Goal: Task Accomplishment & Management: Use online tool/utility

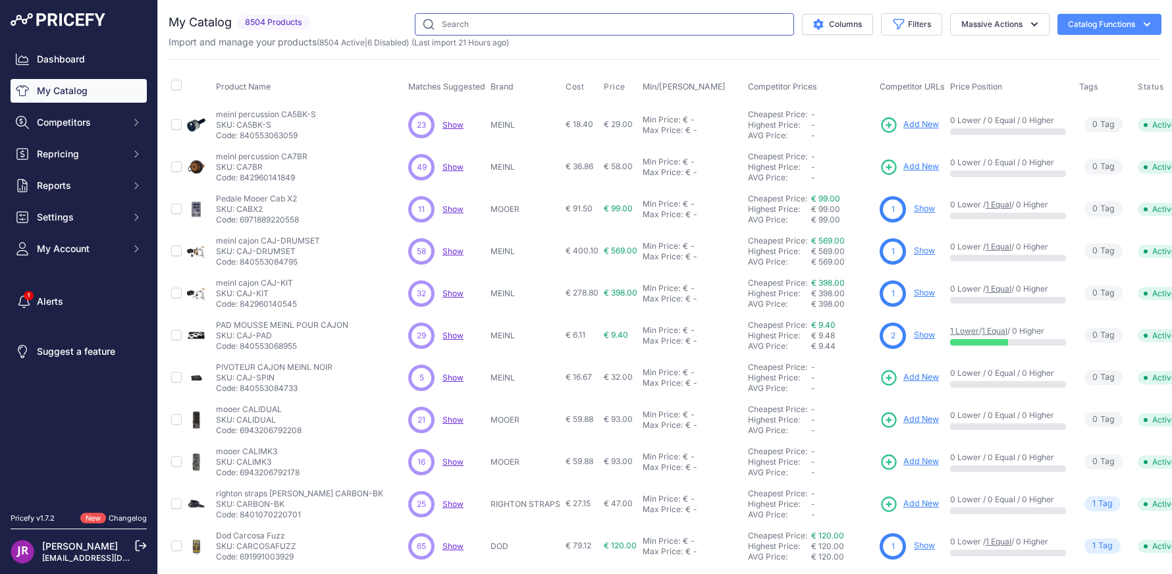
click at [492, 16] on input "text" at bounding box center [604, 24] width 379 height 22
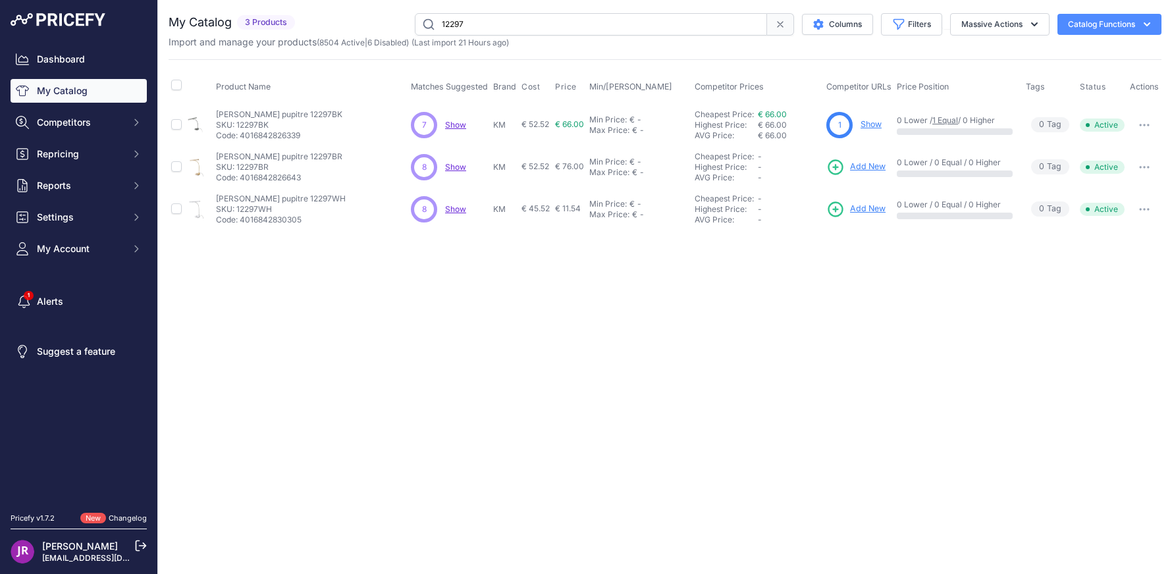
click at [458, 208] on span "Show" at bounding box center [455, 209] width 21 height 10
click at [468, 25] on input "12297" at bounding box center [591, 24] width 352 height 22
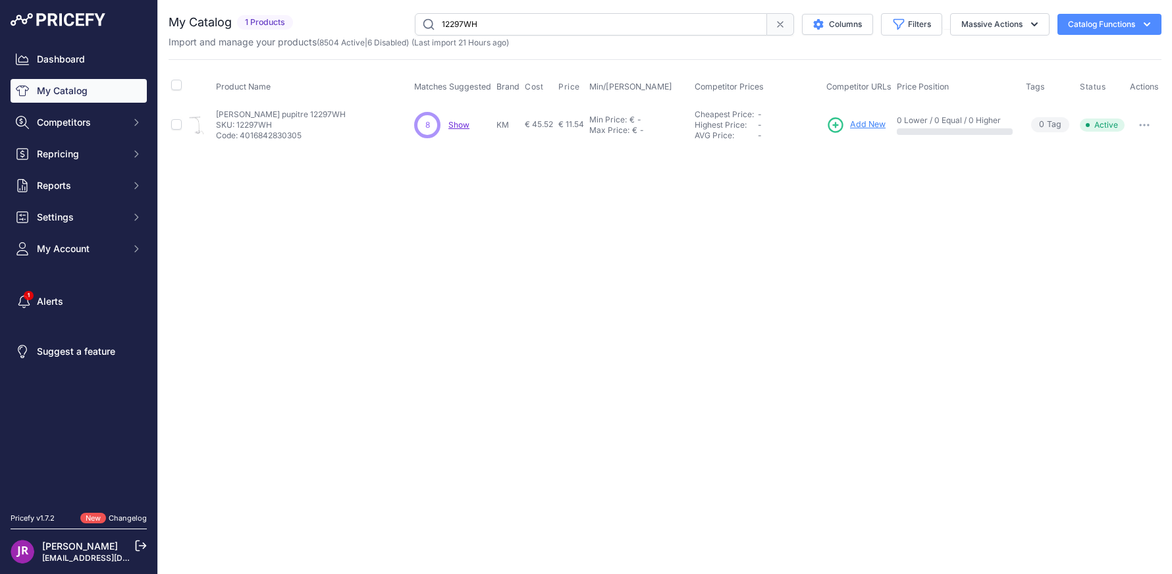
drag, startPoint x: 235, startPoint y: 124, endPoint x: 267, endPoint y: 124, distance: 31.6
click at [302, 124] on p "SKU: 12297WH" at bounding box center [281, 125] width 130 height 11
copy p "12297WH"
click at [475, 21] on input "12297WH" at bounding box center [591, 24] width 352 height 22
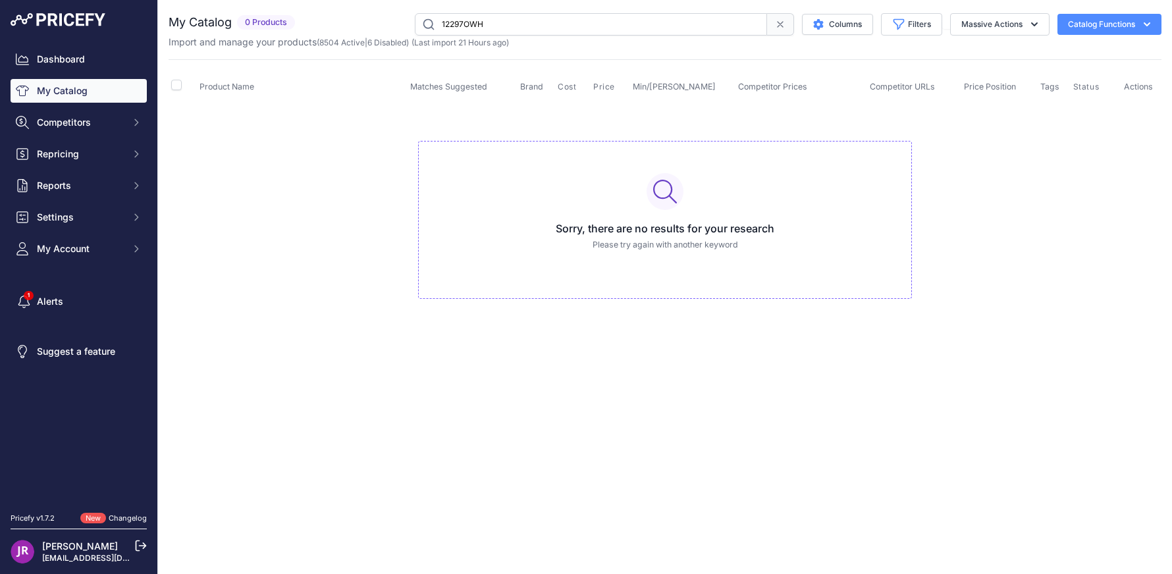
drag, startPoint x: 492, startPoint y: 22, endPoint x: 414, endPoint y: 22, distance: 77.7
click at [415, 22] on input "12297OWH" at bounding box center [591, 24] width 352 height 22
click at [458, 19] on input "141OTH" at bounding box center [591, 24] width 352 height 22
drag, startPoint x: 453, startPoint y: 24, endPoint x: 519, endPoint y: 24, distance: 65.9
click at [519, 24] on input "141OTH" at bounding box center [591, 24] width 352 height 22
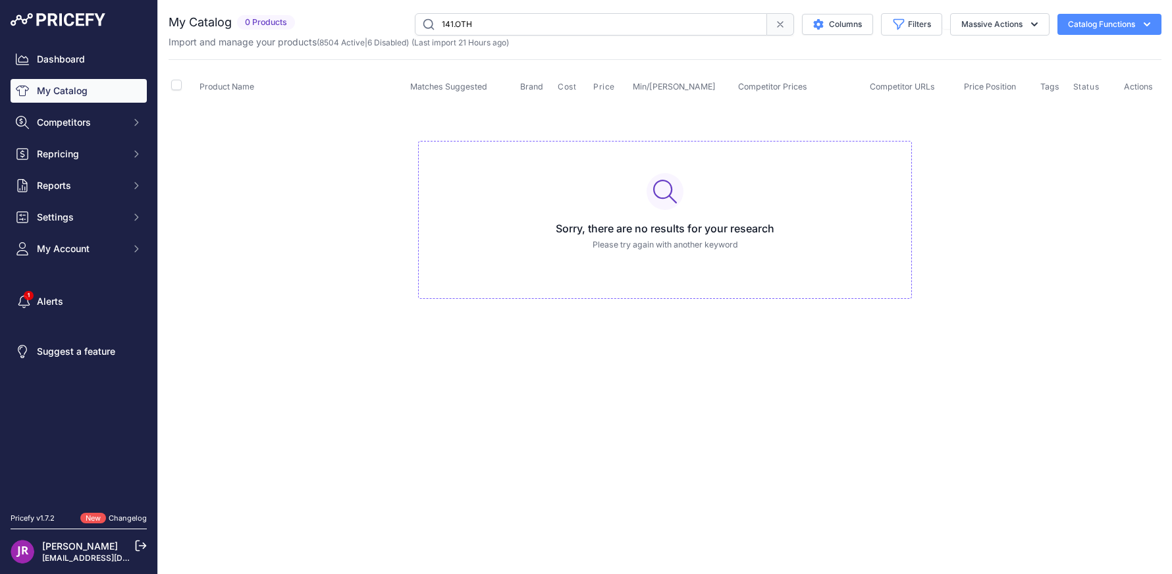
drag, startPoint x: 479, startPoint y: 22, endPoint x: 429, endPoint y: 20, distance: 50.1
click at [429, 20] on input "141.OTH" at bounding box center [591, 24] width 352 height 22
type input "141TH"
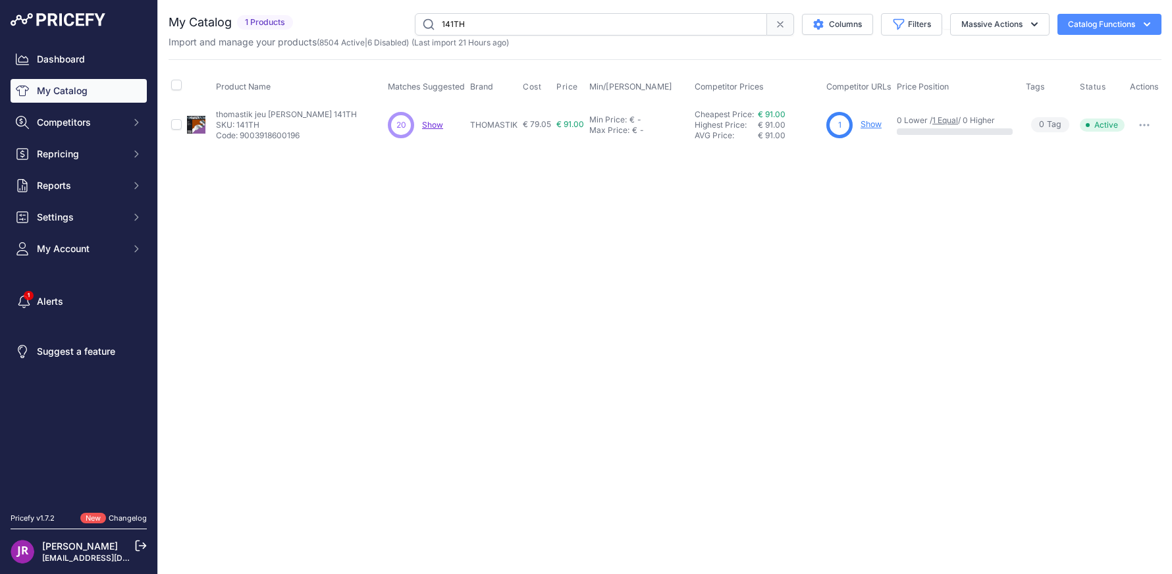
click at [876, 124] on link "Show" at bounding box center [871, 124] width 21 height 10
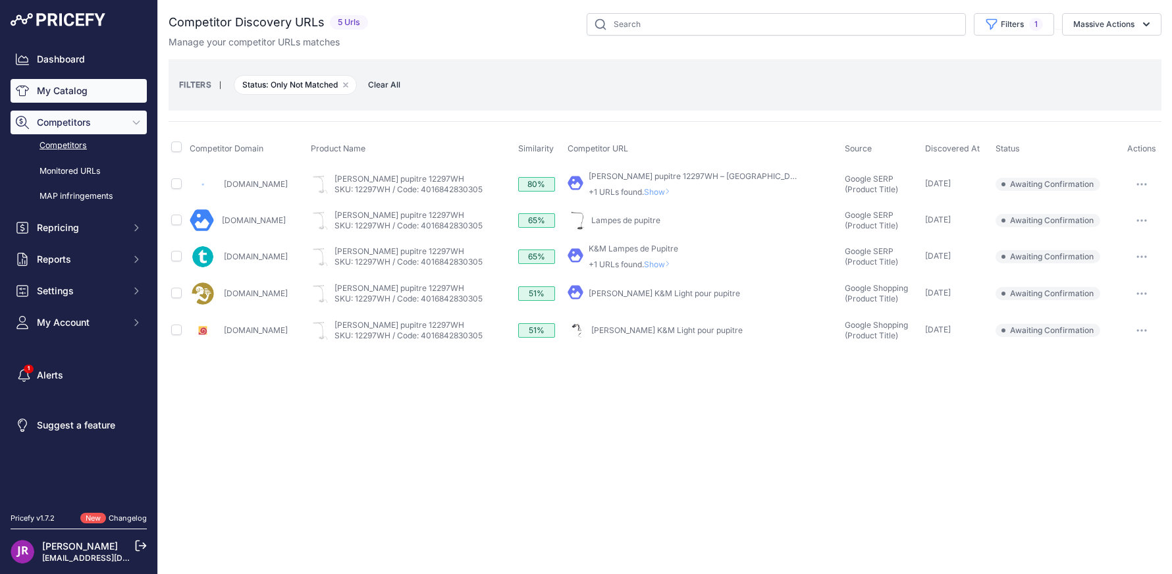
click at [67, 93] on link "My Catalog" at bounding box center [79, 91] width 136 height 24
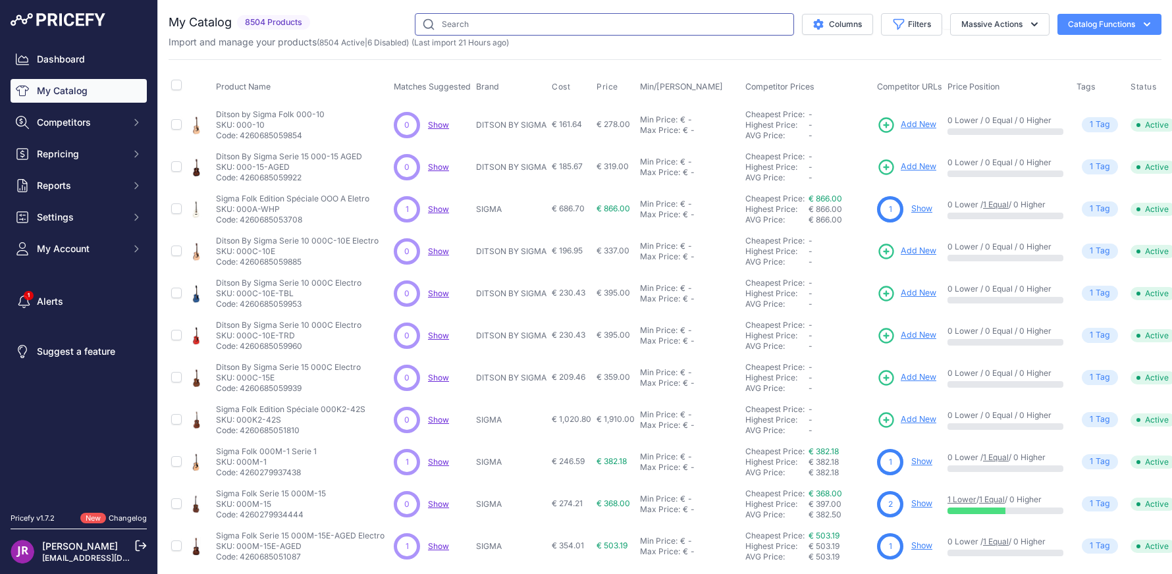
click at [474, 22] on input "text" at bounding box center [604, 24] width 379 height 22
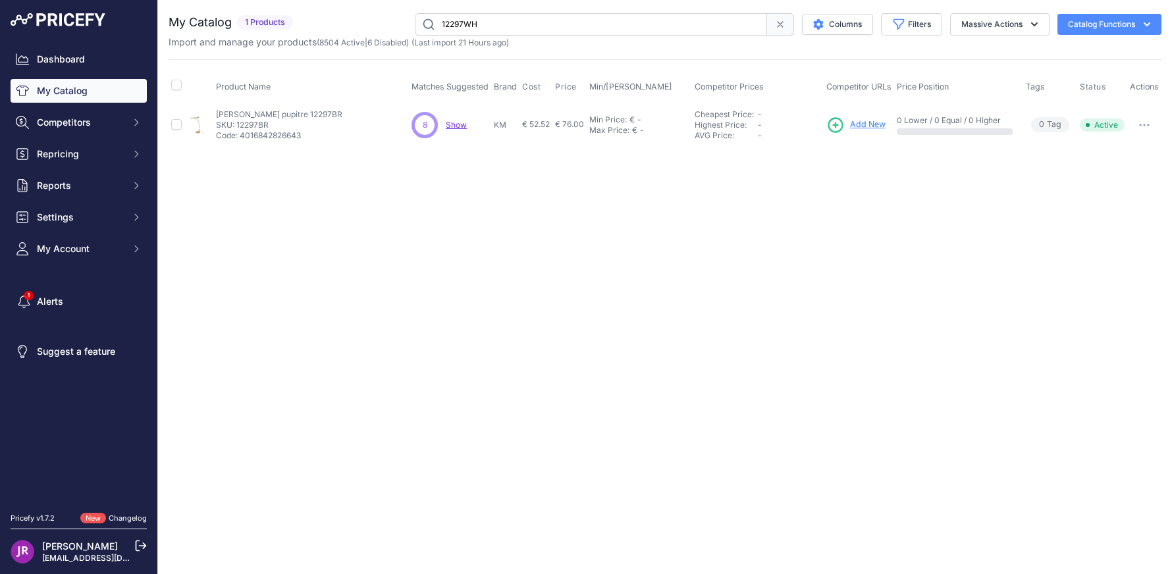
type input "12297WH"
click at [462, 125] on span "Show" at bounding box center [458, 125] width 21 height 10
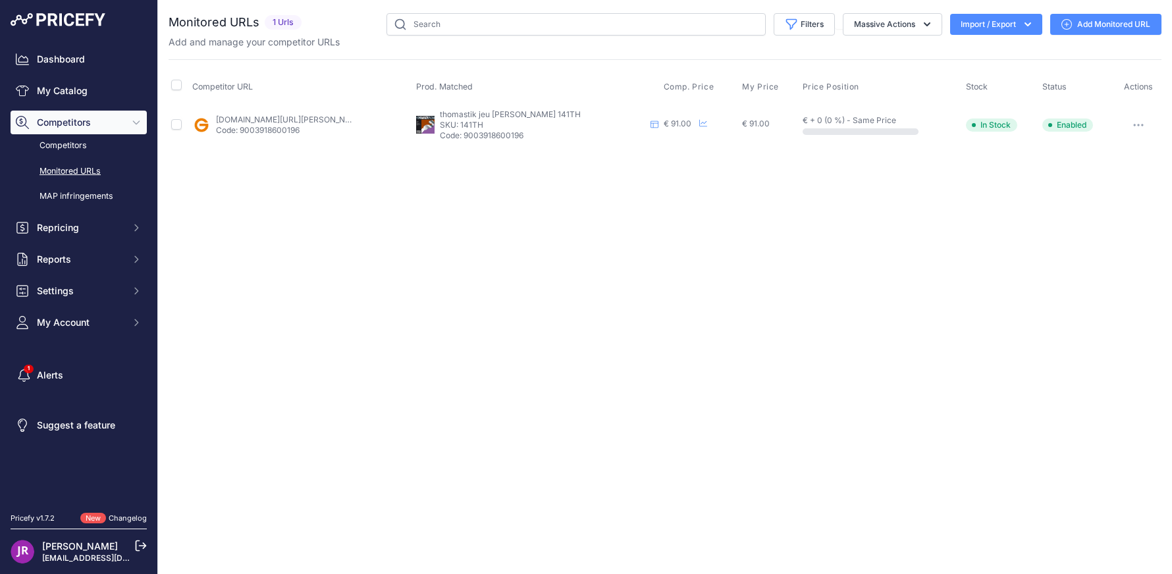
click at [1114, 22] on link "Add Monitored URL" at bounding box center [1105, 24] width 111 height 21
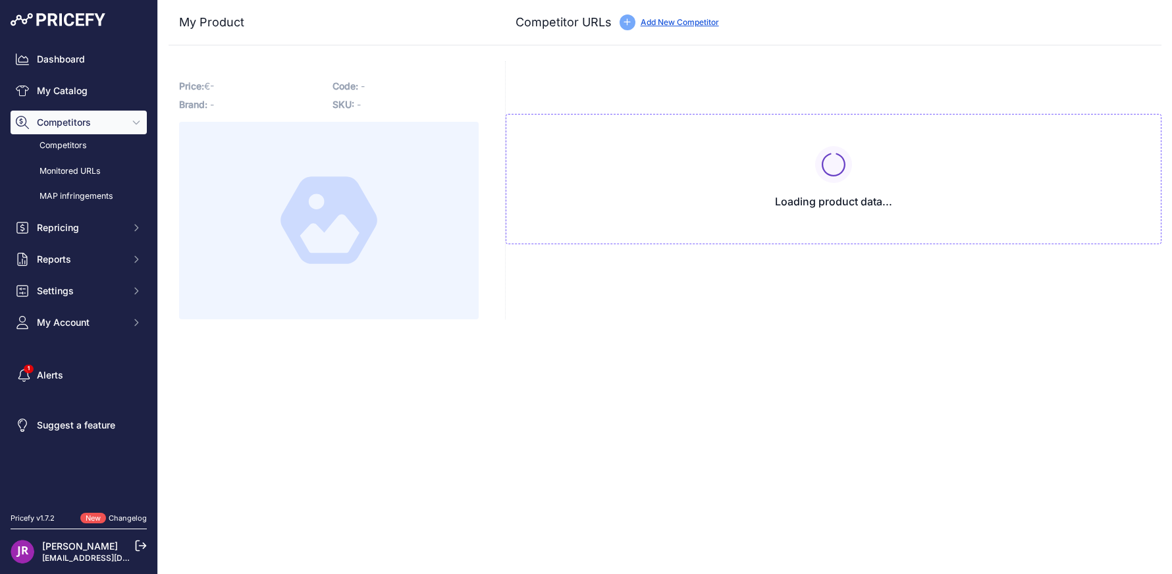
type input "[DOMAIN_NAME][URL][PERSON_NAME][PERSON_NAME]"
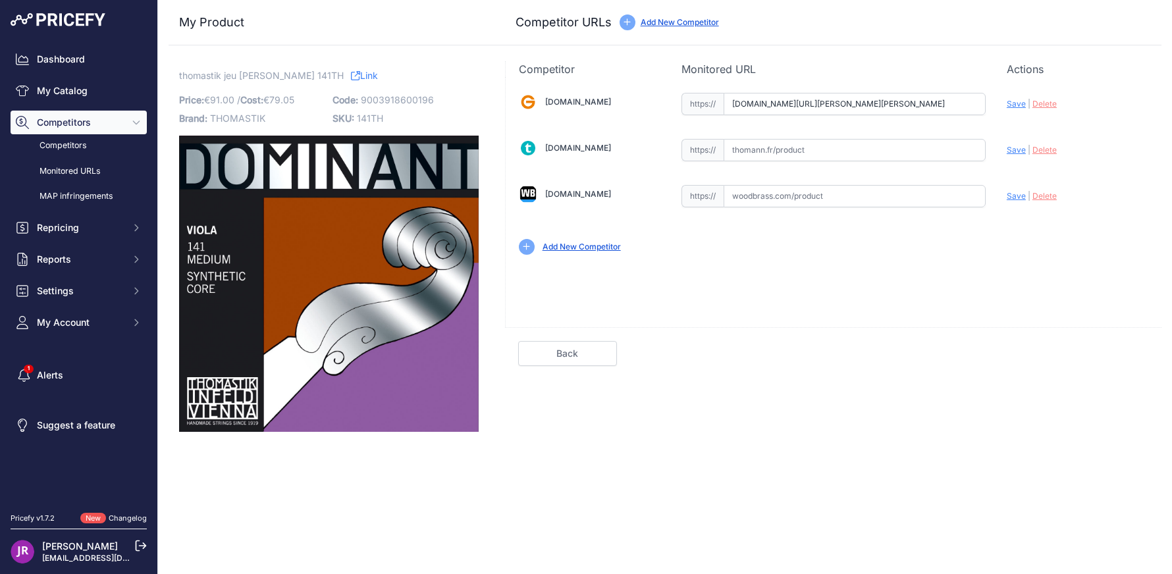
drag, startPoint x: 731, startPoint y: 103, endPoint x: 869, endPoint y: 103, distance: 137.6
click at [869, 103] on input "www.gear4music.fr/fr/Bois-Laiton-Cordes/Thomastik-Dominant-Viola-String-Set-4-4…" at bounding box center [855, 104] width 262 height 22
click at [808, 60] on div "My Product Competitor URLs Price: 91.00" at bounding box center [665, 216] width 993 height 432
drag, startPoint x: 729, startPoint y: 99, endPoint x: 1007, endPoint y: 100, distance: 277.9
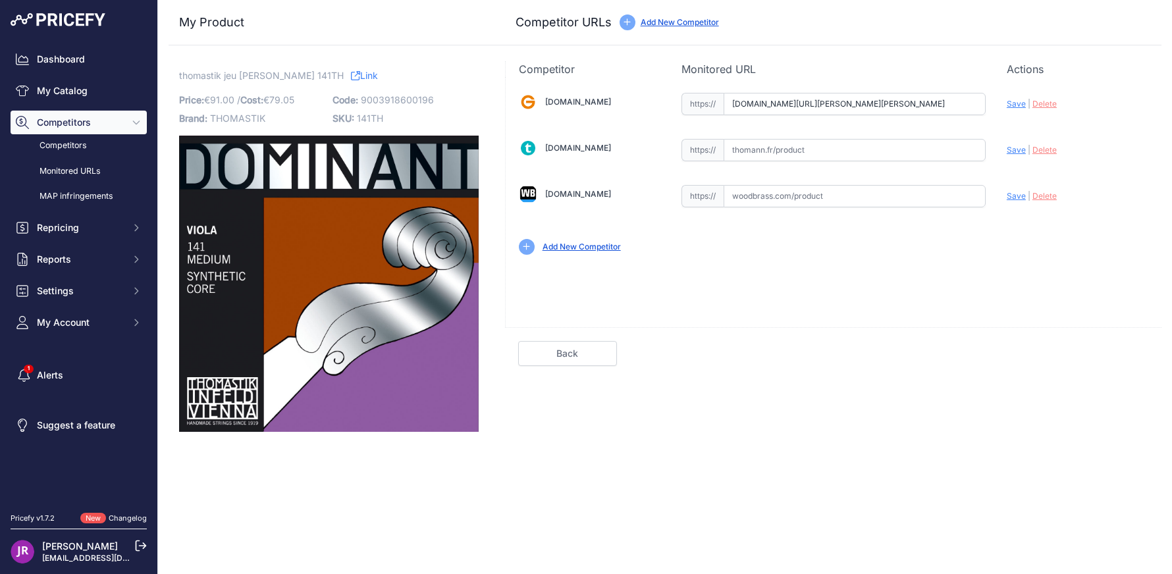
click at [1007, 100] on div "Gear4music.fr Valid Invalid" at bounding box center [834, 172] width 656 height 191
click at [1047, 104] on span "Delete" at bounding box center [1045, 104] width 24 height 10
click at [86, 98] on link "My Catalog" at bounding box center [79, 91] width 136 height 24
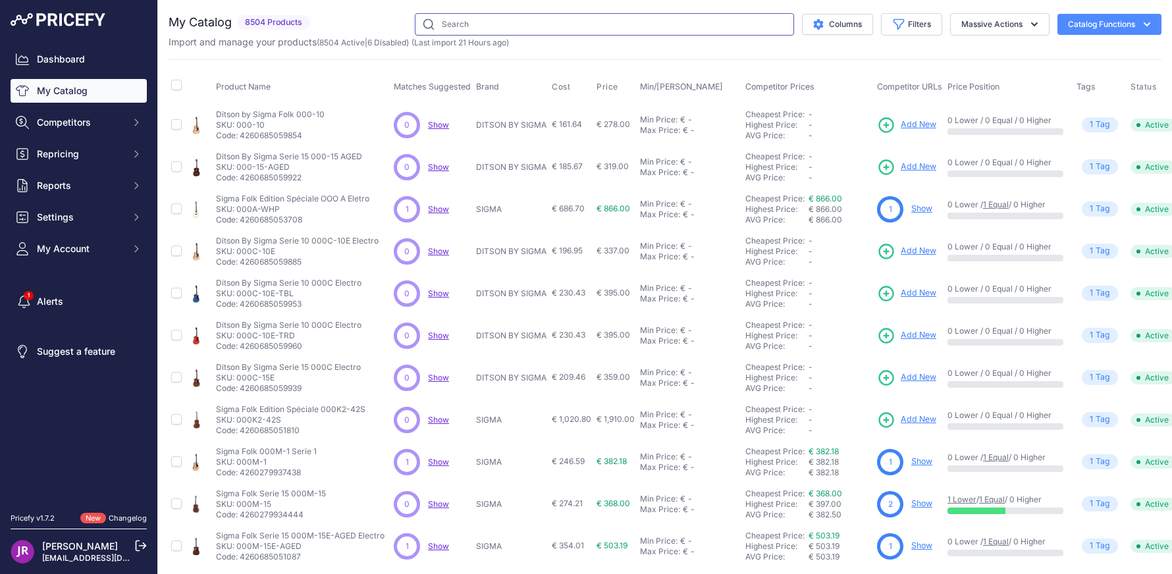
click at [473, 28] on input "text" at bounding box center [604, 24] width 379 height 22
type input "141TH"
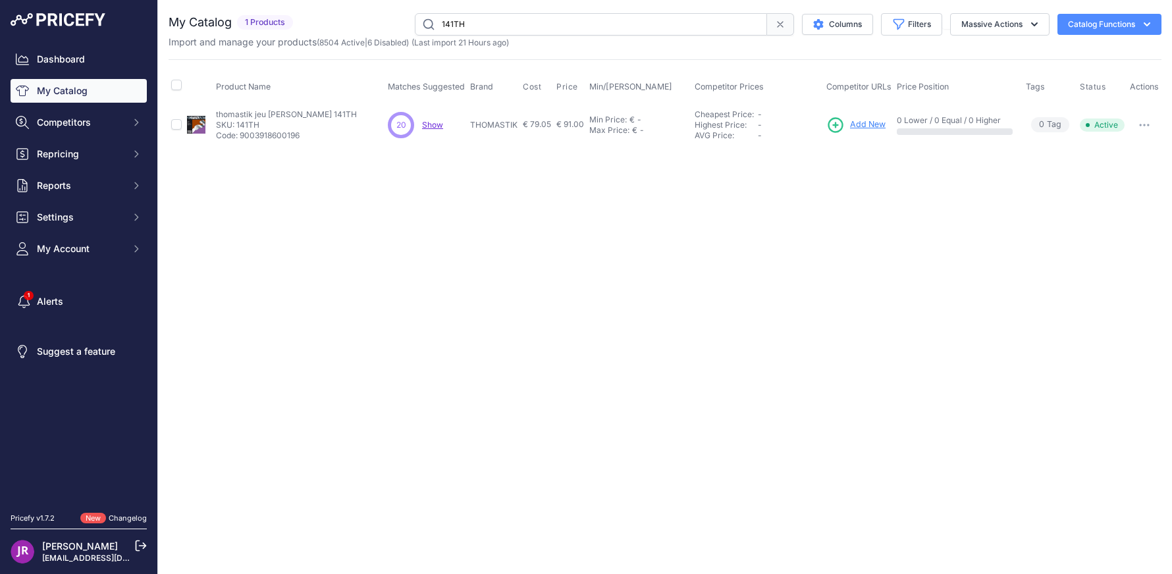
click at [1145, 124] on icon "button" at bounding box center [1144, 125] width 11 height 3
drag, startPoint x: 994, startPoint y: 185, endPoint x: 1063, endPoint y: 84, distance: 122.8
click at [995, 179] on div "Close You are not connected to the internet." at bounding box center [665, 287] width 1014 height 574
click at [857, 126] on span "Add New" at bounding box center [868, 125] width 36 height 13
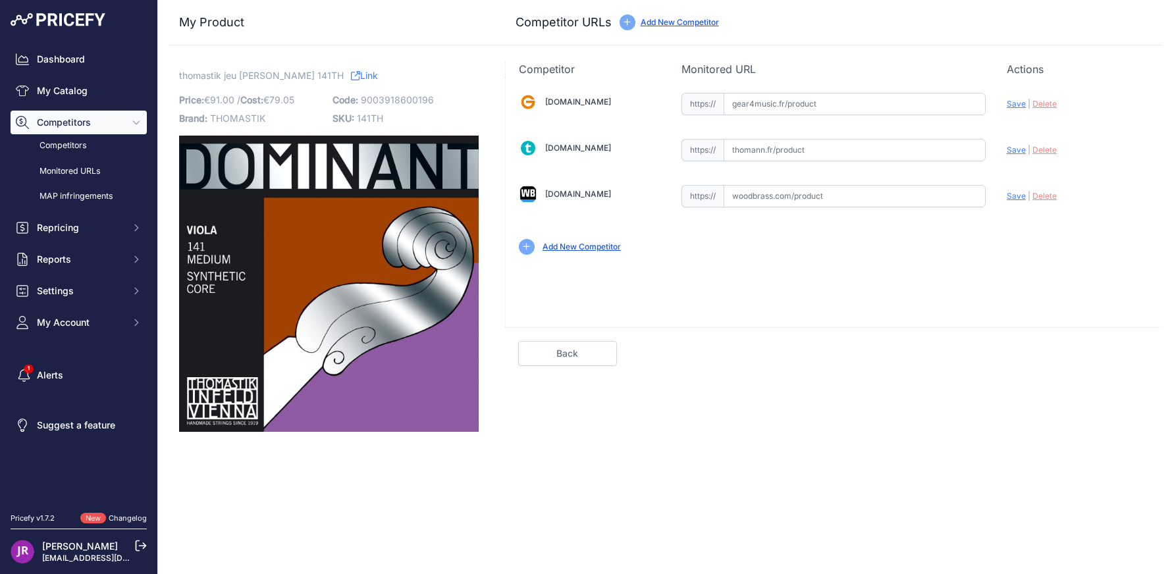
click at [772, 149] on input "text" at bounding box center [855, 150] width 262 height 22
paste input "[URL][DOMAIN_NAME]"
click at [1016, 146] on span "Save" at bounding box center [1016, 150] width 19 height 10
type input "[URL][DOMAIN_NAME]"
click at [736, 194] on input "text" at bounding box center [855, 196] width 262 height 22
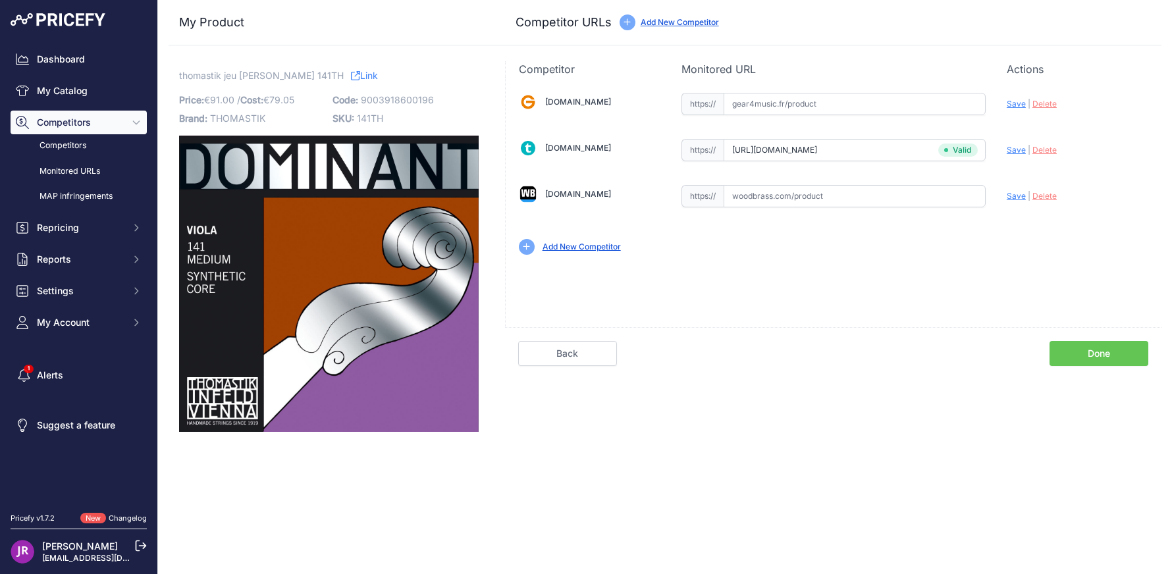
paste input "[URL][DOMAIN_NAME][PERSON_NAME]"
click at [1008, 194] on span "Save" at bounding box center [1016, 196] width 19 height 10
type input "[URL][DOMAIN_NAME][PERSON_NAME]"
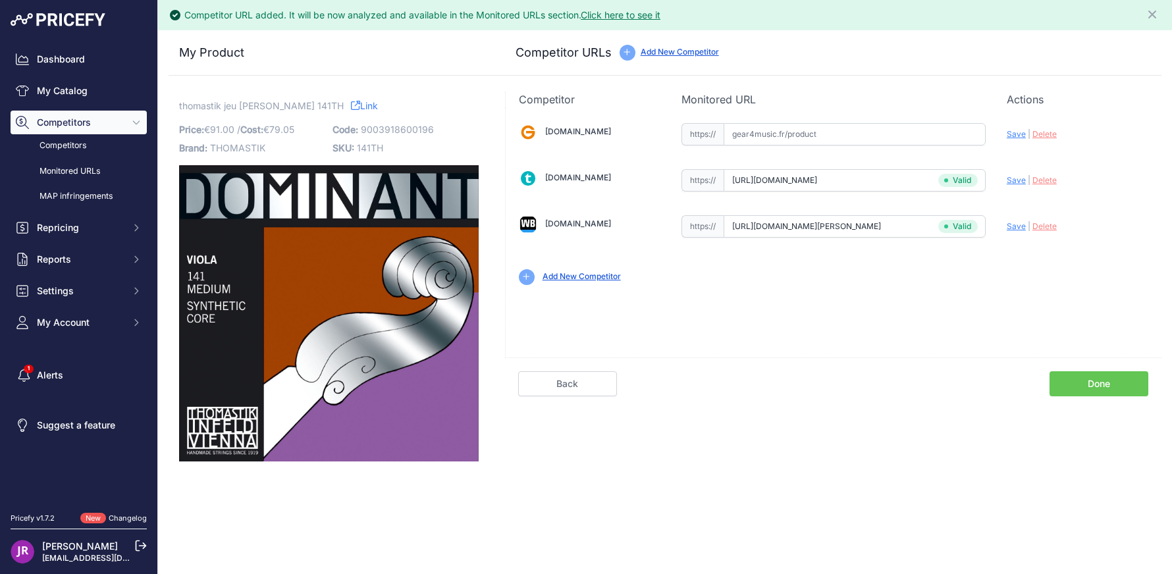
click at [1105, 385] on link "Done" at bounding box center [1099, 383] width 99 height 25
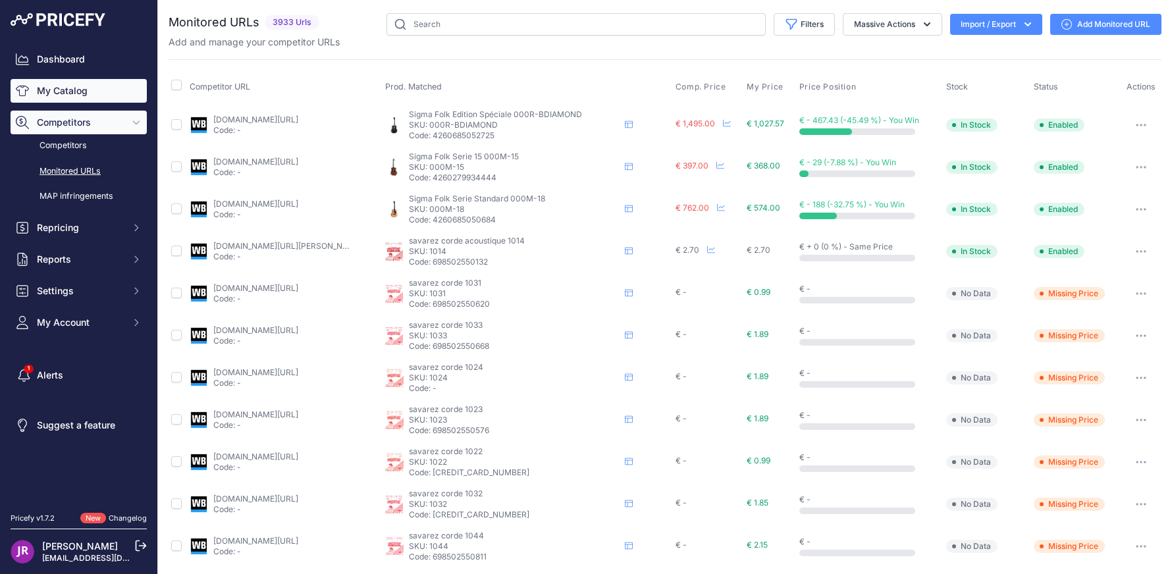
click at [53, 90] on link "My Catalog" at bounding box center [79, 91] width 136 height 24
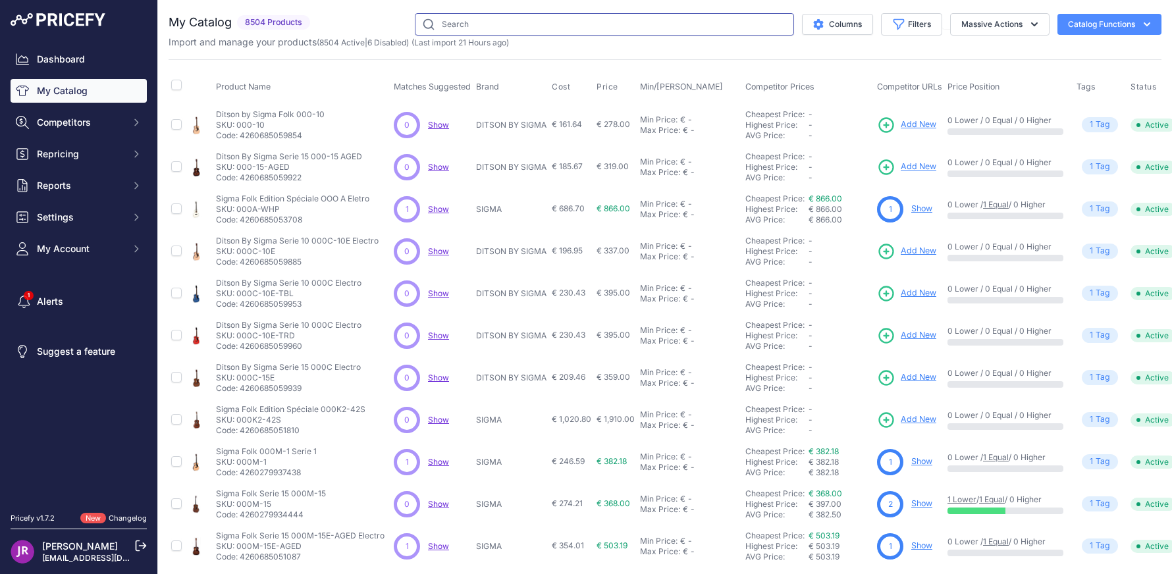
click at [485, 22] on input "text" at bounding box center [604, 24] width 379 height 22
type input "ROVNER LIGATURE"
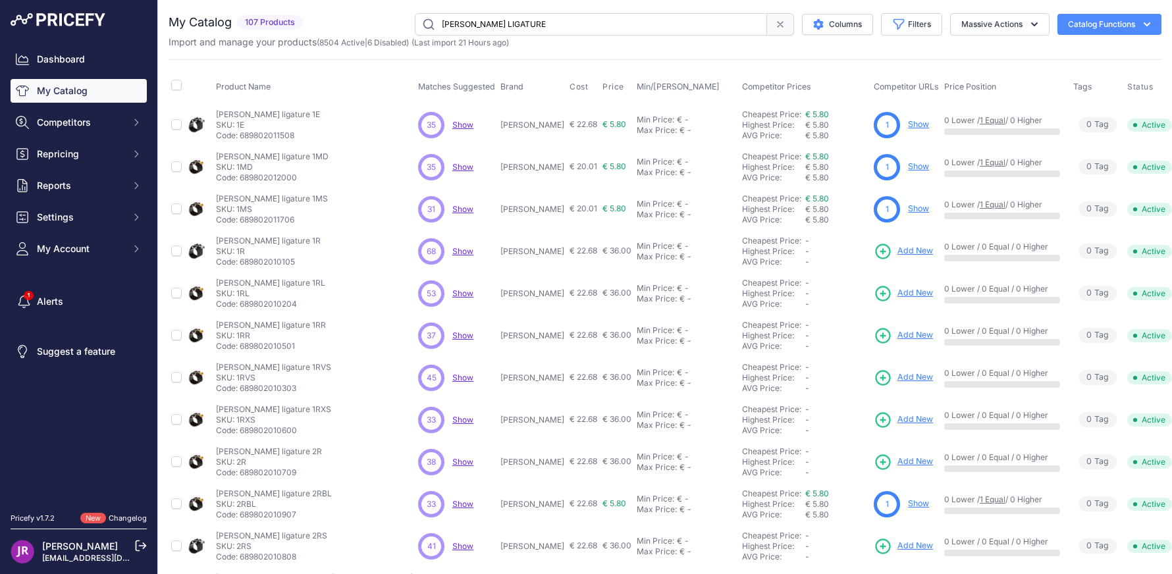
click at [449, 126] on div "35 35 Show Discovering..." at bounding box center [456, 125] width 77 height 26
click at [452, 126] on span "Show" at bounding box center [462, 125] width 21 height 10
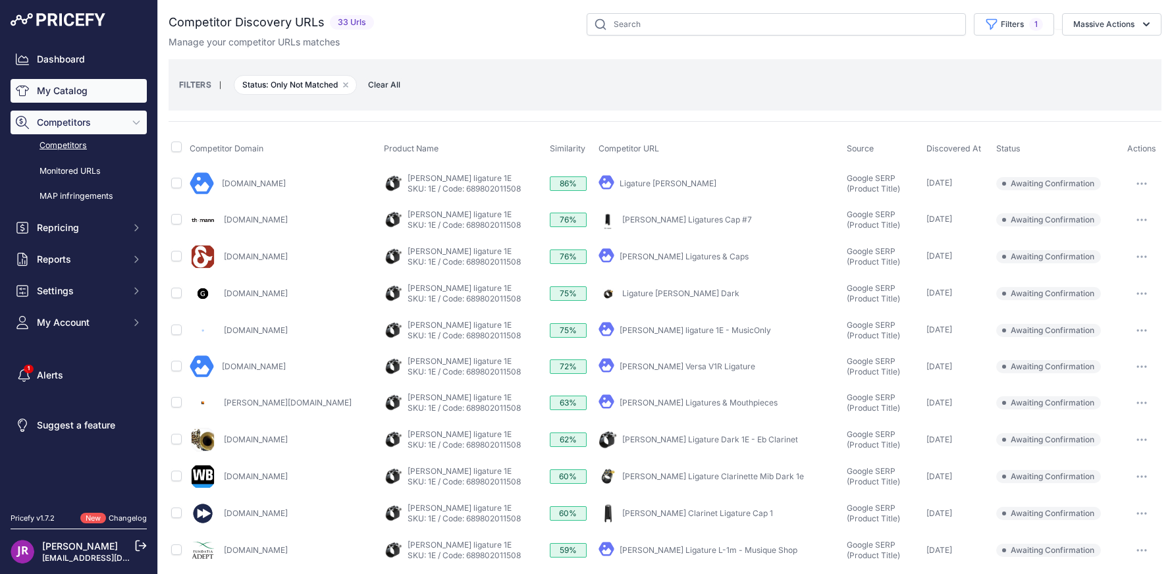
click at [90, 93] on link "My Catalog" at bounding box center [79, 91] width 136 height 24
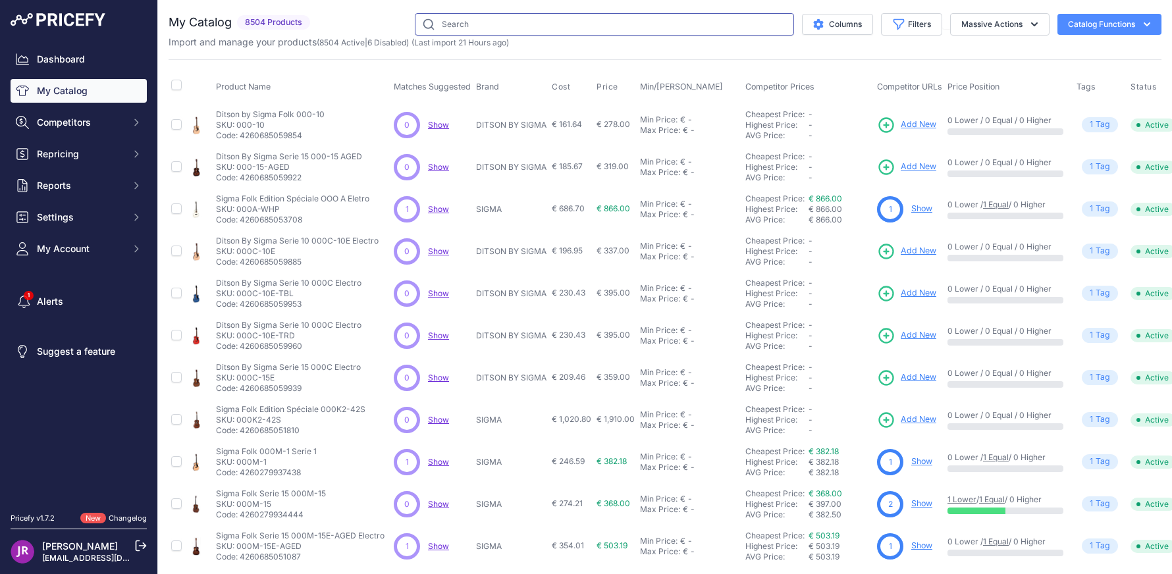
click at [475, 21] on input "text" at bounding box center [604, 24] width 379 height 22
type input "1E"
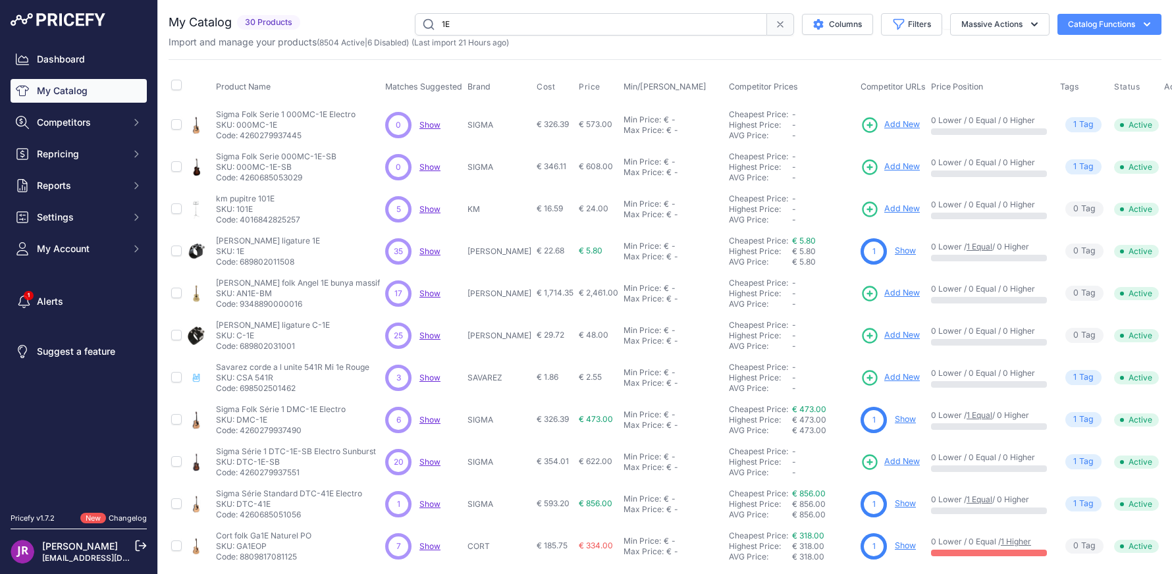
click at [895, 248] on link "Show" at bounding box center [905, 251] width 21 height 10
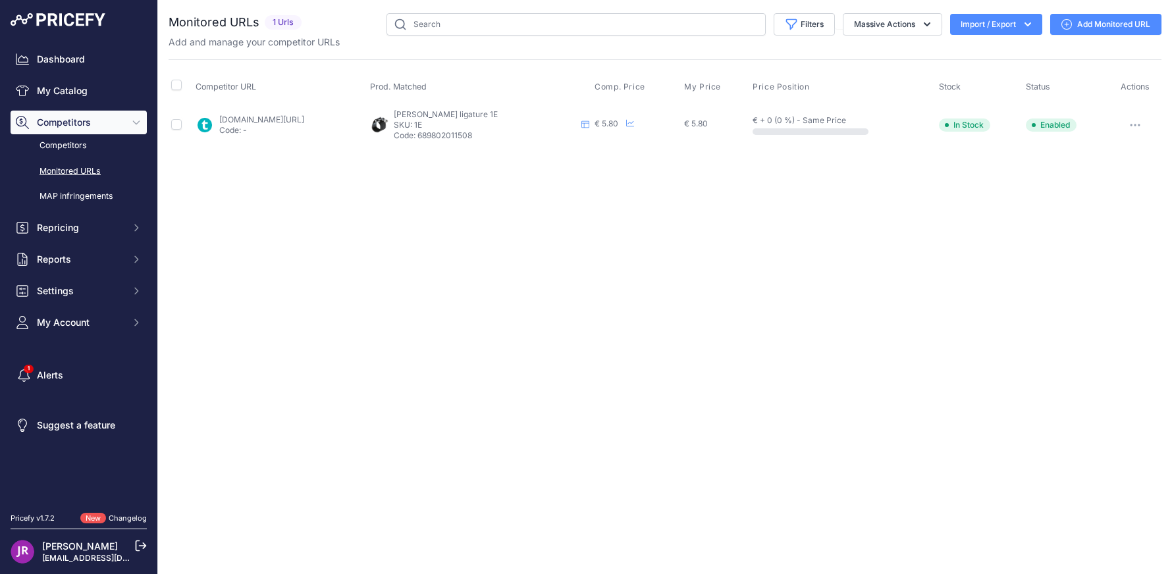
click at [1103, 16] on link "Add Monitored URL" at bounding box center [1105, 24] width 111 height 21
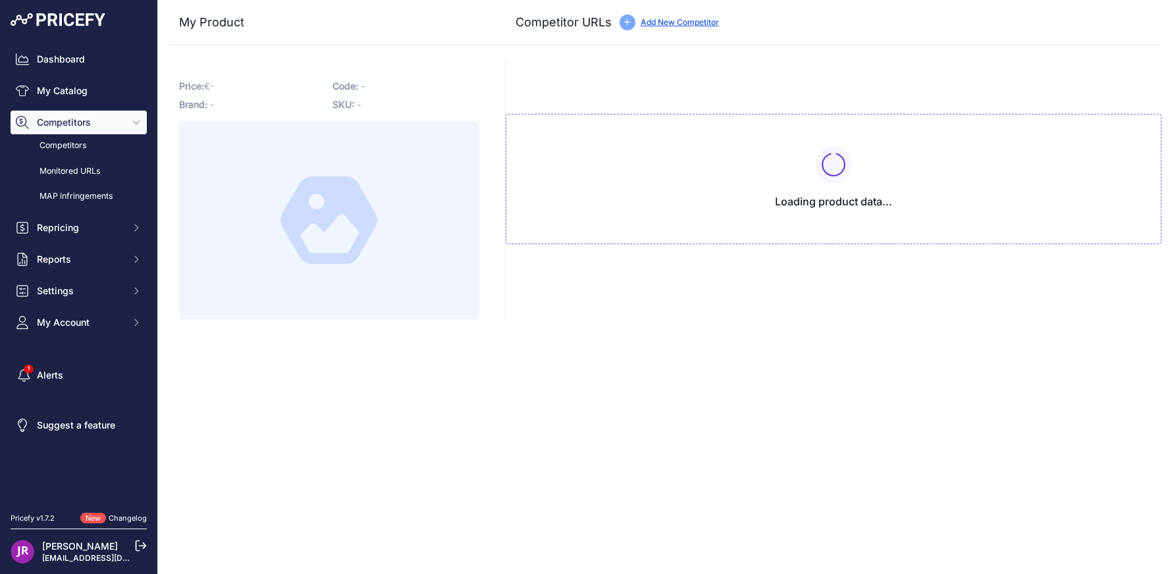
type input "[DOMAIN_NAME][URL]"
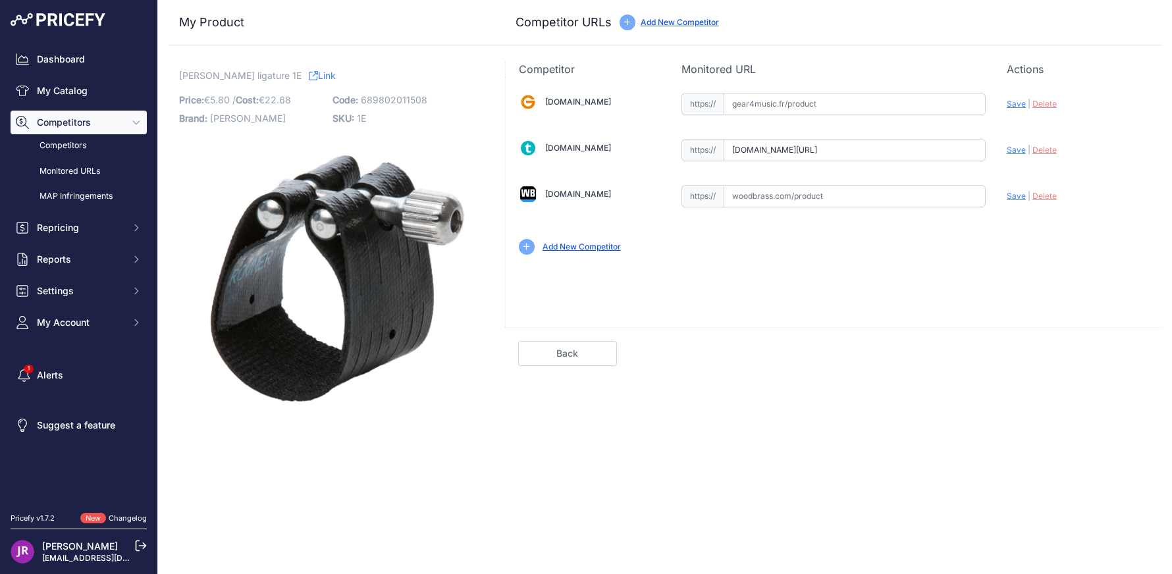
scroll to position [0, 20]
drag, startPoint x: 734, startPoint y: 148, endPoint x: 975, endPoint y: 143, distance: 241.1
click at [1026, 145] on div "[DOMAIN_NAME] Valid Invalid" at bounding box center [834, 172] width 656 height 191
drag, startPoint x: 730, startPoint y: 149, endPoint x: 968, endPoint y: 149, distance: 238.4
click at [968, 149] on input "[DOMAIN_NAME][URL]" at bounding box center [855, 150] width 262 height 22
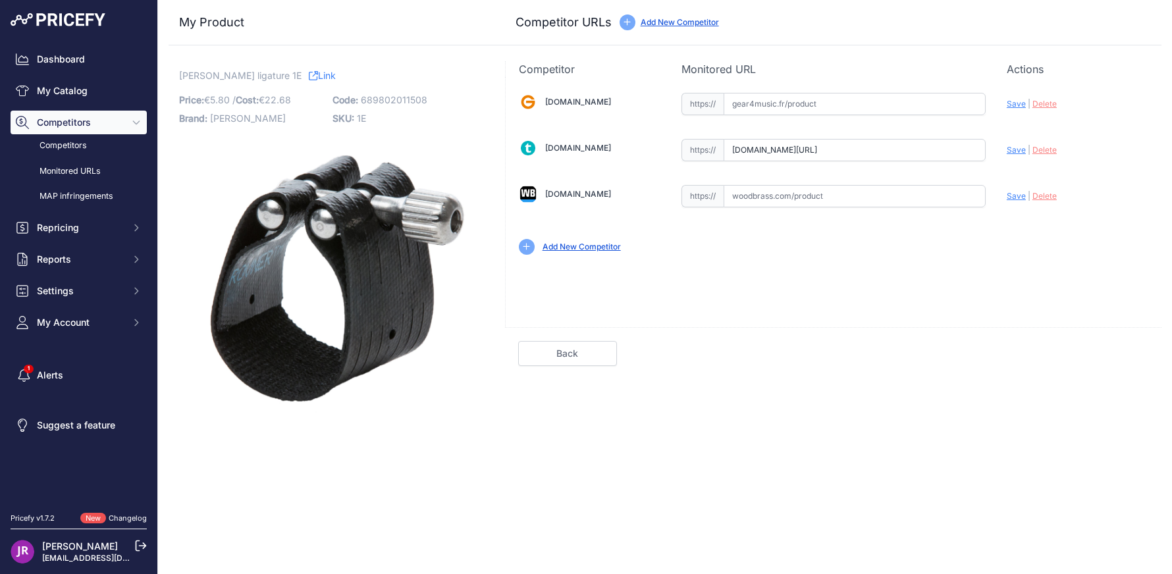
scroll to position [0, 0]
drag, startPoint x: 1112, startPoint y: 186, endPoint x: 1097, endPoint y: 171, distance: 21.0
click at [1112, 185] on div "Update Profile Save | [GEOGRAPHIC_DATA] Analyzing" at bounding box center [1078, 192] width 142 height 20
click at [1052, 149] on span "Delete" at bounding box center [1045, 150] width 24 height 10
click at [732, 148] on input "text" at bounding box center [855, 150] width 262 height 22
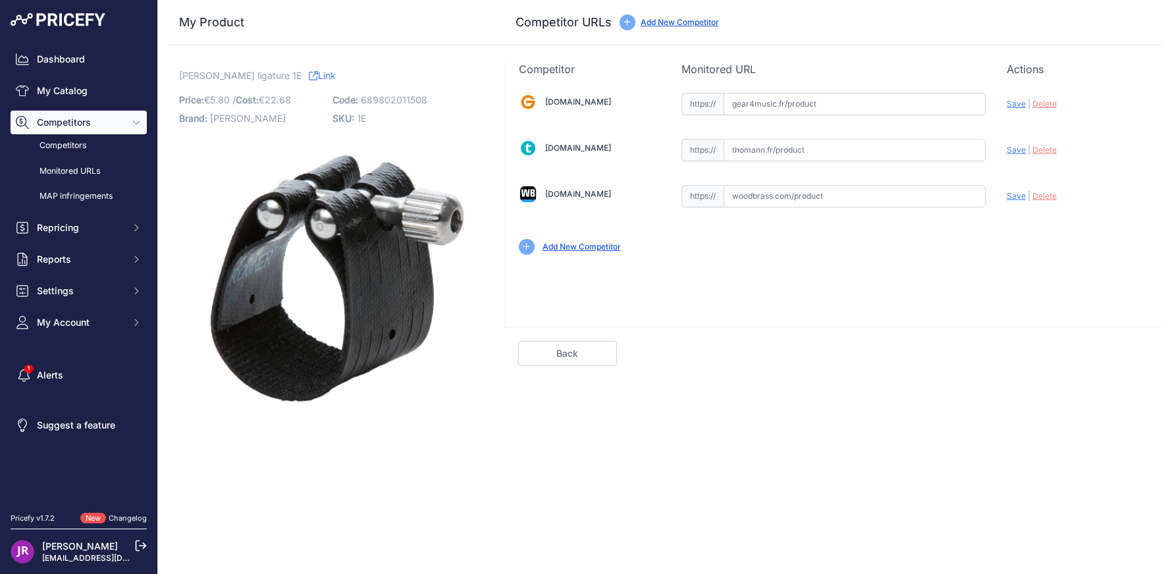
paste input "[URL][DOMAIN_NAME]"
click at [1012, 147] on span "Save" at bounding box center [1016, 150] width 19 height 10
type input "[URL][DOMAIN_NAME]"
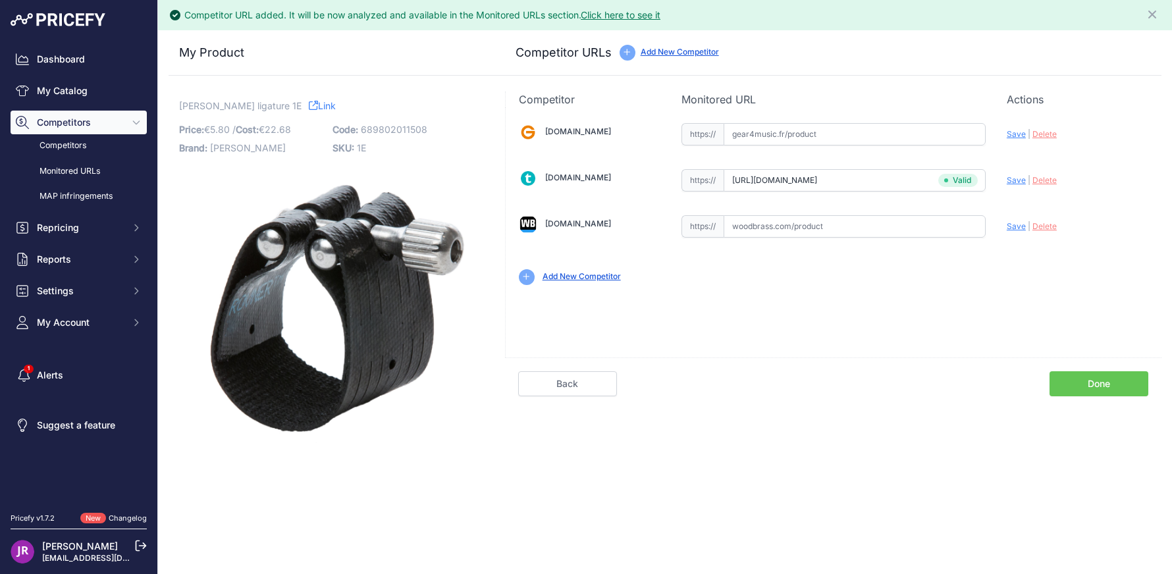
click at [1070, 389] on link "Done" at bounding box center [1099, 383] width 99 height 25
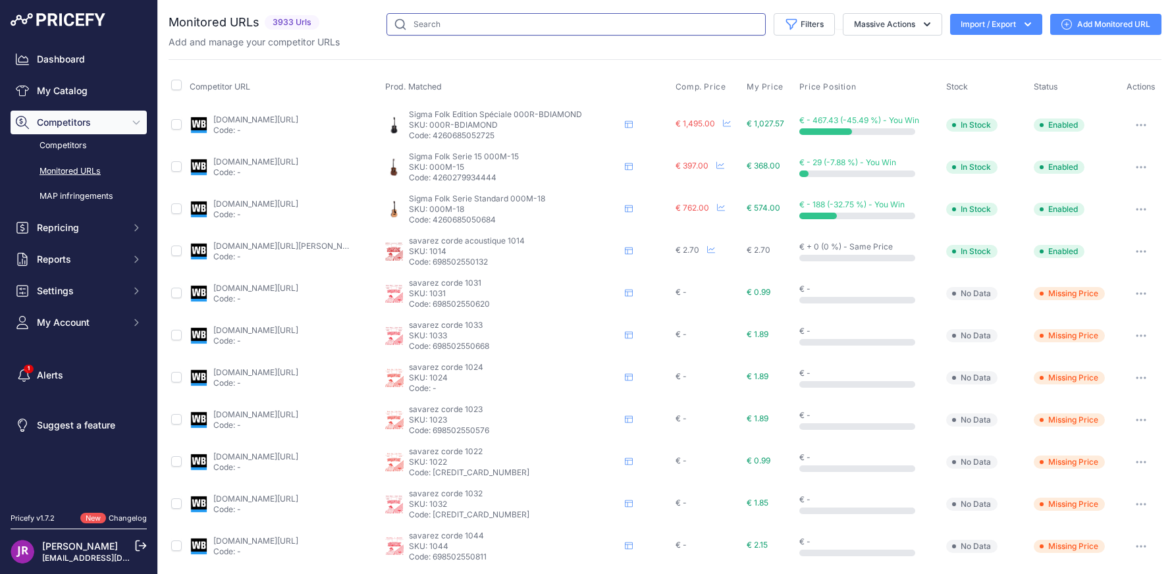
click at [431, 27] on input "text" at bounding box center [576, 24] width 379 height 22
type input "1MD"
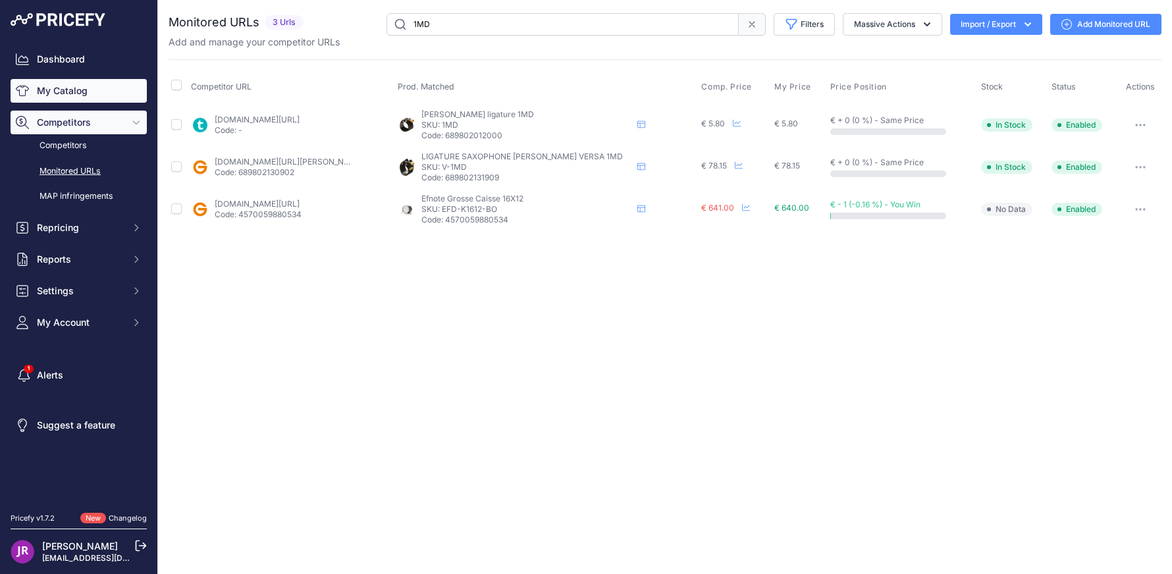
click at [51, 87] on link "My Catalog" at bounding box center [79, 91] width 136 height 24
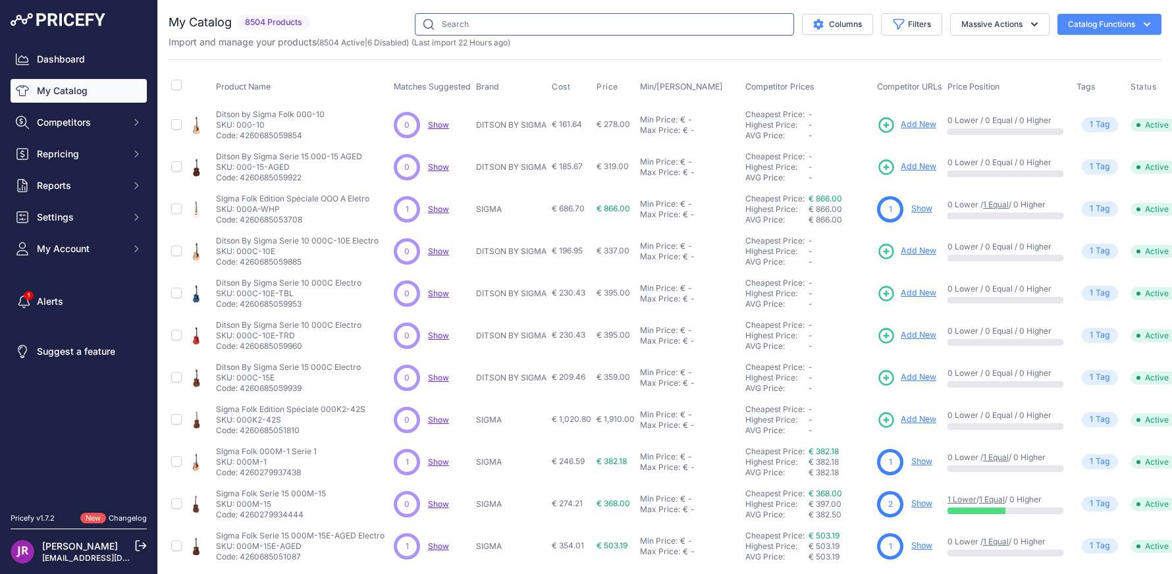
click at [436, 23] on input "text" at bounding box center [604, 24] width 379 height 22
type input "1MD"
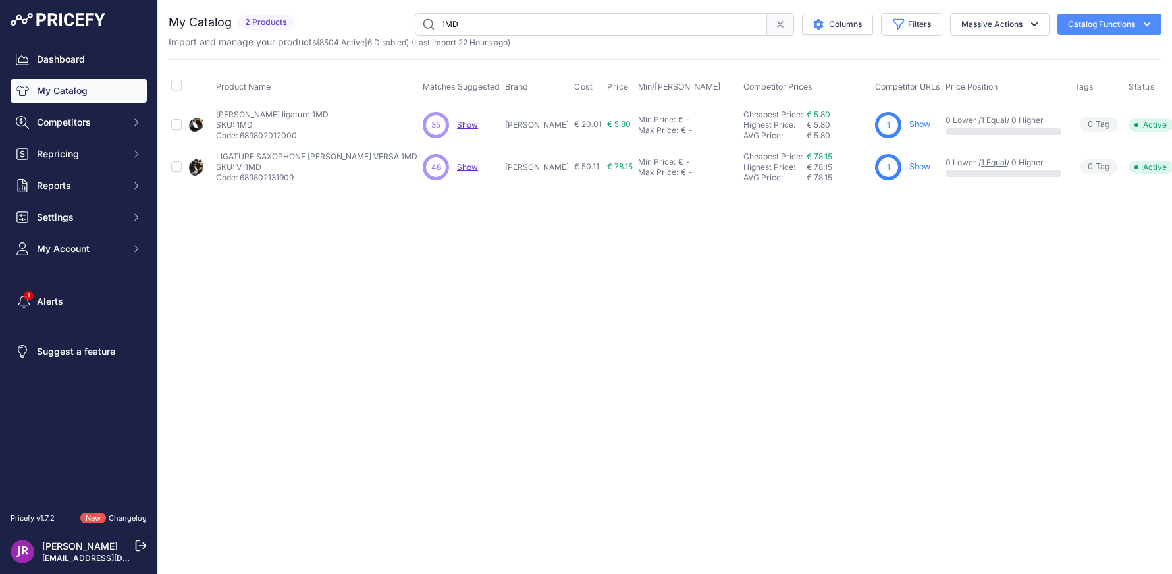
click at [910, 126] on link "Show" at bounding box center [920, 124] width 21 height 10
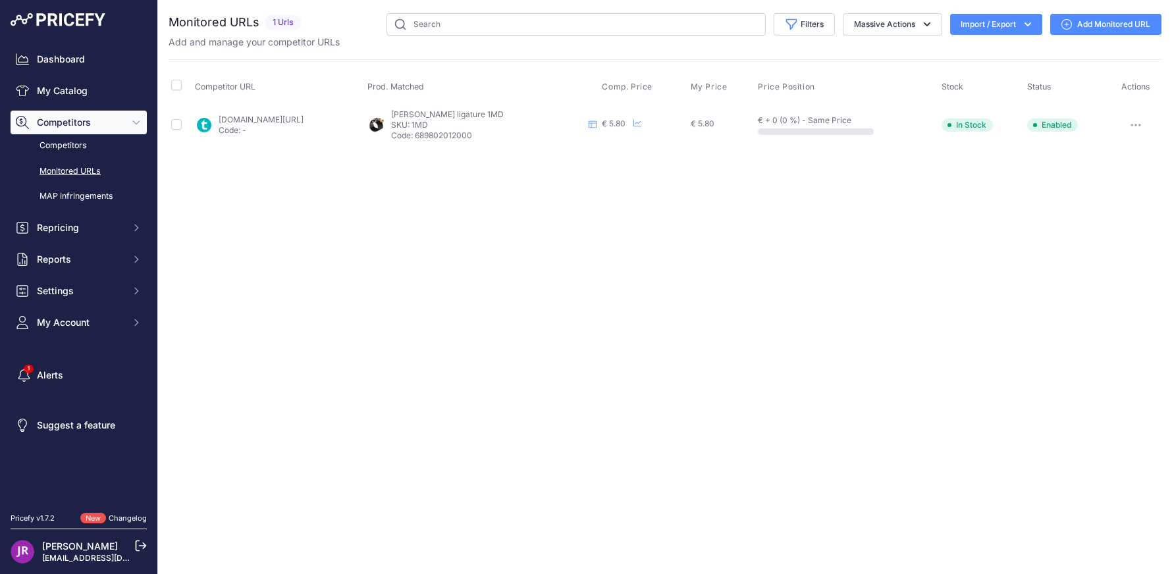
click at [1122, 22] on link "Add Monitored URL" at bounding box center [1105, 24] width 111 height 21
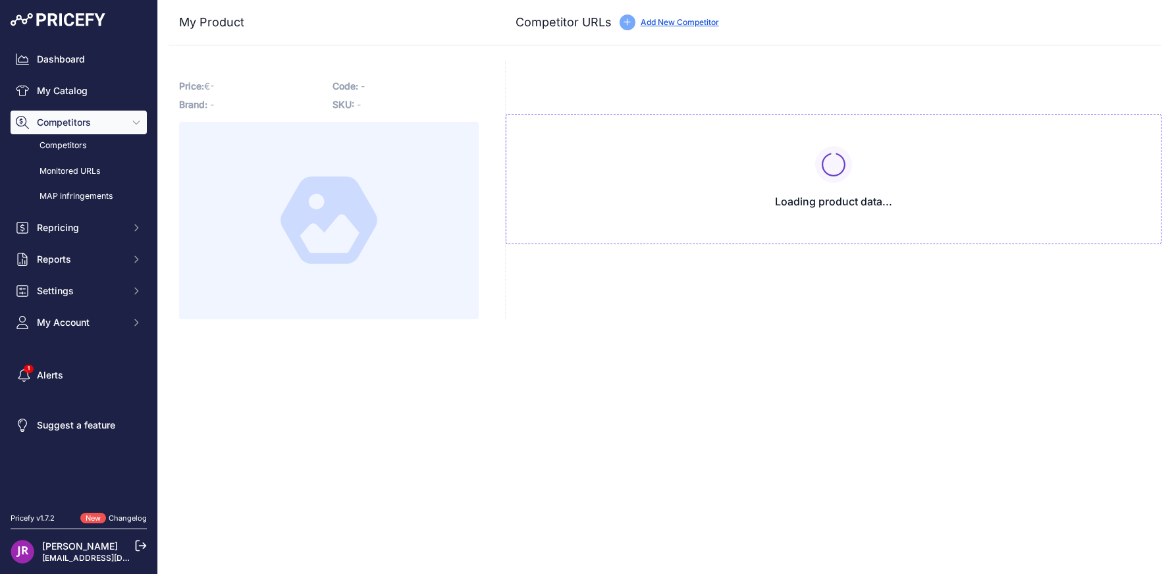
type input "[DOMAIN_NAME][URL]"
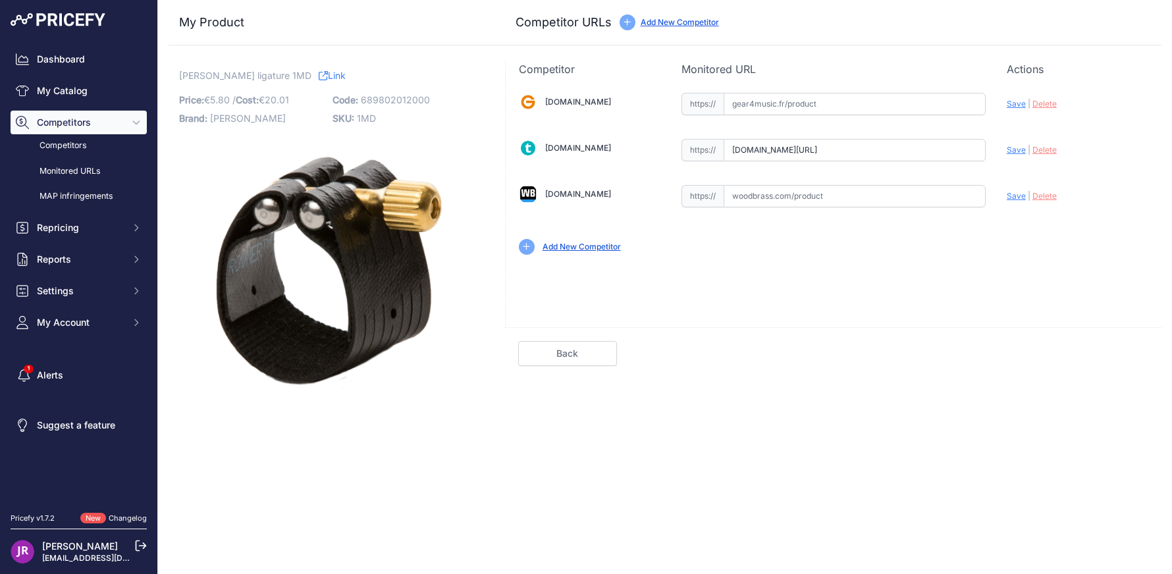
scroll to position [0, 22]
drag, startPoint x: 733, startPoint y: 149, endPoint x: 1041, endPoint y: 149, distance: 308.2
click at [1041, 149] on div "[DOMAIN_NAME] Valid Invalid" at bounding box center [834, 172] width 656 height 191
click at [72, 90] on link "My Catalog" at bounding box center [79, 91] width 136 height 24
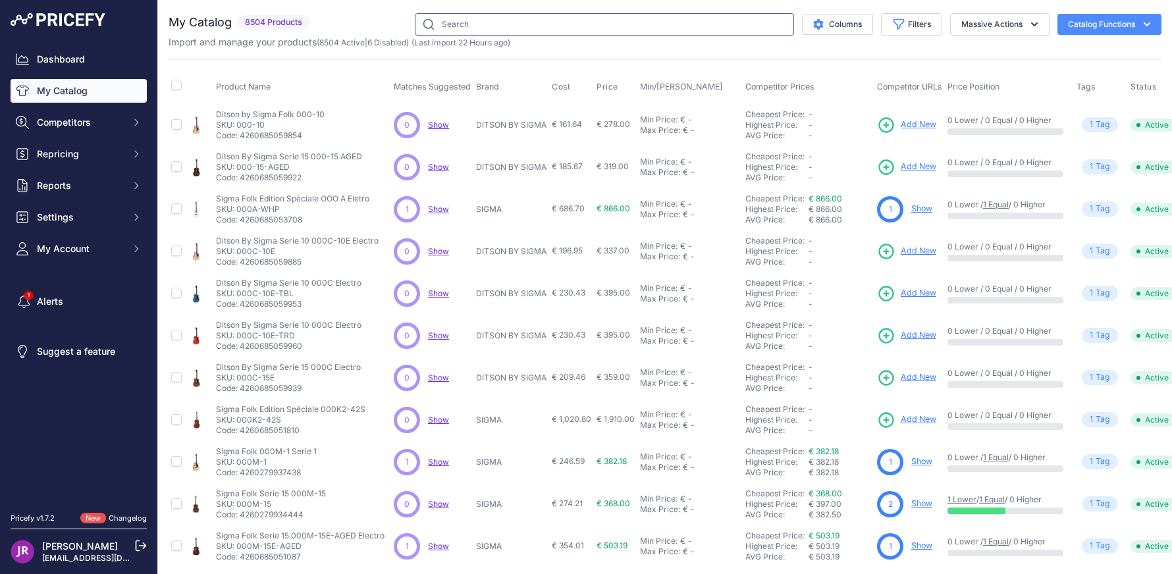
click at [456, 18] on input "text" at bounding box center [604, 24] width 379 height 22
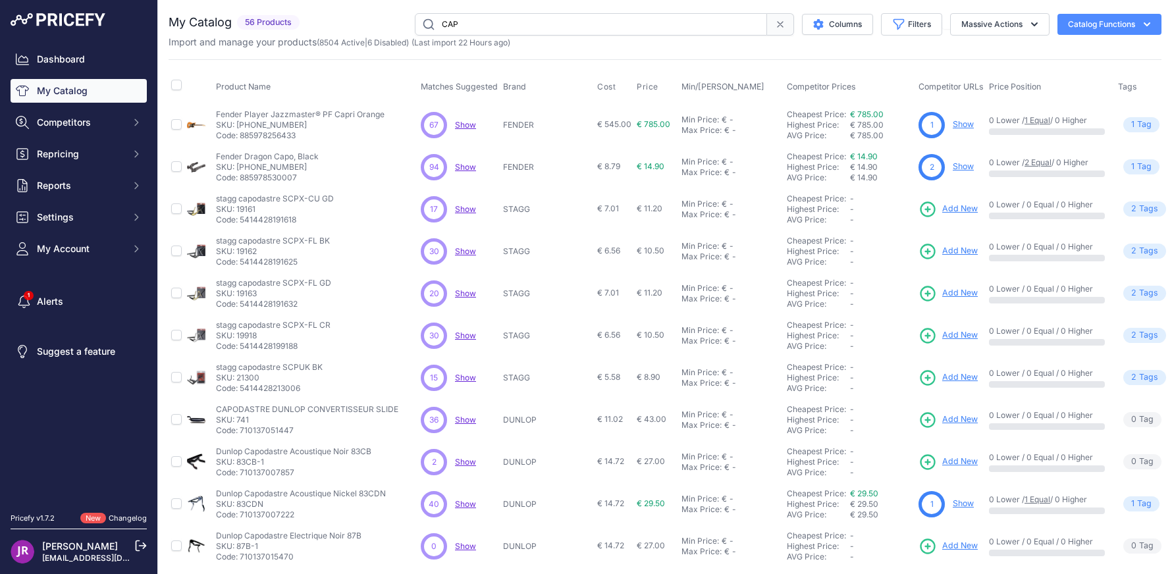
click at [477, 24] on input "CAP" at bounding box center [591, 24] width 352 height 22
click at [478, 19] on input "CAP" at bounding box center [591, 24] width 352 height 22
type input "CAP#8"
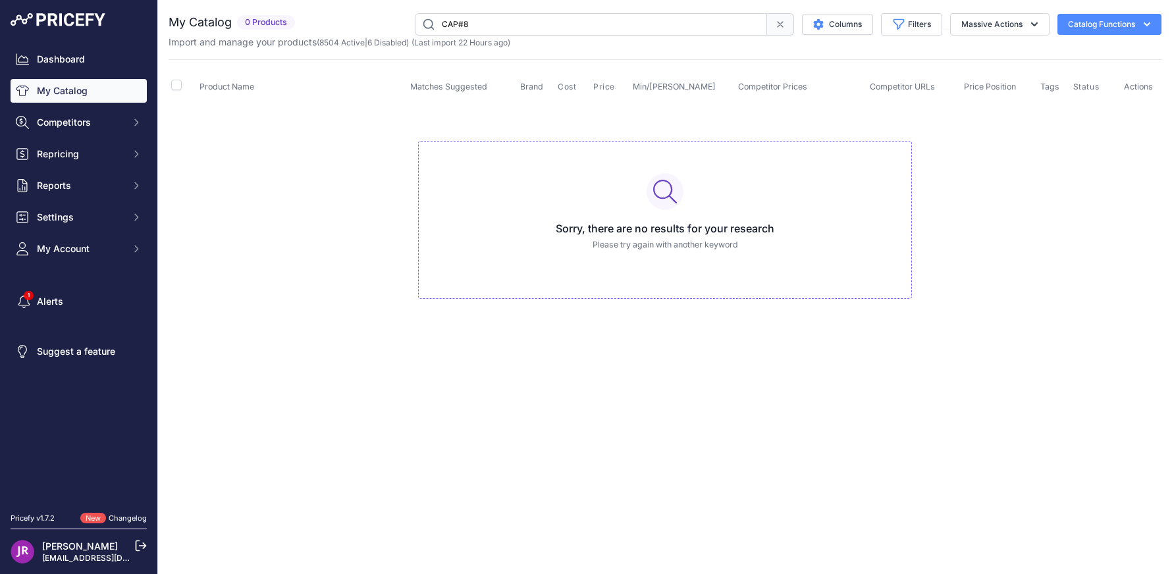
drag, startPoint x: 487, startPoint y: 26, endPoint x: 365, endPoint y: 9, distance: 123.6
click at [367, 11] on div "You are not connected to the internet. My Catalog" at bounding box center [665, 169] width 993 height 339
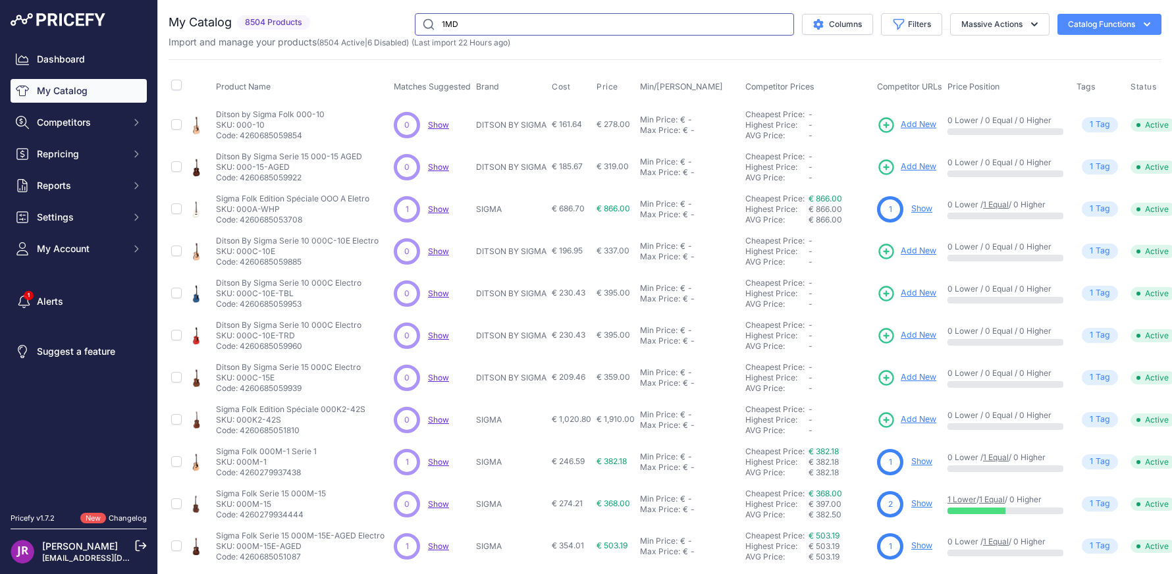
type input "1MD"
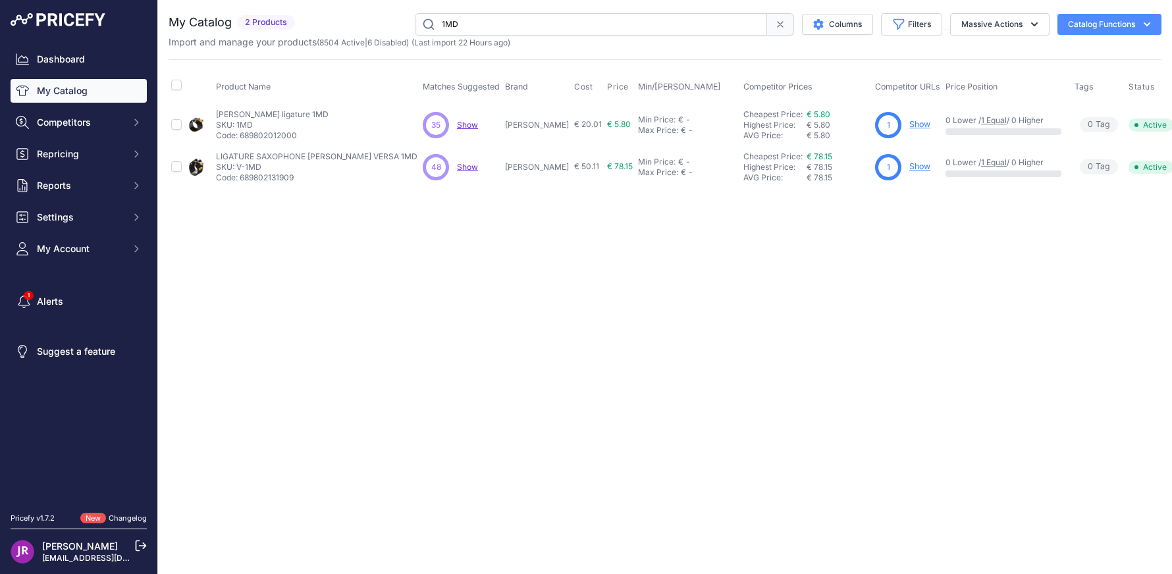
click at [910, 121] on link "Show" at bounding box center [920, 124] width 21 height 10
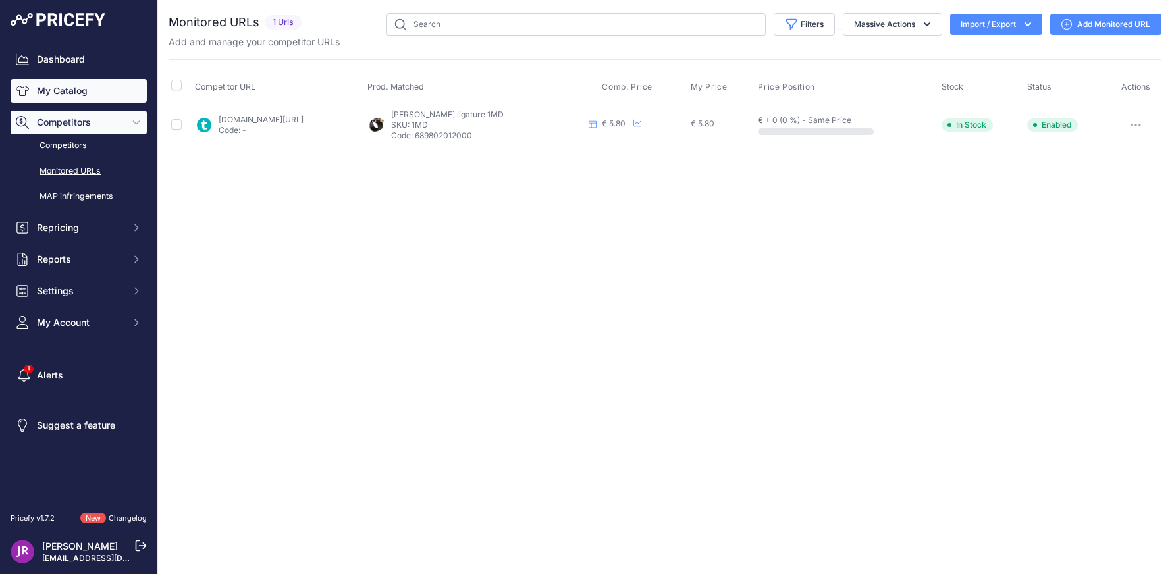
click at [90, 94] on link "My Catalog" at bounding box center [79, 91] width 136 height 24
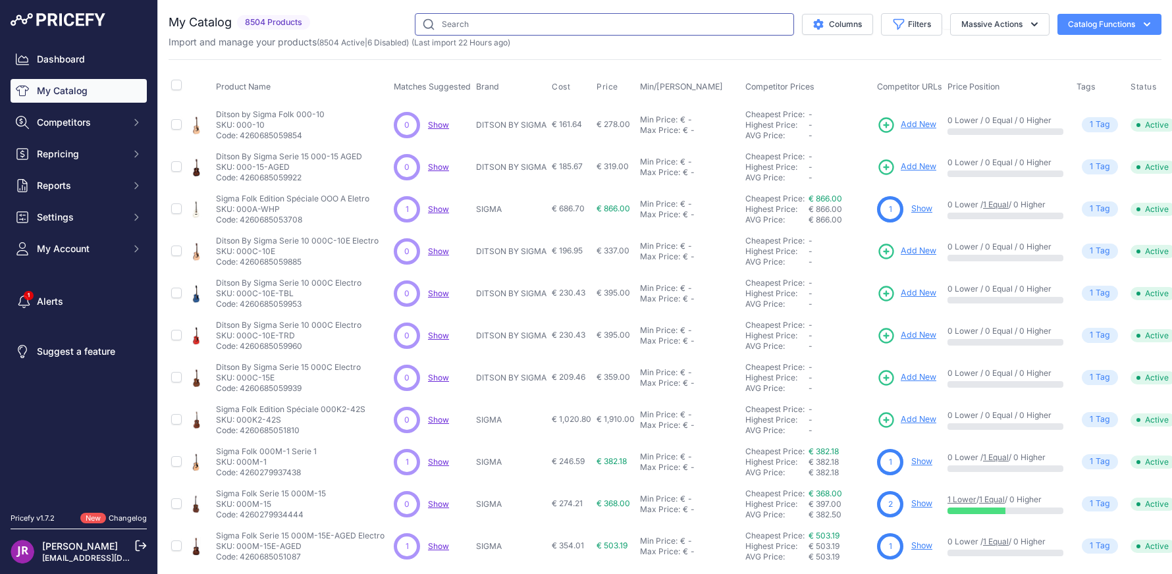
click at [487, 24] on input "text" at bounding box center [604, 24] width 379 height 22
type input "1MD"
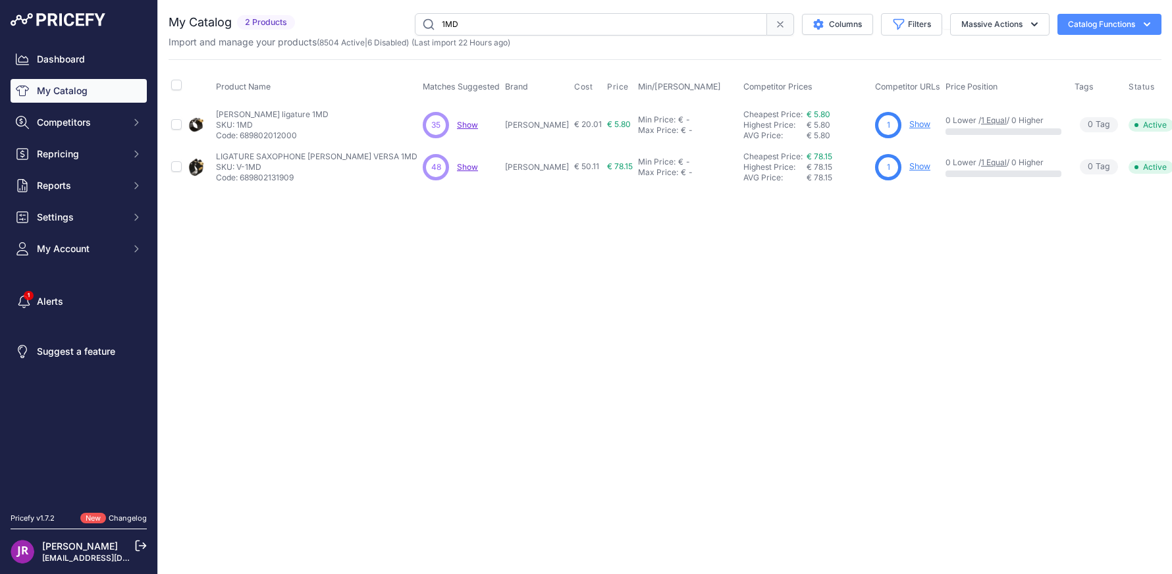
click at [910, 124] on link "Show" at bounding box center [920, 124] width 21 height 10
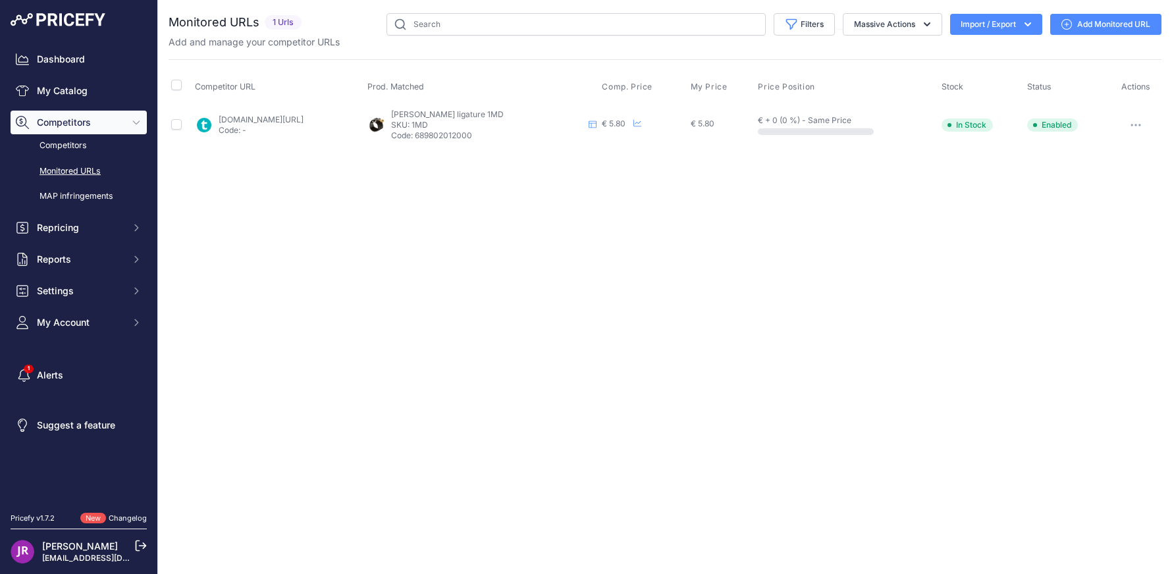
click at [1097, 20] on link "Add Monitored URL" at bounding box center [1105, 24] width 111 height 21
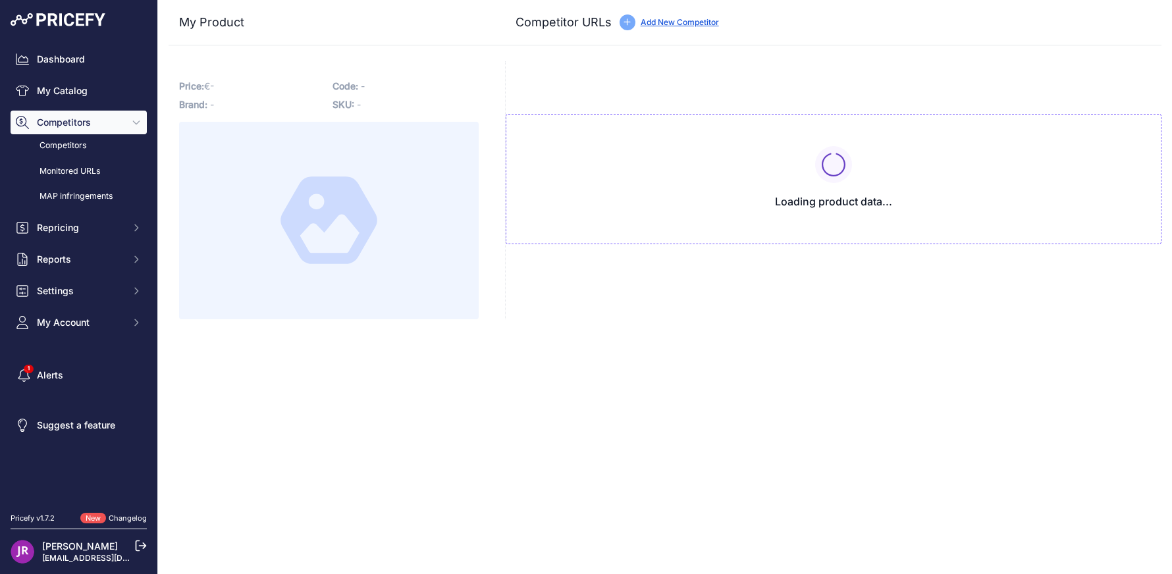
type input "[DOMAIN_NAME][URL]"
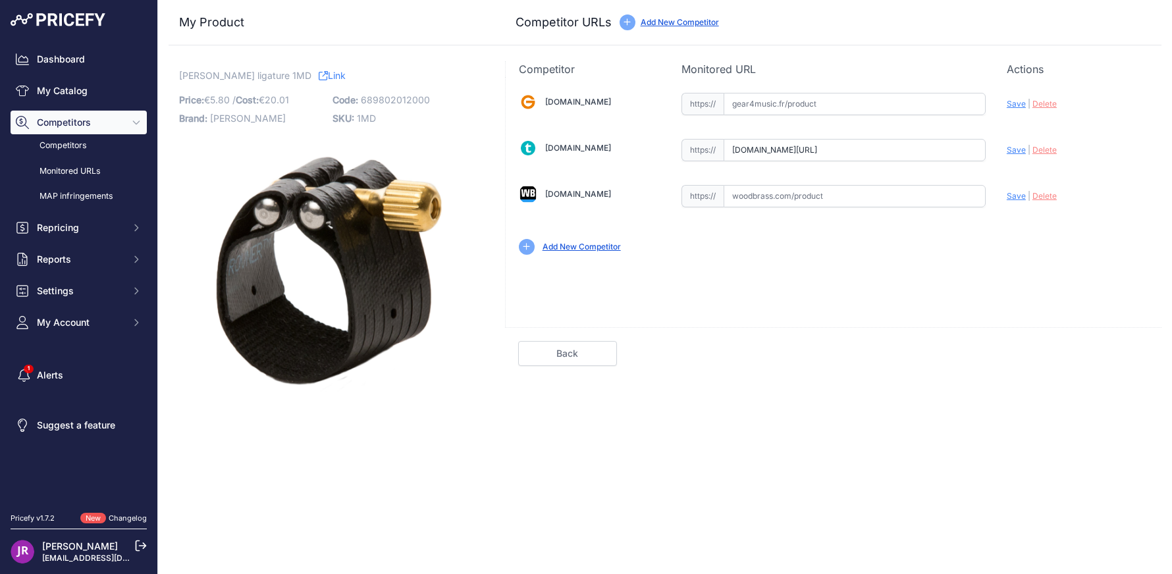
scroll to position [0, 22]
drag, startPoint x: 732, startPoint y: 150, endPoint x: 1006, endPoint y: 145, distance: 274.7
click at [1006, 145] on div "[DOMAIN_NAME] Valid Invalid" at bounding box center [834, 172] width 656 height 191
click at [1045, 150] on span "Delete" at bounding box center [1045, 150] width 24 height 10
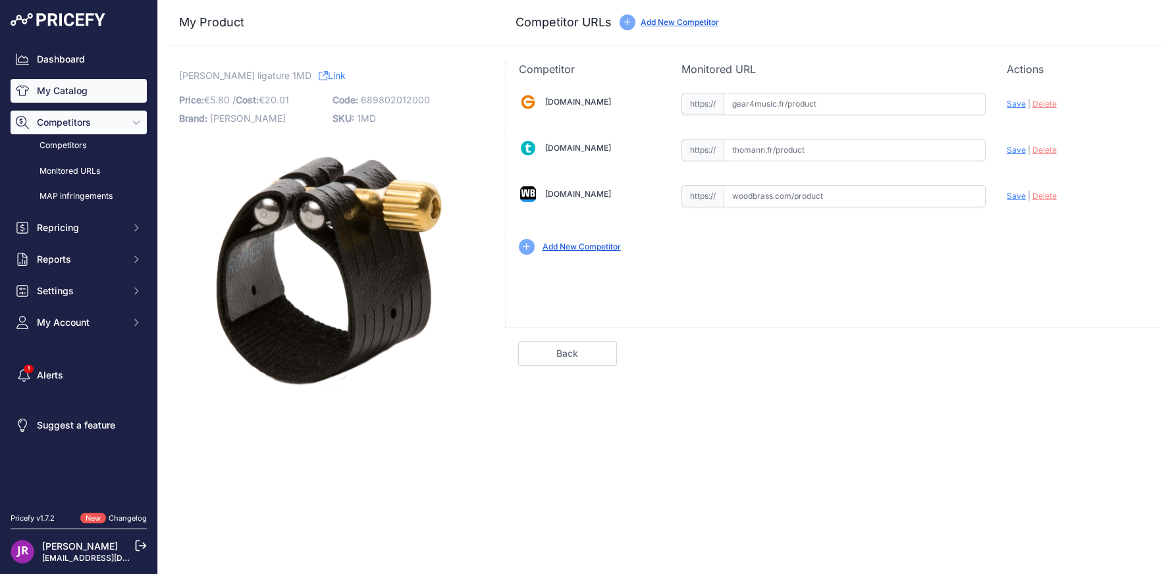
click at [85, 90] on link "My Catalog" at bounding box center [79, 91] width 136 height 24
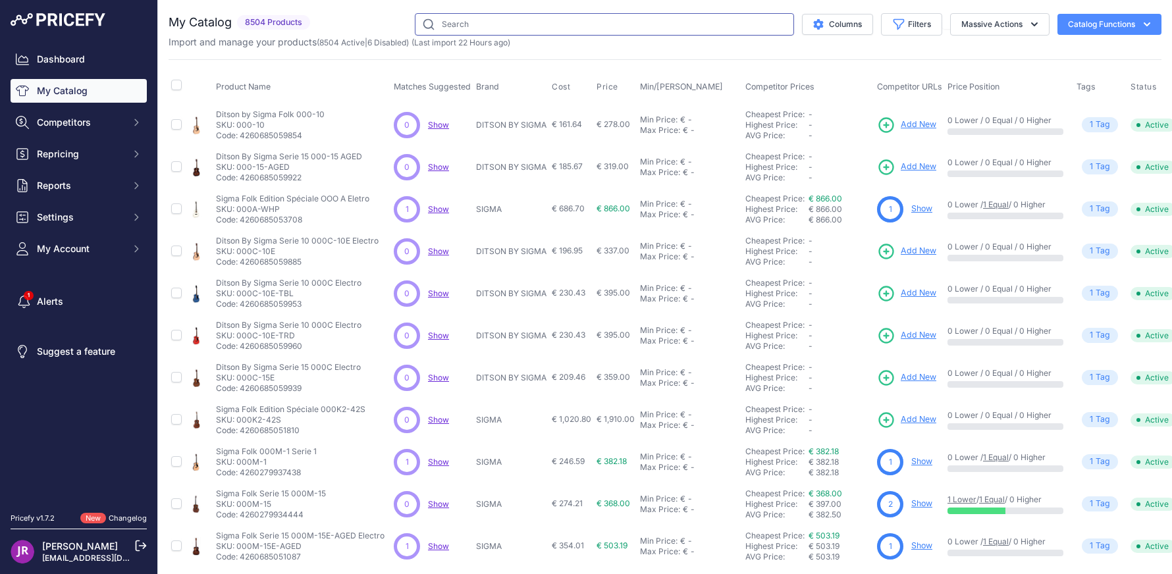
click at [462, 27] on input "text" at bounding box center [604, 24] width 379 height 22
type input "1MS"
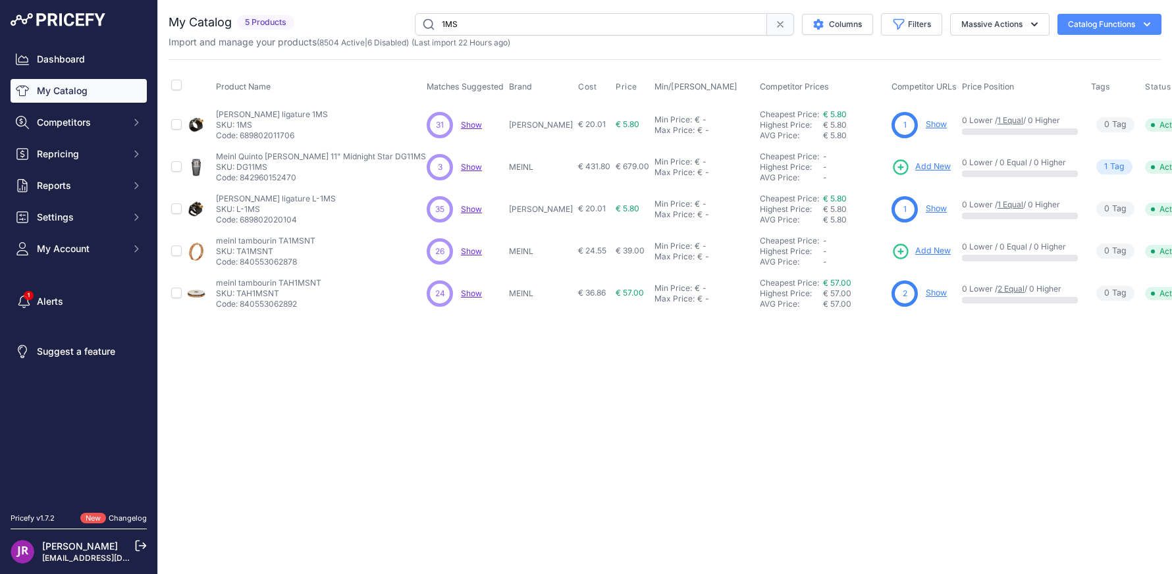
click at [926, 121] on link "Show" at bounding box center [936, 124] width 21 height 10
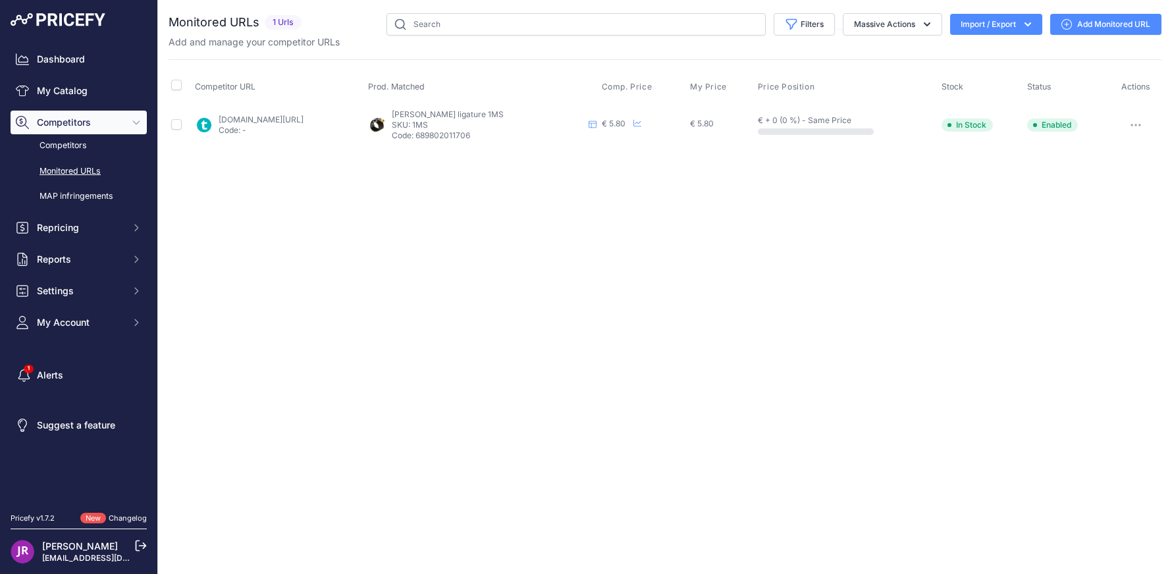
click at [1114, 20] on link "Add Monitored URL" at bounding box center [1105, 24] width 111 height 21
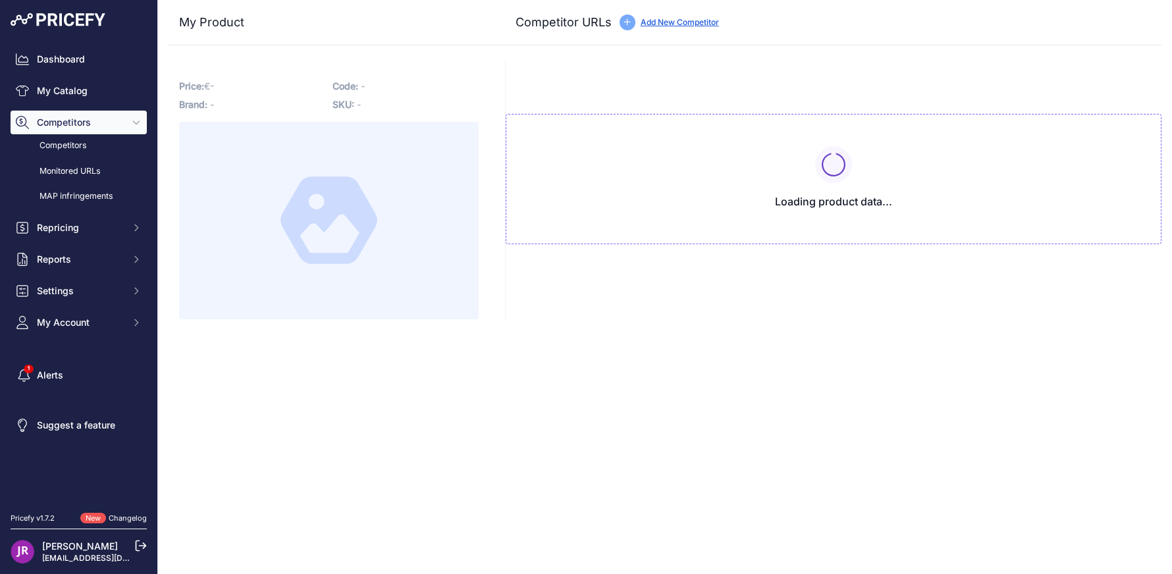
type input "[DOMAIN_NAME][URL]"
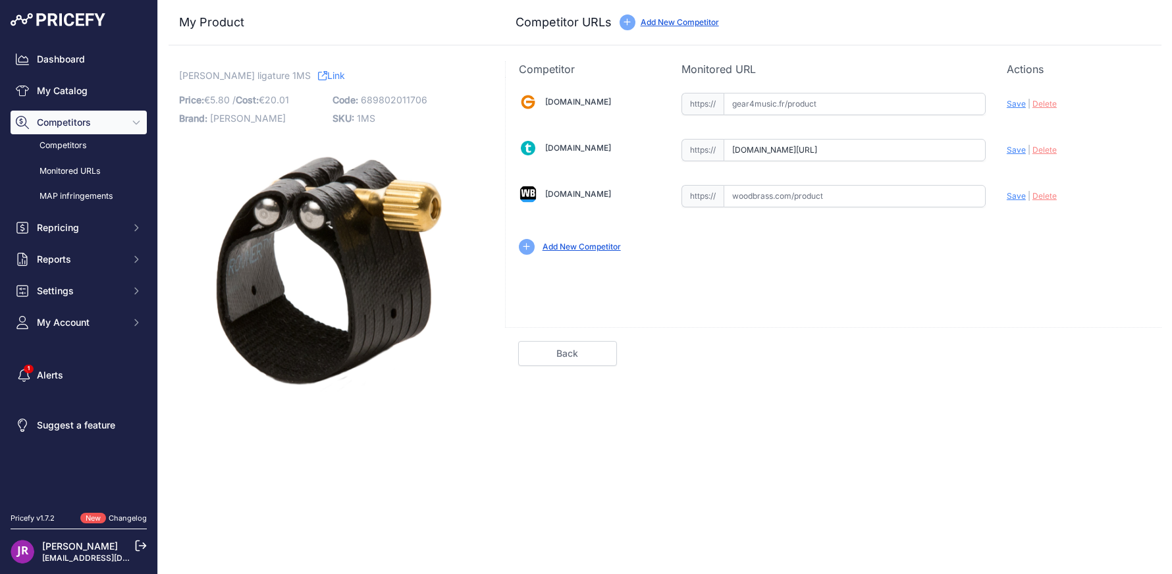
scroll to position [0, 22]
drag, startPoint x: 733, startPoint y: 150, endPoint x: 1064, endPoint y: 150, distance: 331.3
click at [1064, 150] on div "[DOMAIN_NAME] Valid Invalid" at bounding box center [834, 172] width 656 height 191
click at [1046, 149] on span "Delete" at bounding box center [1045, 150] width 24 height 10
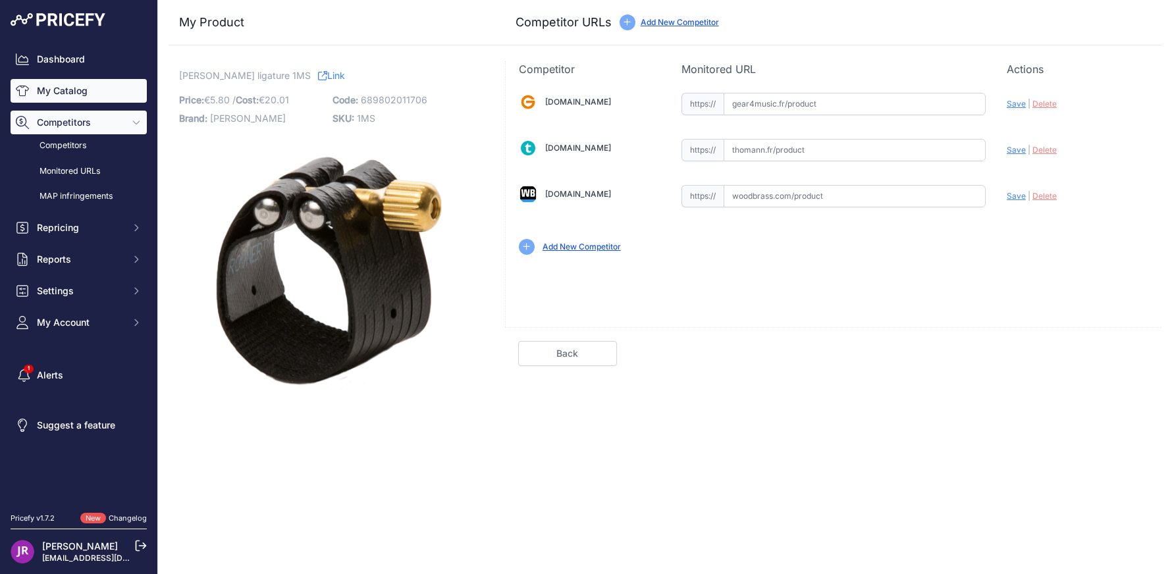
click at [63, 85] on link "My Catalog" at bounding box center [79, 91] width 136 height 24
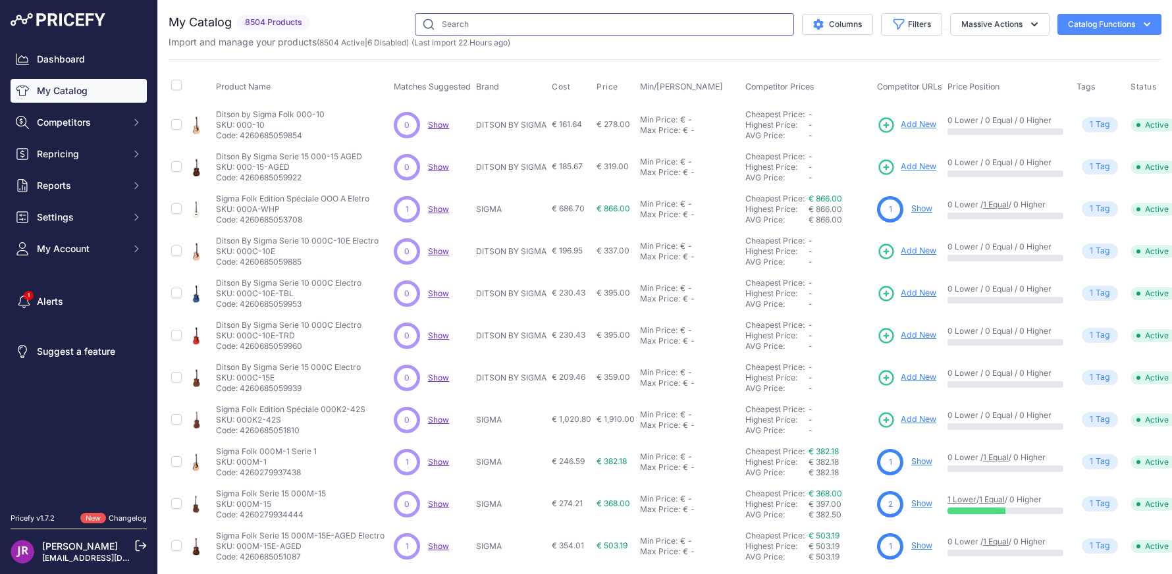
click at [463, 26] on input "text" at bounding box center [604, 24] width 379 height 22
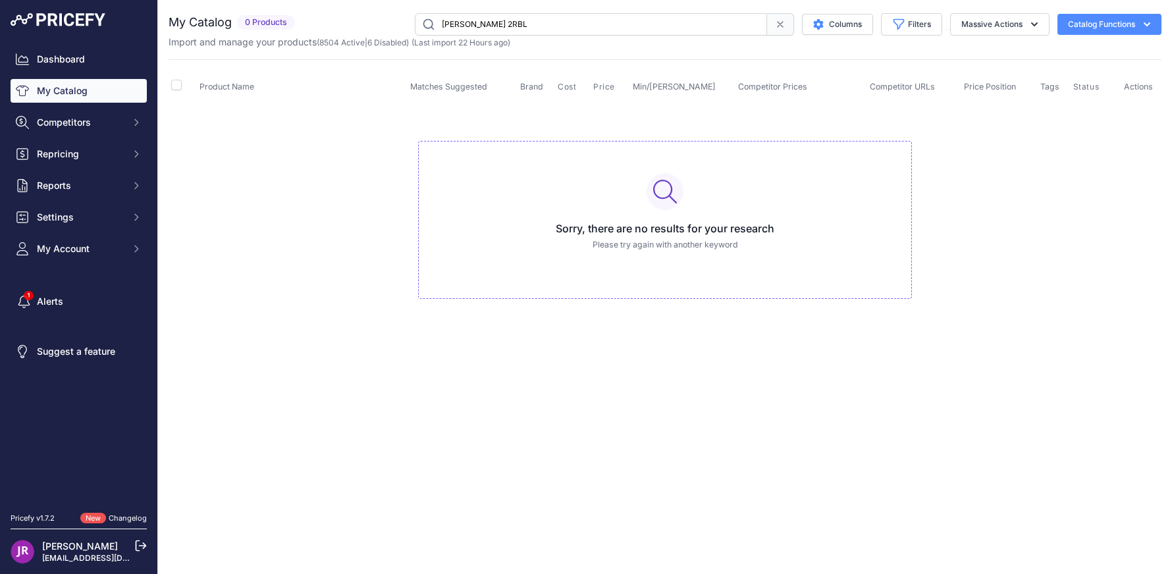
drag, startPoint x: 472, startPoint y: 23, endPoint x: 402, endPoint y: 11, distance: 70.3
click at [402, 12] on div "You are not connected to the internet. My Catalog" at bounding box center [665, 169] width 993 height 339
type input "2RBL"
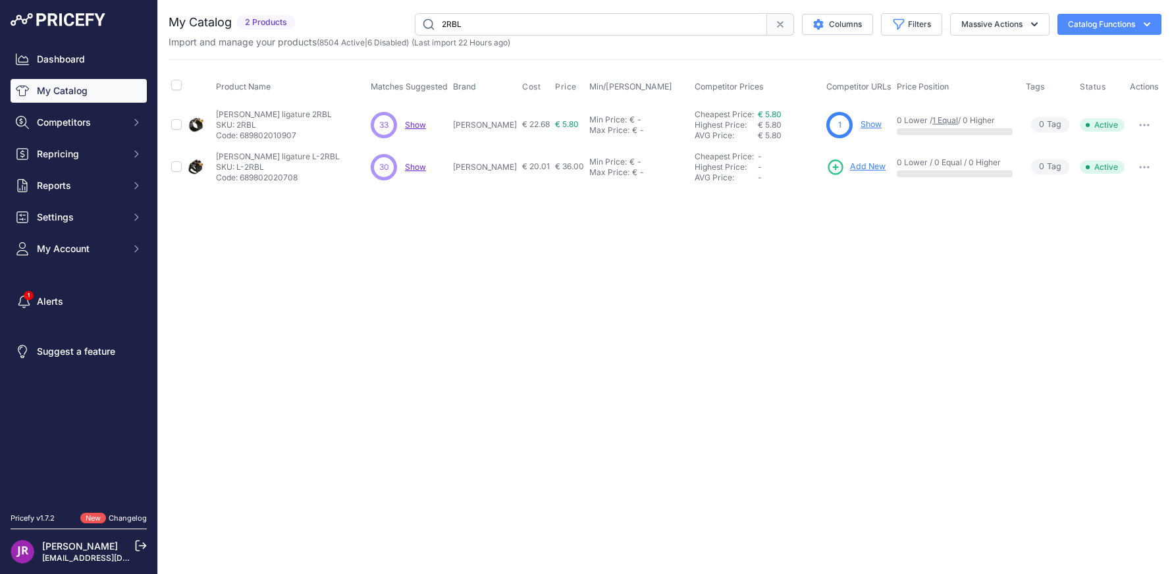
click at [871, 124] on link "Show" at bounding box center [871, 124] width 21 height 10
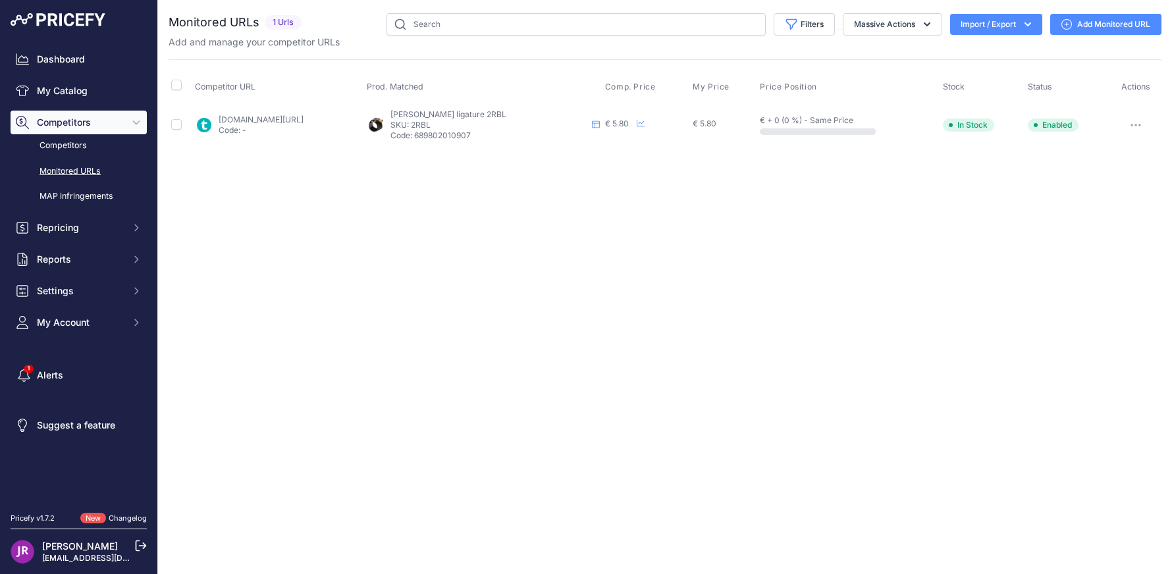
click at [1097, 24] on link "Add Monitored URL" at bounding box center [1105, 24] width 111 height 21
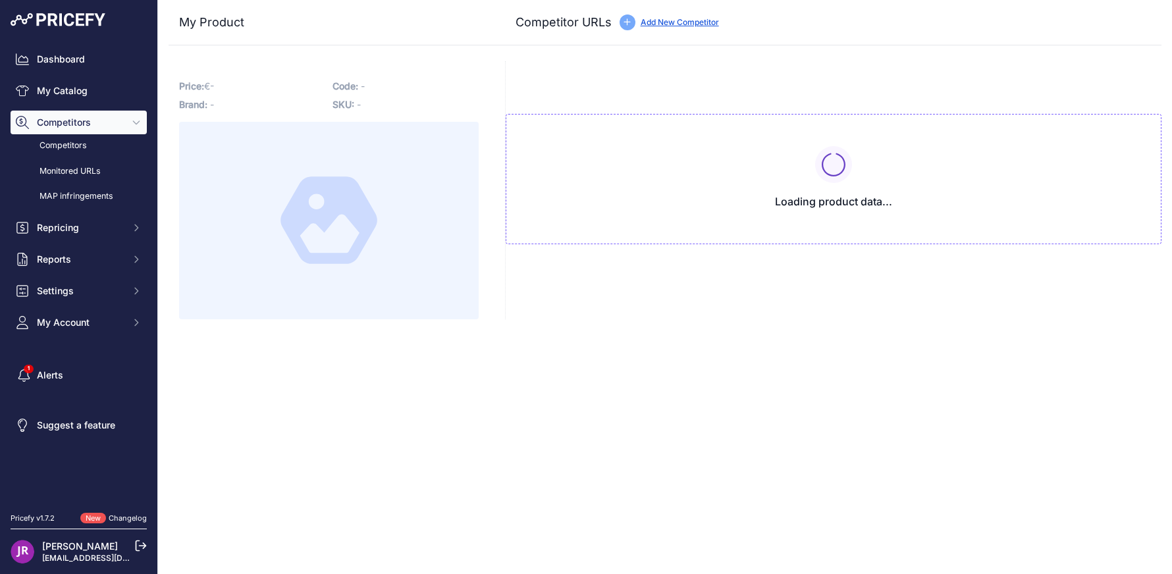
type input "[DOMAIN_NAME][URL]"
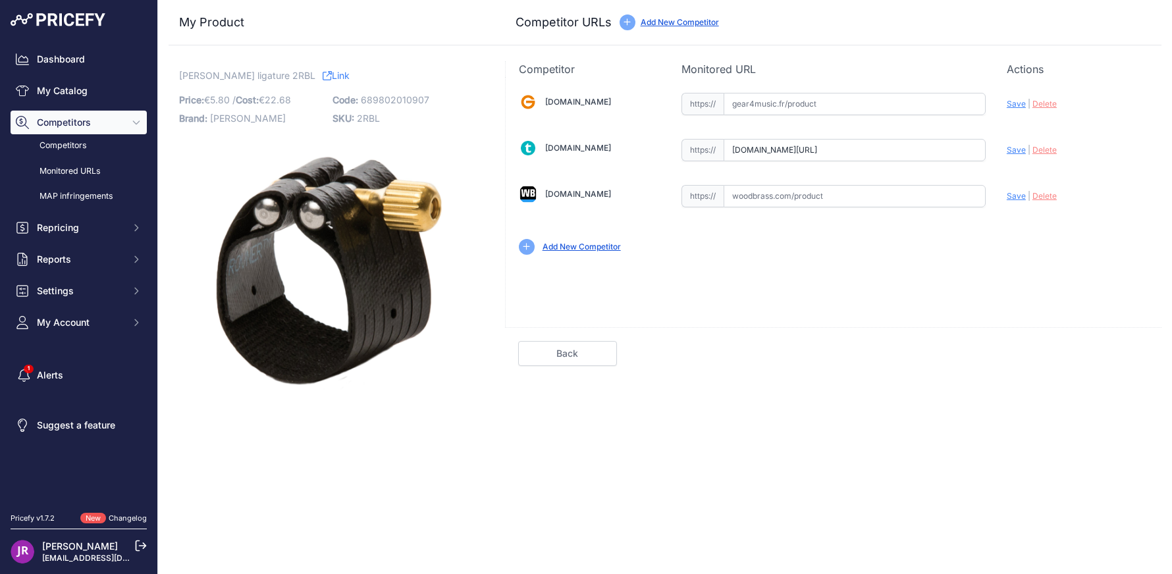
click at [1046, 149] on span "Delete" at bounding box center [1045, 150] width 24 height 10
click at [1017, 153] on span "Save" at bounding box center [1016, 150] width 19 height 10
click at [1045, 150] on span "Delete" at bounding box center [1045, 150] width 24 height 10
click at [994, 302] on div "Gear4music.fr Valid Invalid Save | Delete Valid" at bounding box center [833, 202] width 657 height 250
click at [1054, 151] on span "Delete" at bounding box center [1045, 150] width 24 height 10
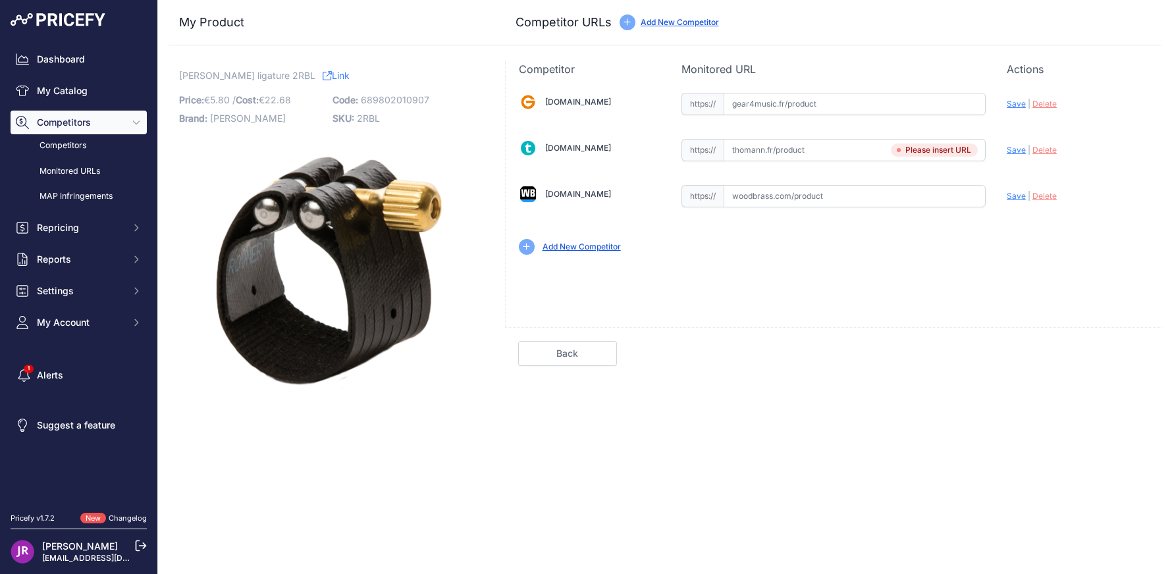
click at [732, 149] on input "text" at bounding box center [855, 150] width 262 height 22
click at [810, 367] on div "Competitor Monitored URL Actions Valid Invalid Save | Delete Analyzing Valid" at bounding box center [833, 234] width 657 height 346
click at [65, 88] on link "My Catalog" at bounding box center [79, 91] width 136 height 24
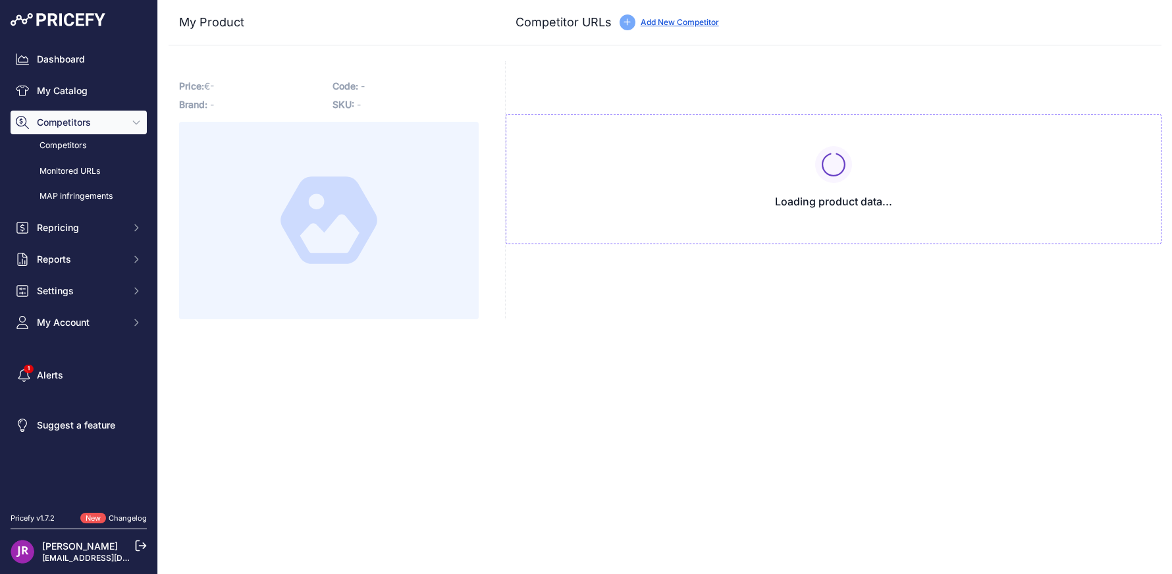
type input "[DOMAIN_NAME][URL]"
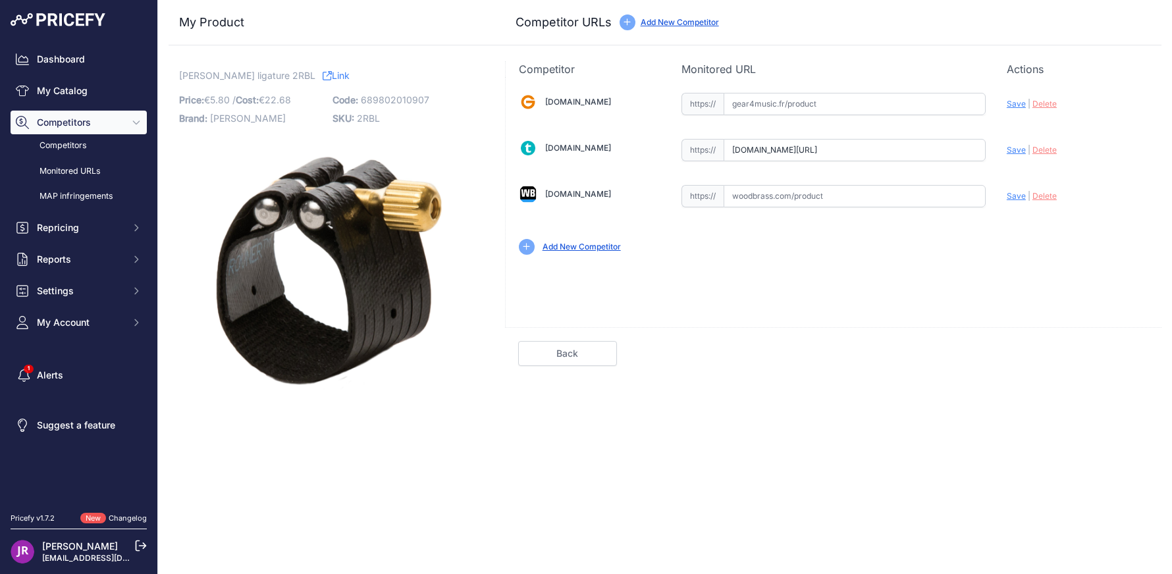
scroll to position [0, 23]
drag, startPoint x: 733, startPoint y: 152, endPoint x: 1000, endPoint y: 148, distance: 267.4
click at [1000, 148] on div "[DOMAIN_NAME] Valid Invalid" at bounding box center [834, 172] width 656 height 191
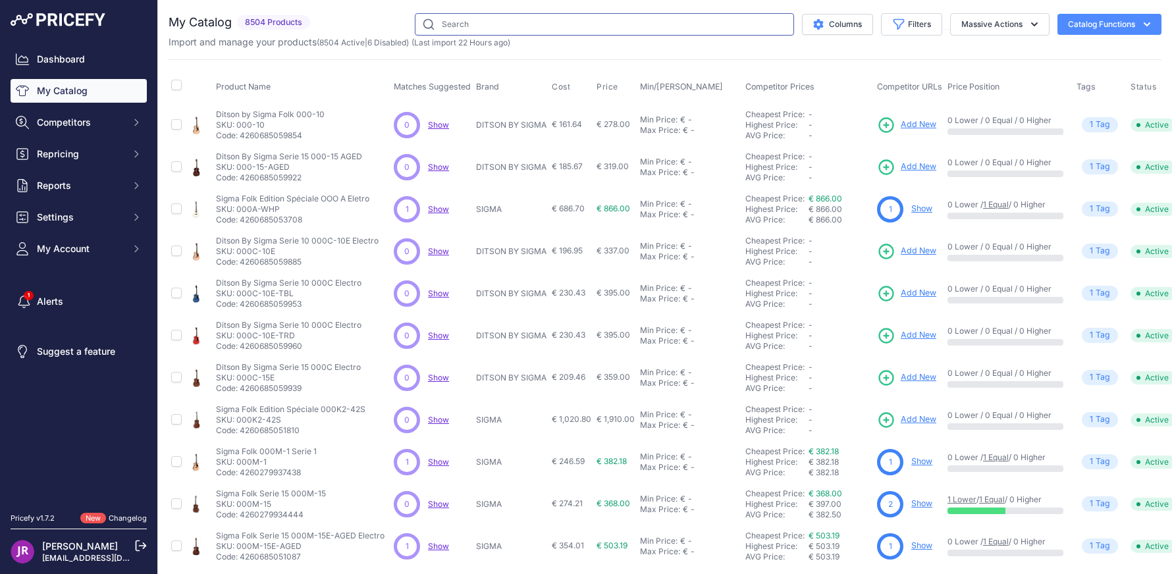
click at [450, 24] on input "text" at bounding box center [604, 24] width 379 height 22
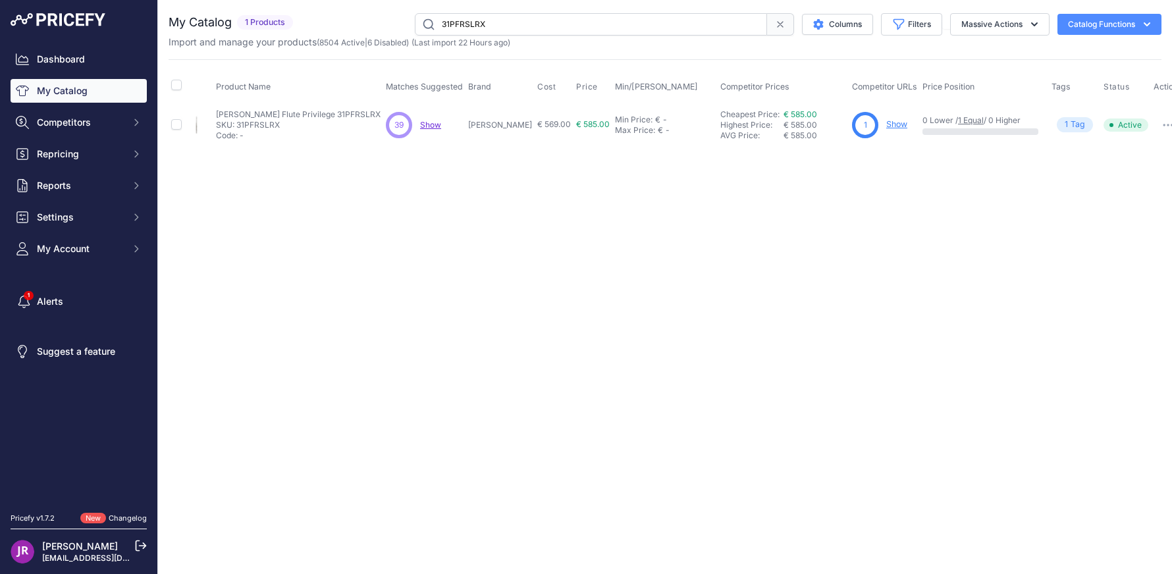
type input "31PFRSLRX"
click at [886, 124] on link "Show" at bounding box center [896, 124] width 21 height 10
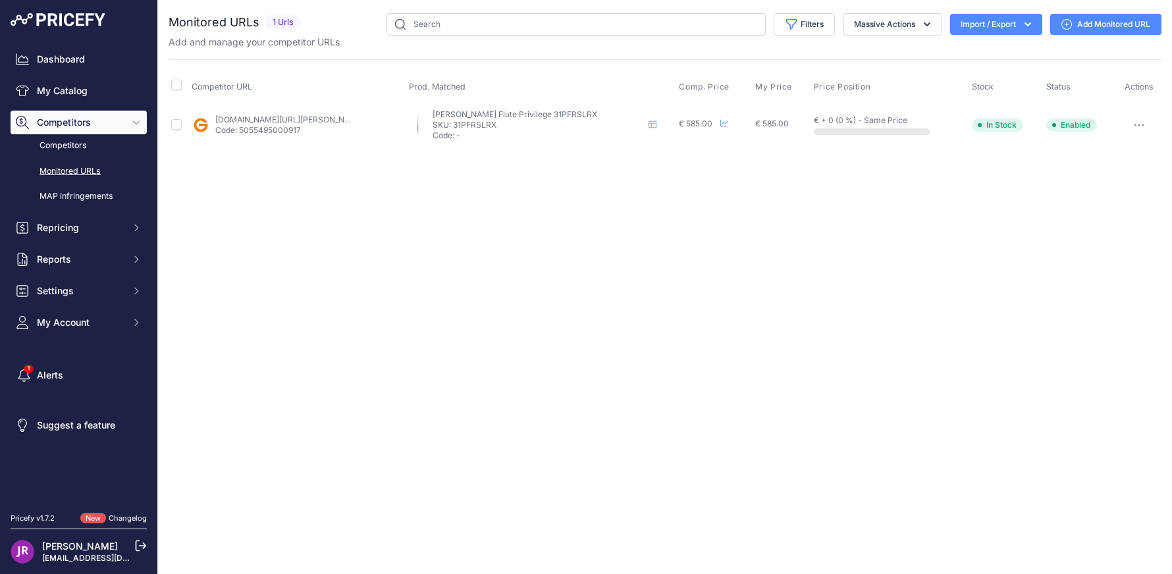
click at [1112, 24] on link "Add Monitored URL" at bounding box center [1105, 24] width 111 height 21
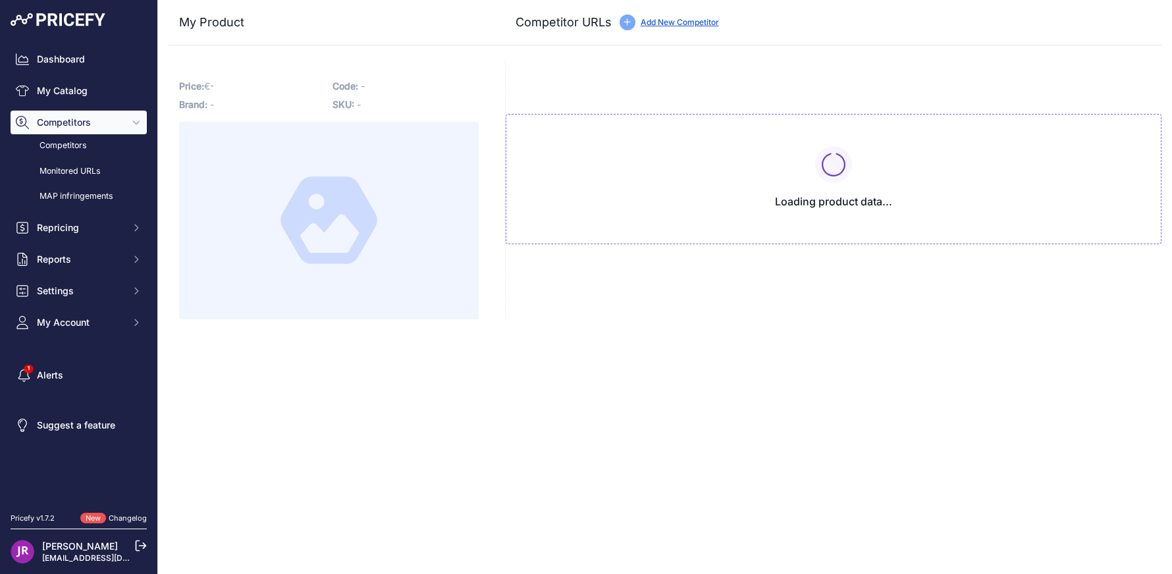
type input "[DOMAIN_NAME][URL][PERSON_NAME][PERSON_NAME]"
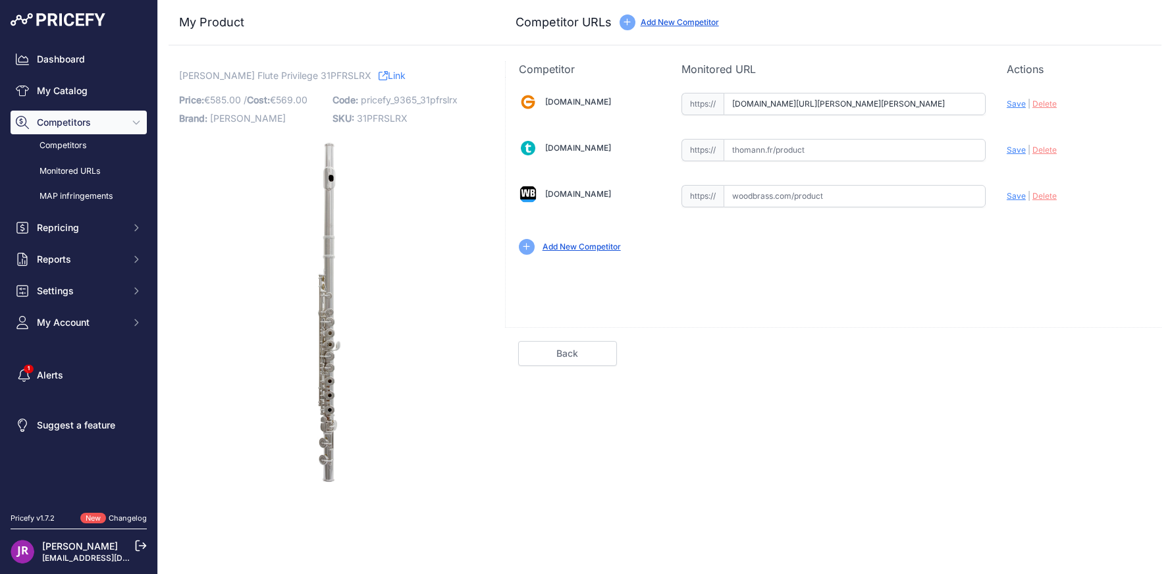
scroll to position [0, 303]
drag, startPoint x: 732, startPoint y: 103, endPoint x: 992, endPoint y: 107, distance: 259.5
click at [1037, 106] on div "Gear4music.fr Valid Invalid" at bounding box center [834, 172] width 656 height 191
drag, startPoint x: 306, startPoint y: 72, endPoint x: 354, endPoint y: 80, distance: 48.2
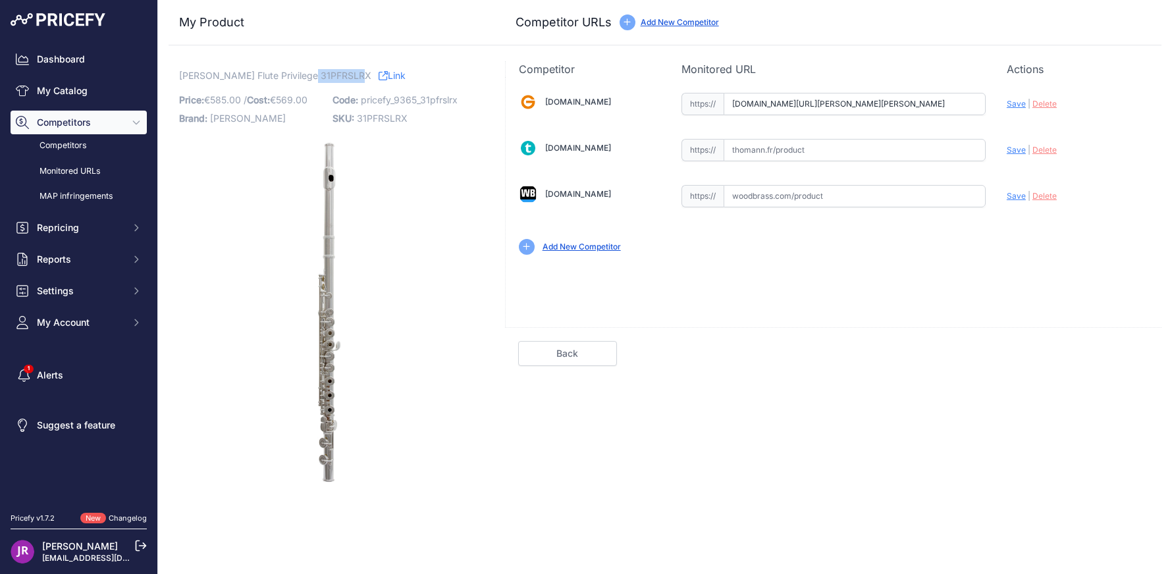
click at [354, 80] on span "Trevor James Flute Privilege 31PFRSLRX" at bounding box center [275, 75] width 192 height 16
click at [379, 240] on img at bounding box center [329, 317] width 272 height 362
click at [1049, 103] on span "Delete" at bounding box center [1045, 104] width 24 height 10
drag, startPoint x: 178, startPoint y: 72, endPoint x: 357, endPoint y: 76, distance: 178.5
click at [357, 76] on div "Trevor James Flute Privilege 31PFRSLRX Link Price: € 585.00 / Cost: 569.00" at bounding box center [329, 279] width 321 height 437
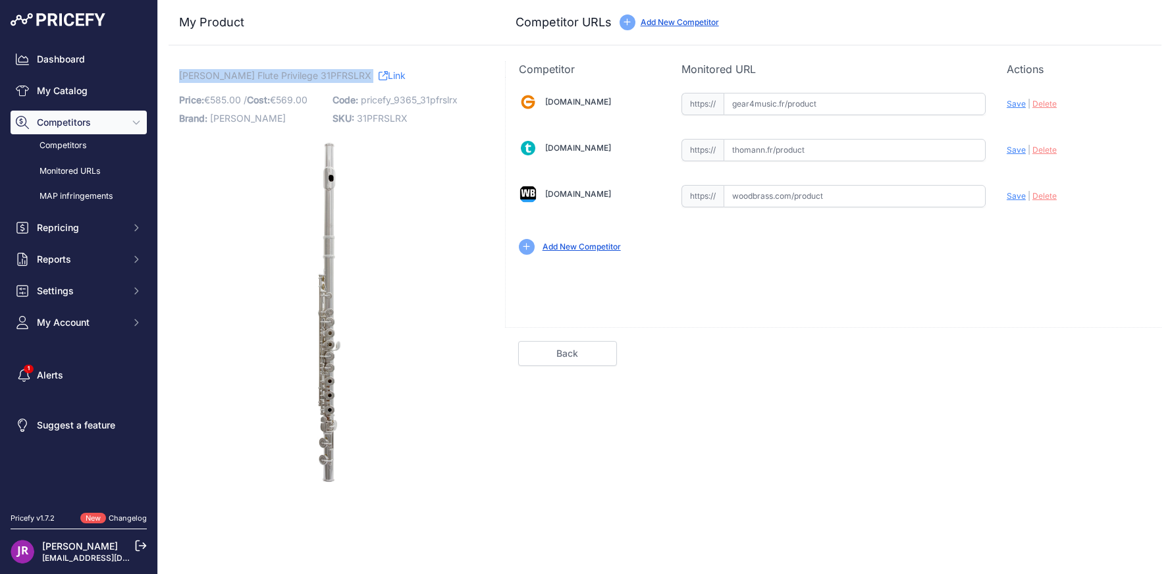
copy p "Trevor James Flute Privilege 31PFRSLRX"
click at [755, 194] on input "text" at bounding box center [855, 196] width 262 height 22
paste input "https://www.woodbrass.com/flutes-traversieres-maillechort-trevor-james-privileg…"
click at [1014, 198] on span "Save" at bounding box center [1016, 196] width 19 height 10
type input "https://www.woodbrass.com/flutes-traversieres-maillechort-trevor-james-privileg…"
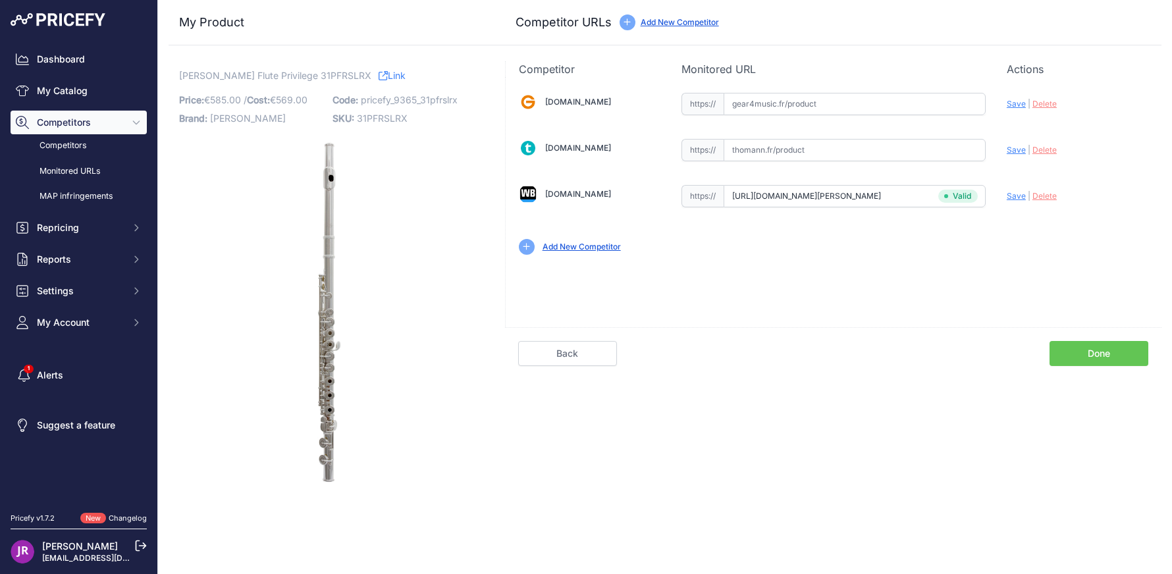
click at [1096, 352] on link "Done" at bounding box center [1099, 353] width 99 height 25
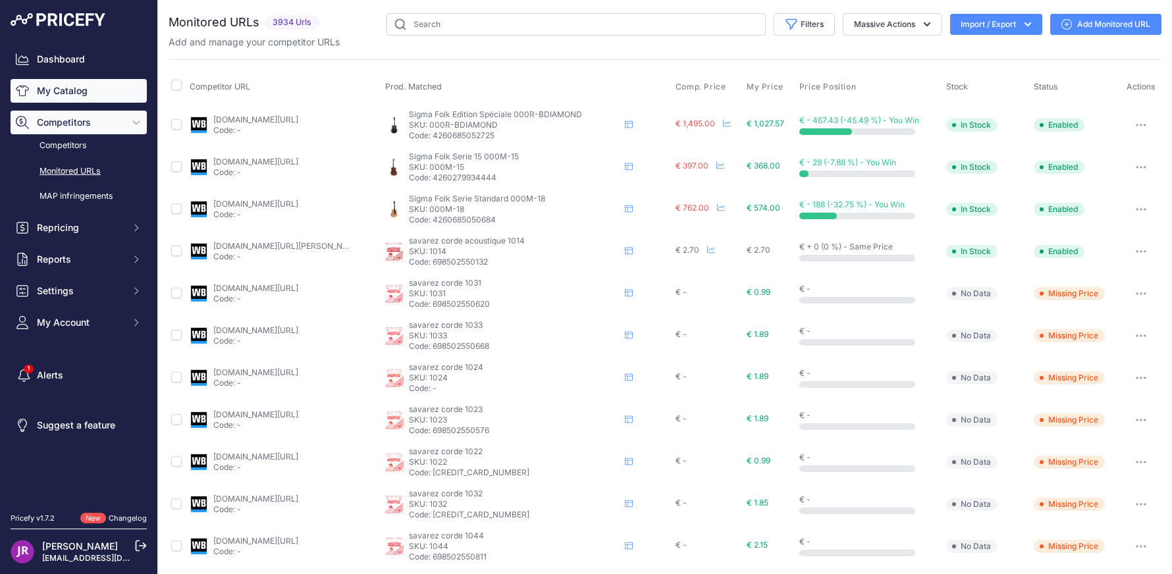
click at [78, 90] on link "My Catalog" at bounding box center [79, 91] width 136 height 24
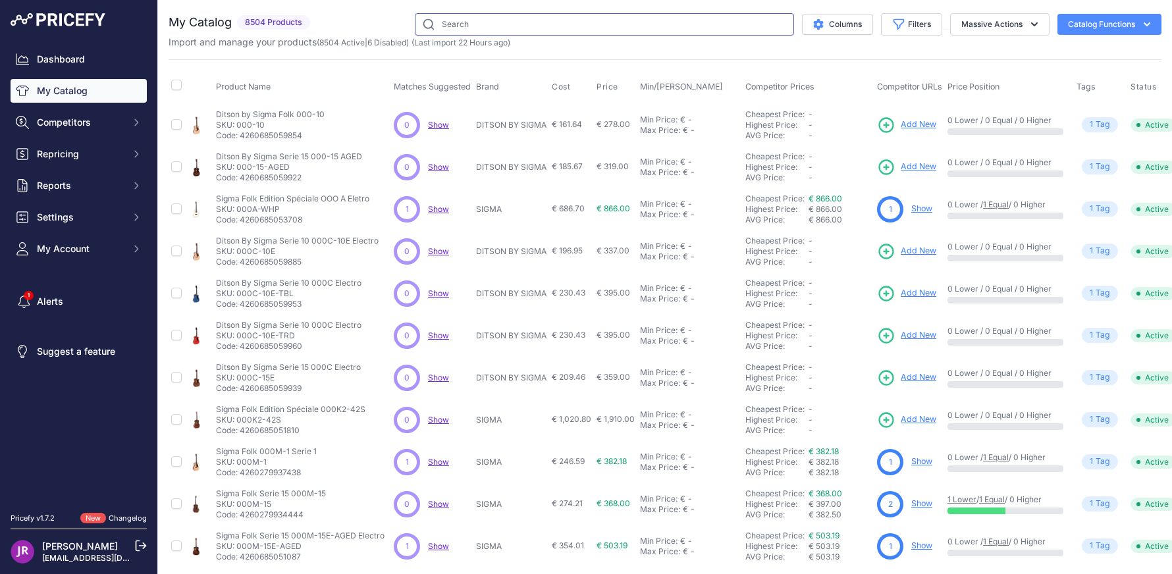
click at [449, 26] on input "text" at bounding box center [604, 24] width 379 height 22
paste input "31PFRSLRX"
type input "31PFRSLRX"
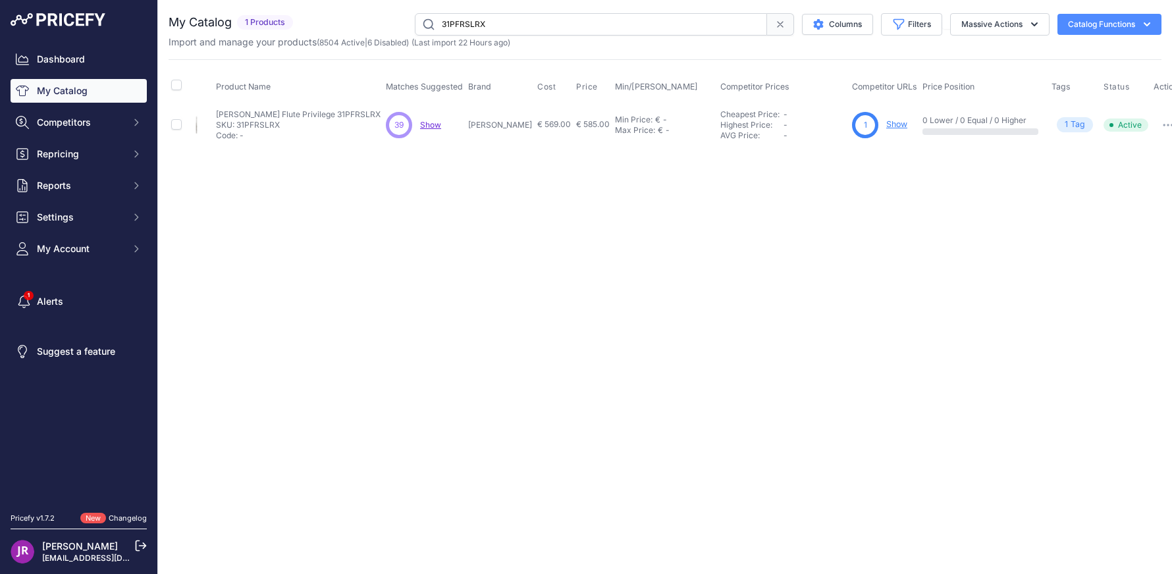
click at [886, 125] on link "Show" at bounding box center [896, 124] width 21 height 10
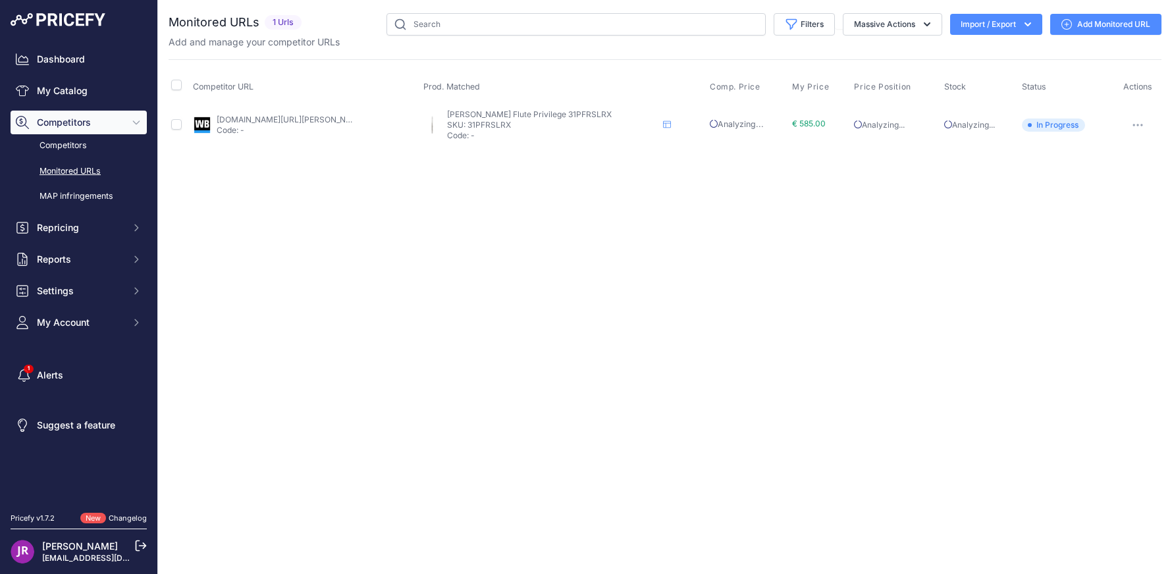
click at [1108, 19] on link "Add Monitored URL" at bounding box center [1105, 24] width 111 height 21
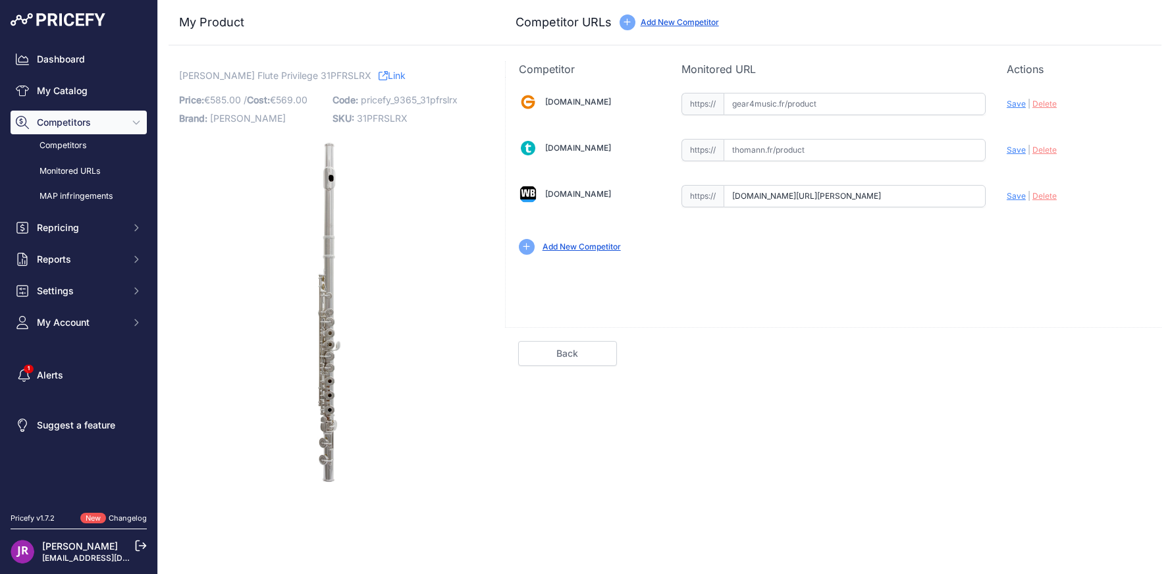
click at [1018, 197] on span "Save" at bounding box center [1016, 196] width 19 height 10
type input "[URL][DOMAIN_NAME][PERSON_NAME]"
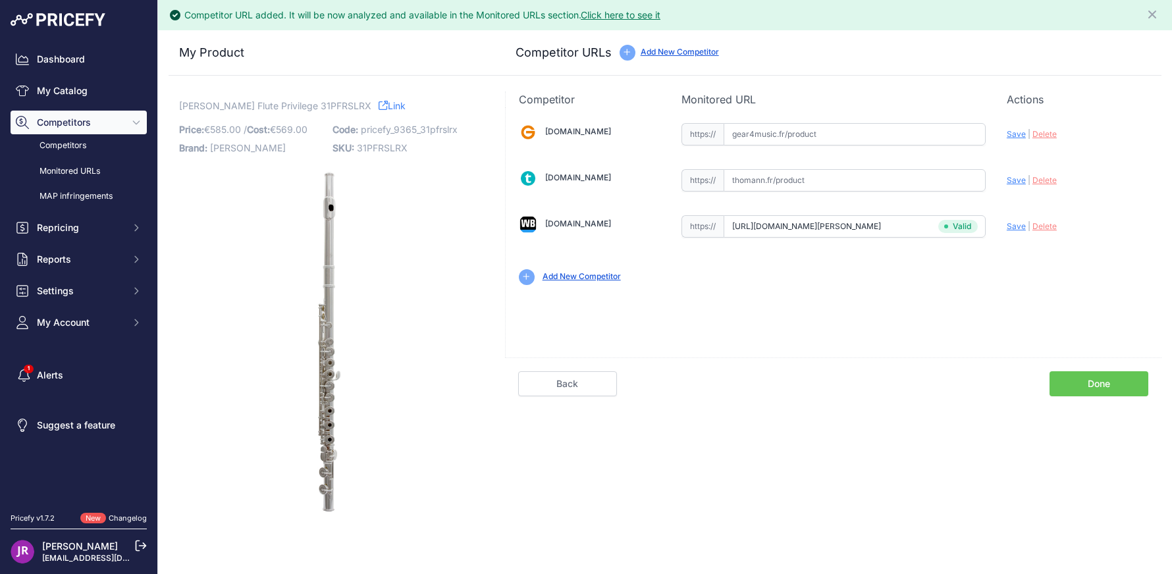
click at [1115, 381] on link "Done" at bounding box center [1099, 383] width 99 height 25
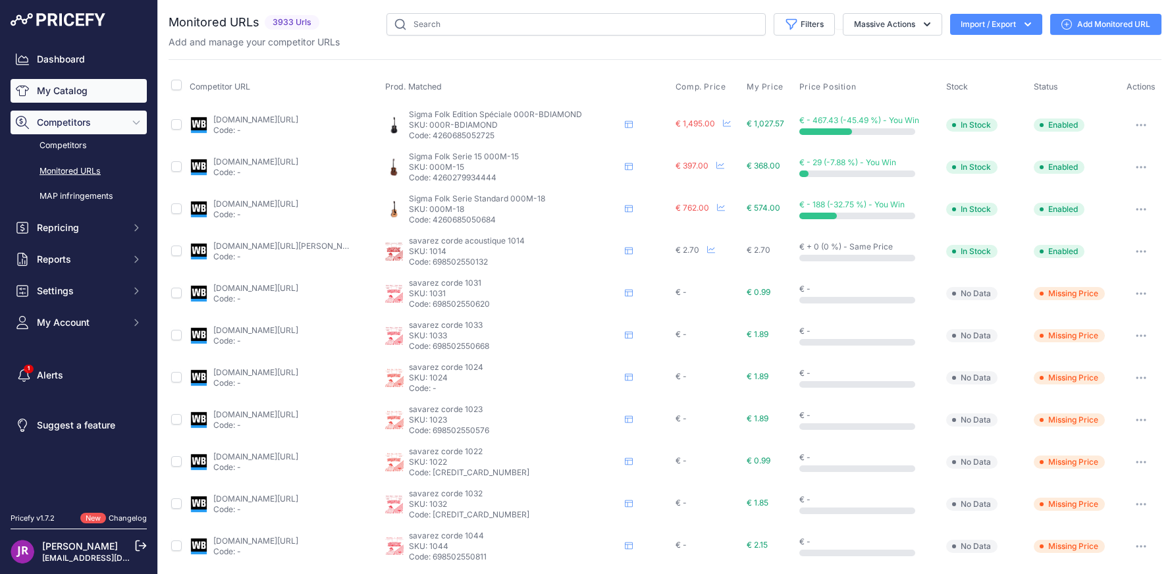
click at [60, 83] on link "My Catalog" at bounding box center [79, 91] width 136 height 24
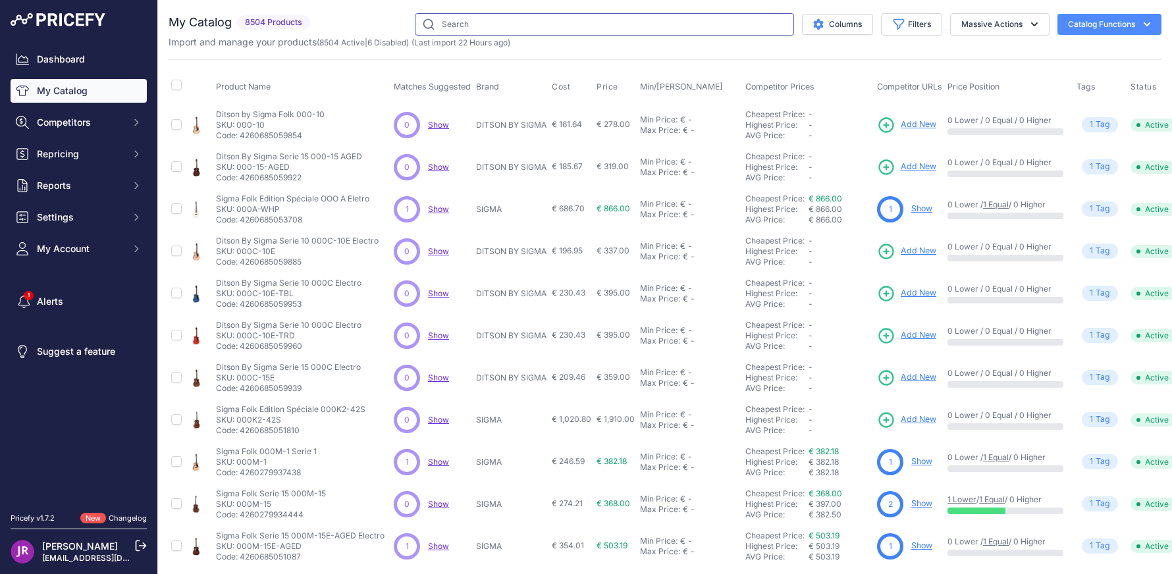
click at [435, 23] on input "text" at bounding box center [604, 24] width 379 height 22
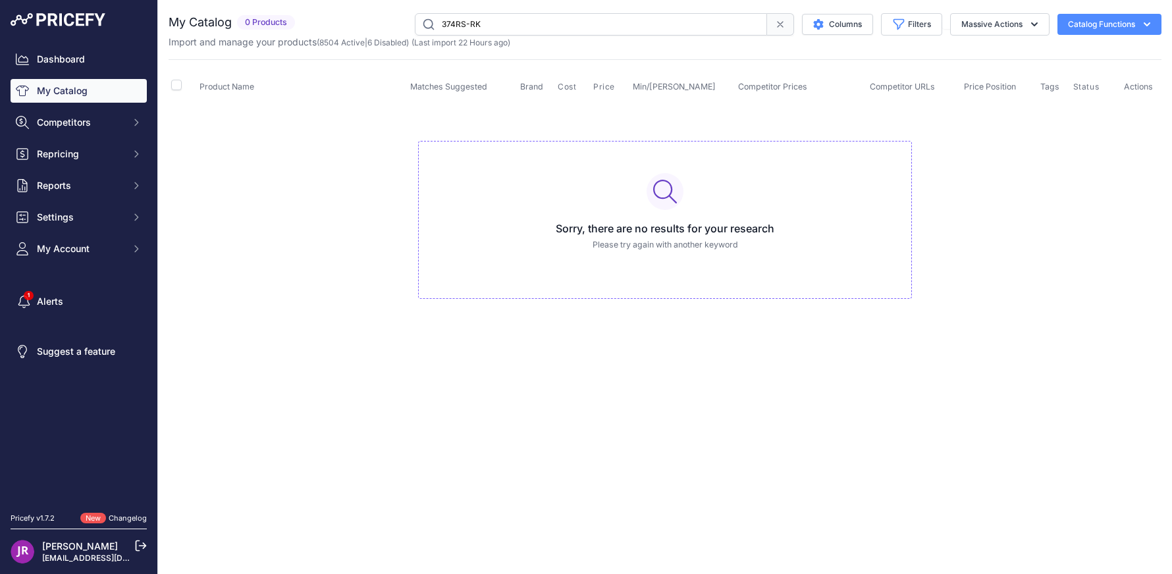
click at [462, 24] on input "374RS-RK" at bounding box center [591, 24] width 352 height 22
click at [483, 23] on input "374SR-RK" at bounding box center [591, 24] width 352 height 22
type input "374SR-RK"
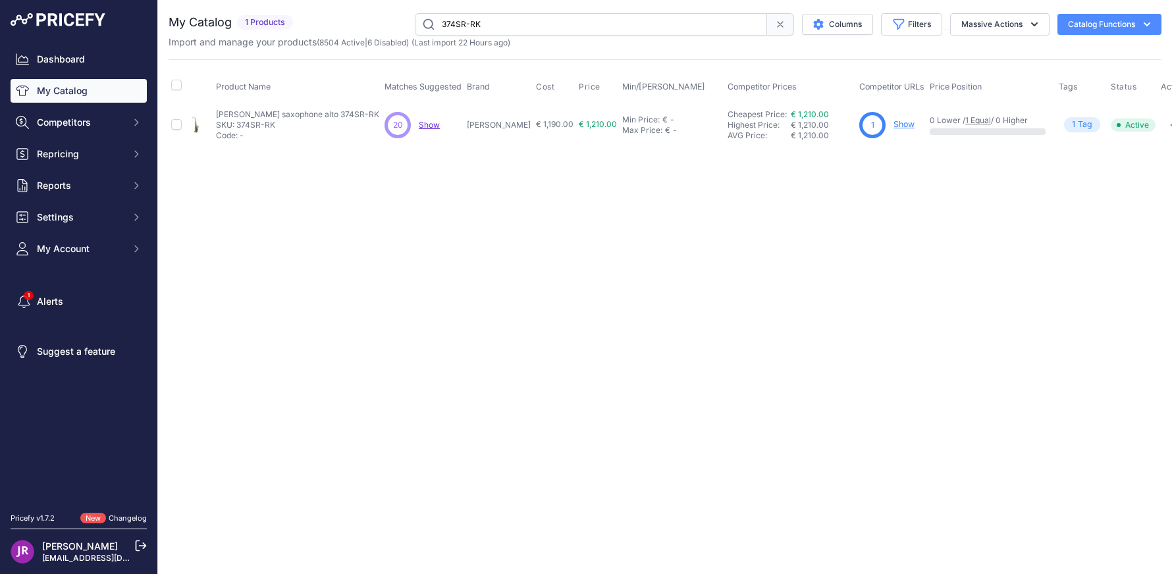
click at [901, 123] on link "Show" at bounding box center [904, 124] width 21 height 10
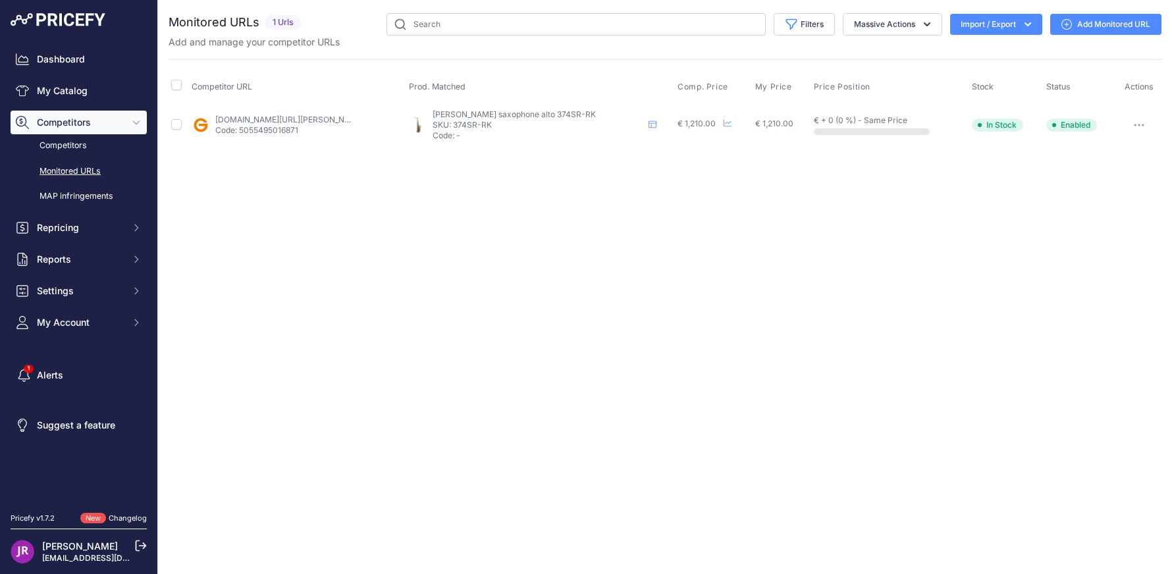
click at [1121, 20] on link "Add Monitored URL" at bounding box center [1105, 24] width 111 height 21
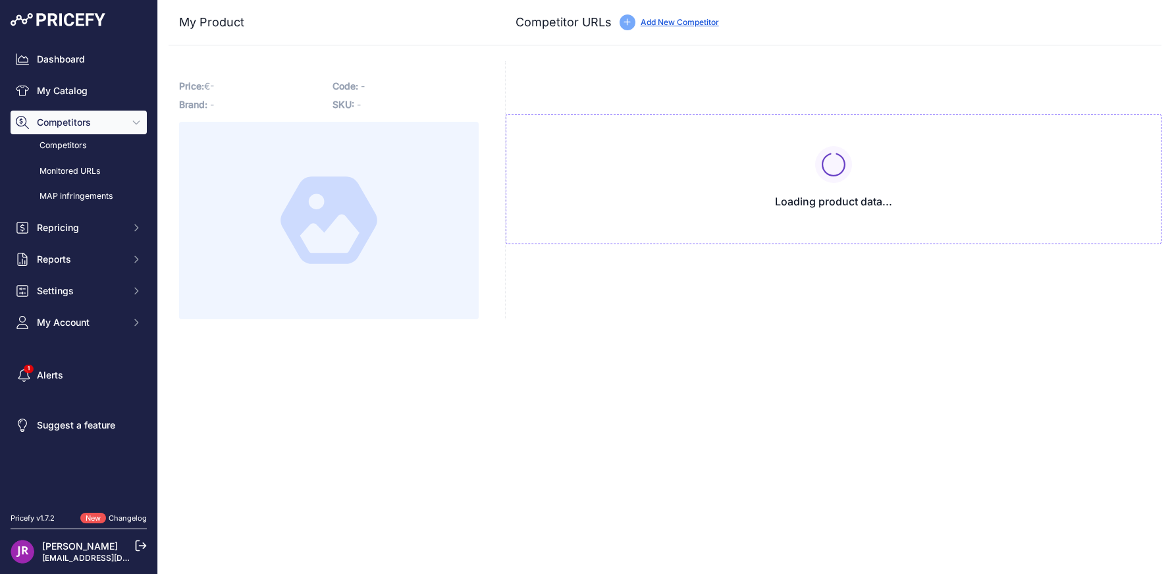
type input "[DOMAIN_NAME][URL][PERSON_NAME][PERSON_NAME]"
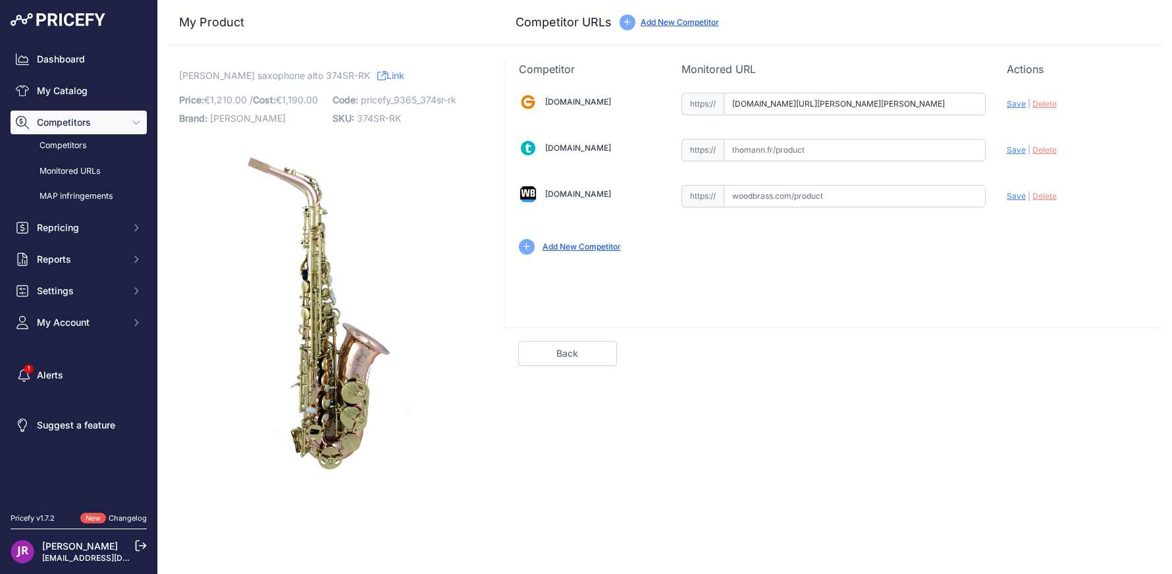
scroll to position [0, 273]
drag, startPoint x: 732, startPoint y: 101, endPoint x: 1009, endPoint y: 109, distance: 277.4
click at [1009, 109] on div "[DOMAIN_NAME] Valid Invalid" at bounding box center [834, 172] width 656 height 191
click at [1049, 103] on span "Delete" at bounding box center [1045, 104] width 24 height 10
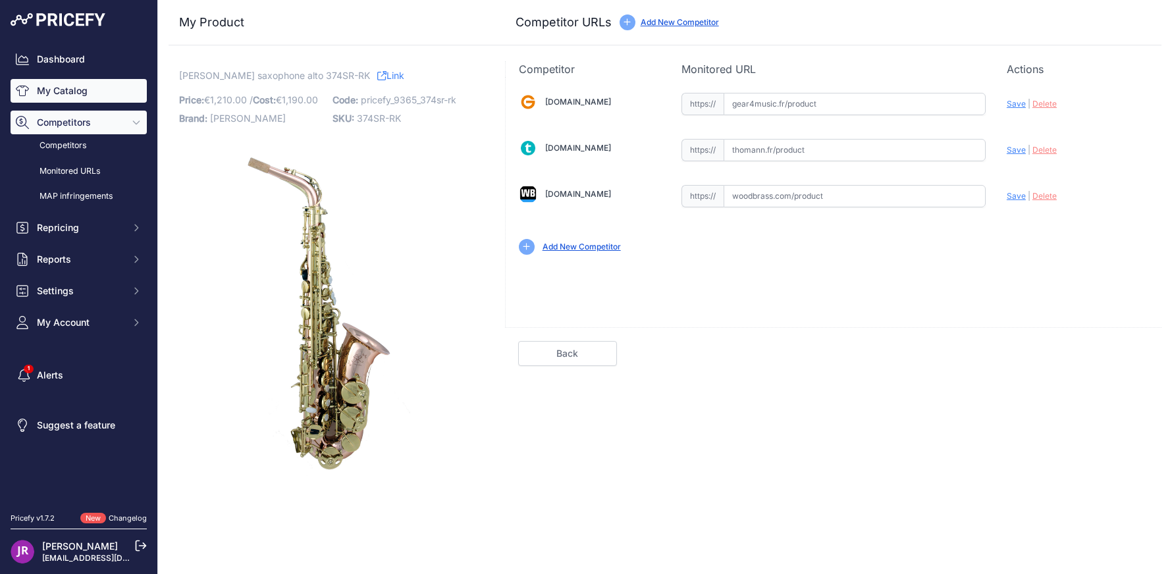
click at [40, 87] on link "My Catalog" at bounding box center [79, 91] width 136 height 24
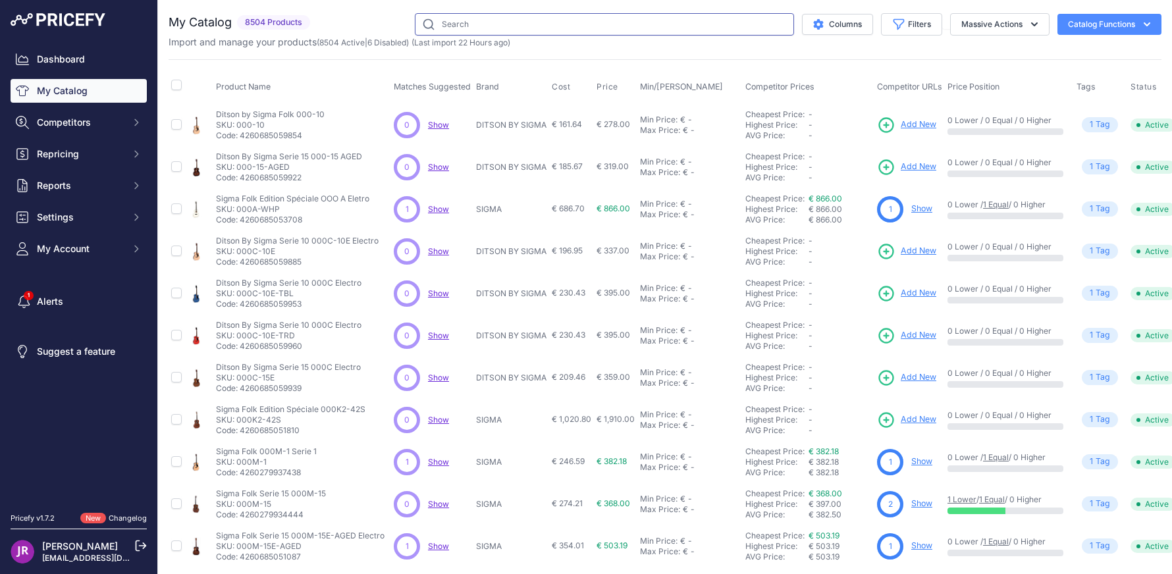
click at [454, 27] on input "text" at bounding box center [604, 24] width 379 height 22
type input "4R"
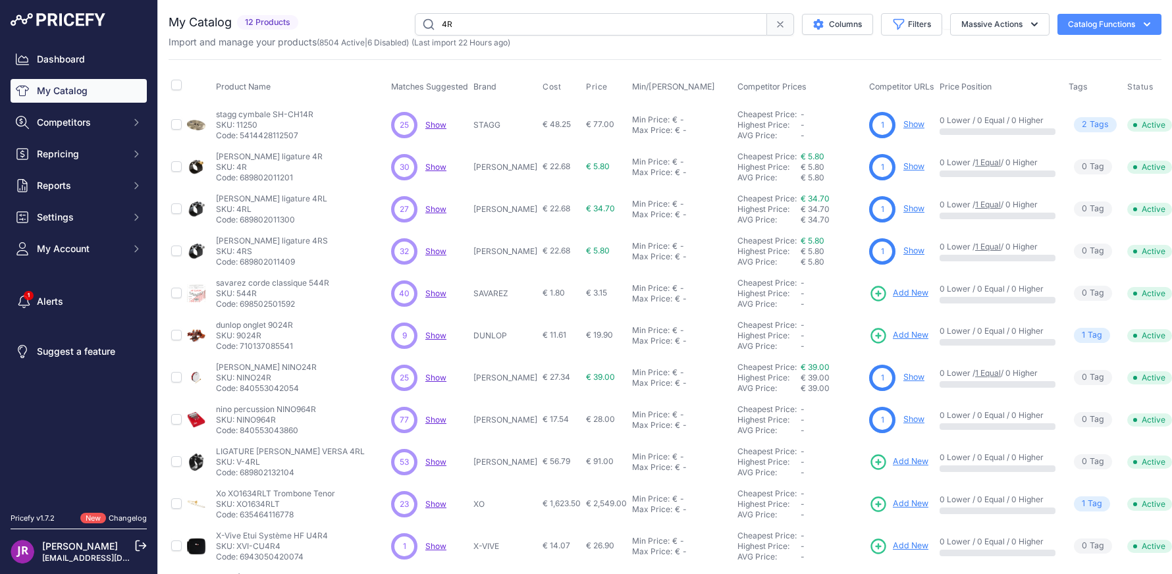
click at [904, 167] on link "Show" at bounding box center [914, 166] width 21 height 10
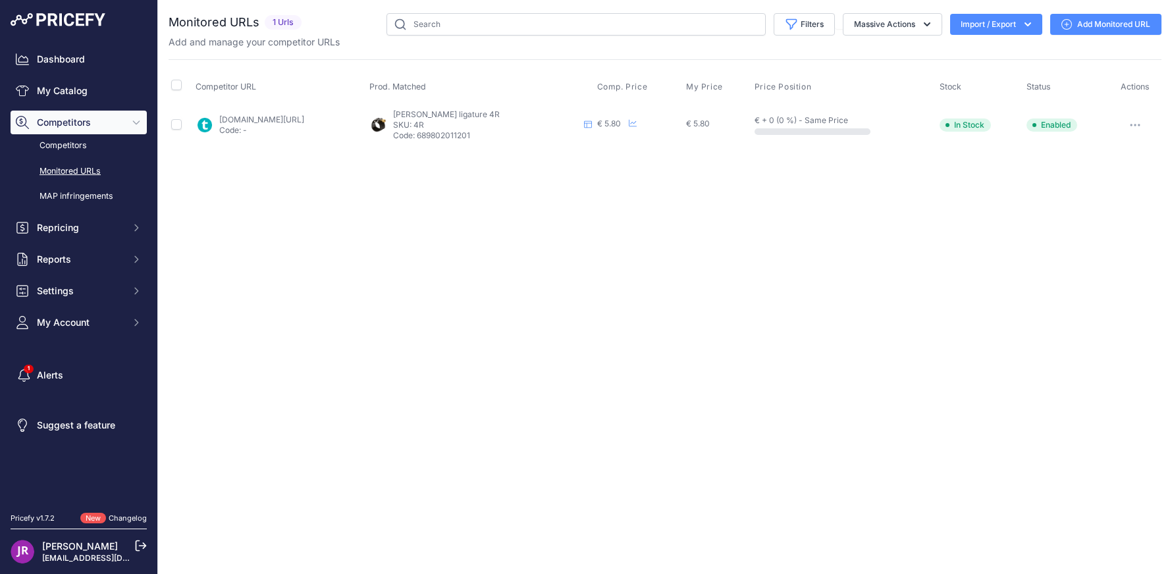
click at [1104, 16] on link "Add Monitored URL" at bounding box center [1105, 24] width 111 height 21
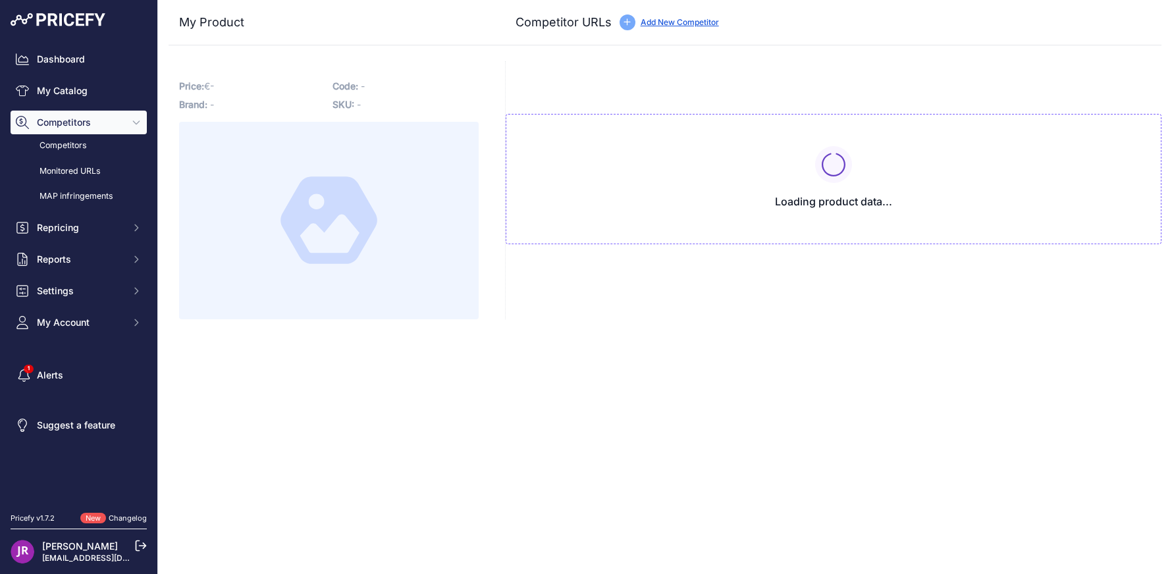
type input "[DOMAIN_NAME][URL]"
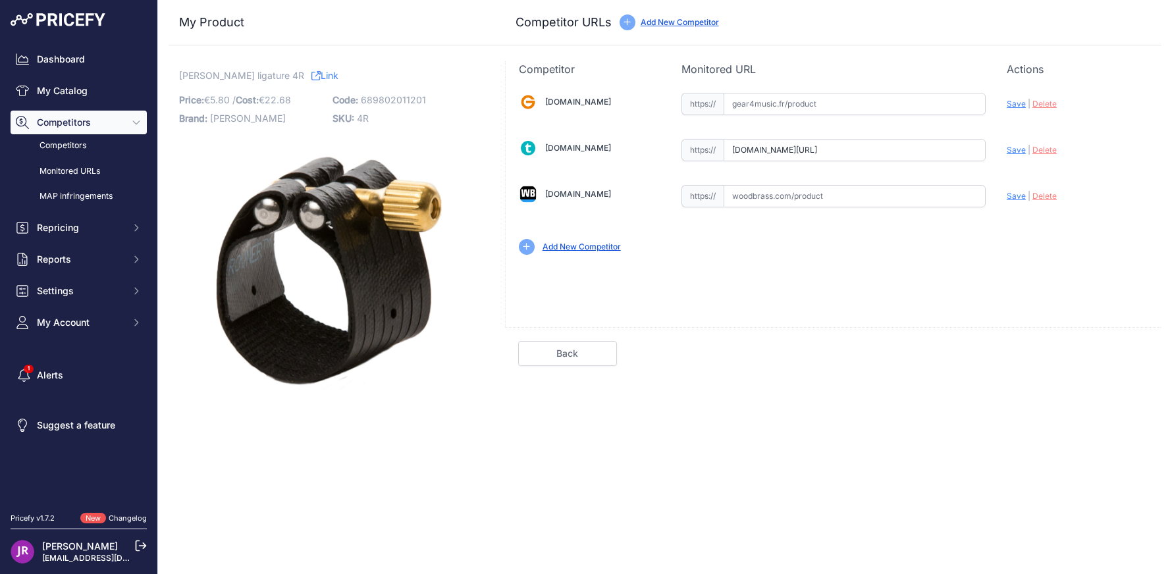
scroll to position [0, 23]
drag, startPoint x: 733, startPoint y: 144, endPoint x: 1012, endPoint y: 136, distance: 279.4
click at [1012, 136] on div "[DOMAIN_NAME] Valid Invalid" at bounding box center [834, 172] width 656 height 191
drag, startPoint x: 732, startPoint y: 151, endPoint x: 975, endPoint y: 148, distance: 243.0
click at [1023, 152] on div "[DOMAIN_NAME] Valid Invalid" at bounding box center [834, 172] width 656 height 191
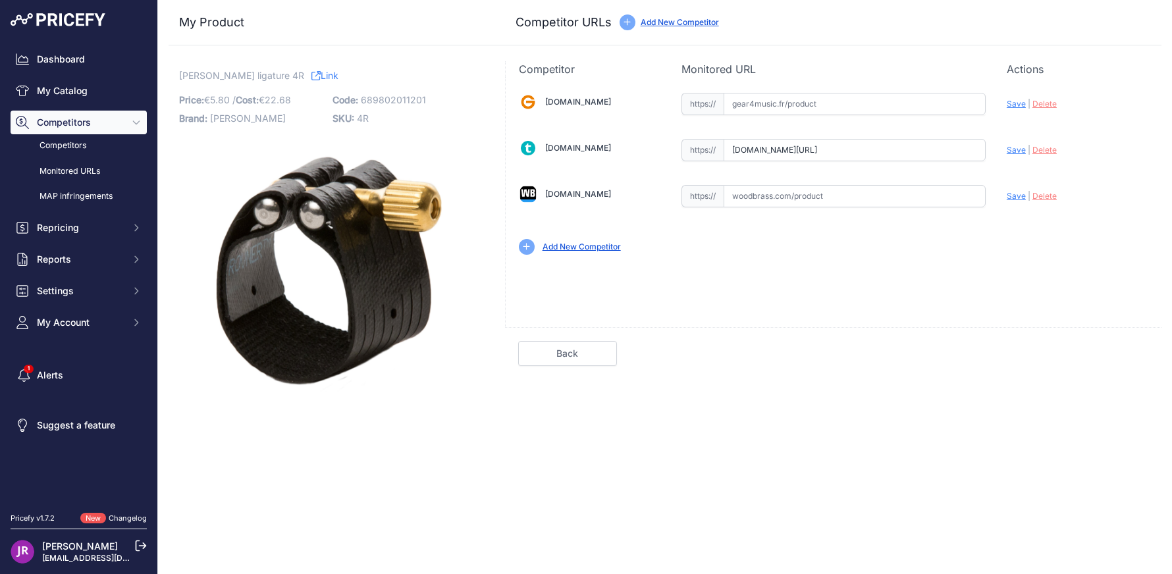
scroll to position [0, 0]
click at [1046, 151] on span "Delete" at bounding box center [1045, 150] width 24 height 10
click at [72, 86] on link "My Catalog" at bounding box center [79, 91] width 136 height 24
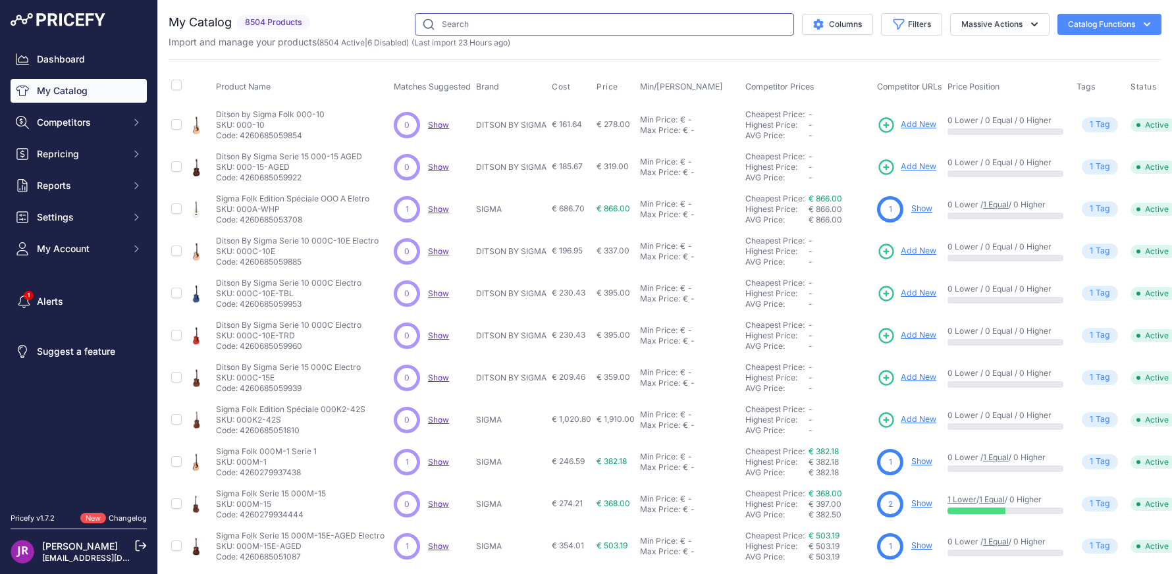
click at [460, 24] on input "text" at bounding box center [604, 24] width 379 height 22
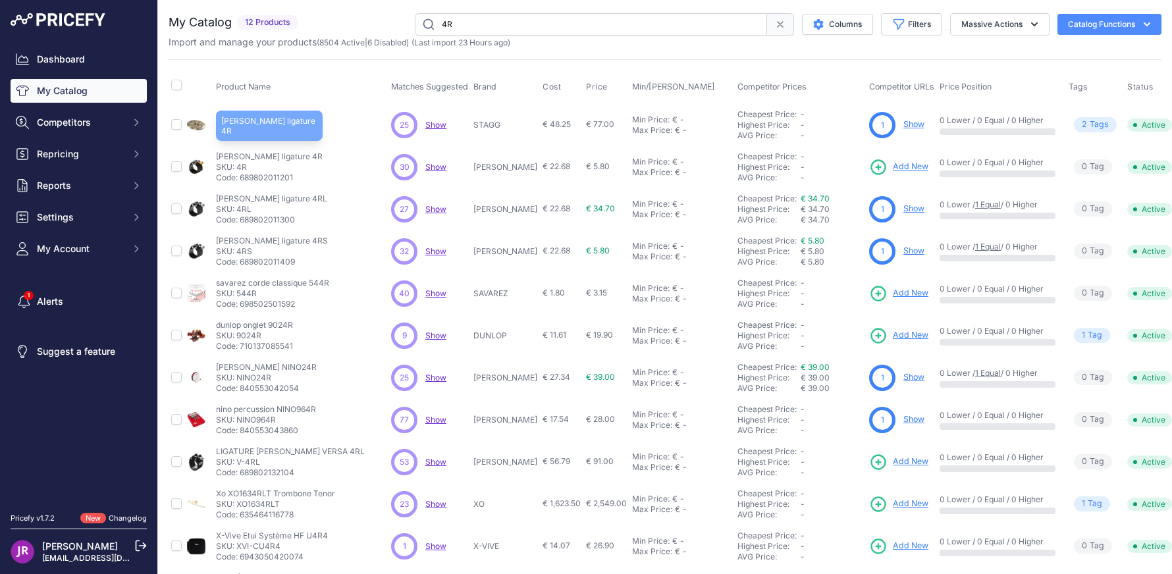
drag, startPoint x: 215, startPoint y: 153, endPoint x: 286, endPoint y: 161, distance: 72.2
click at [286, 161] on td "[PERSON_NAME] ligature 4R [PERSON_NAME] ligature 4R SKU: 4R Code: 689802011201" at bounding box center [300, 167] width 175 height 42
copy p "rovner ligature 4R"
click at [460, 24] on input "4R" at bounding box center [591, 24] width 352 height 22
type input "4RS"
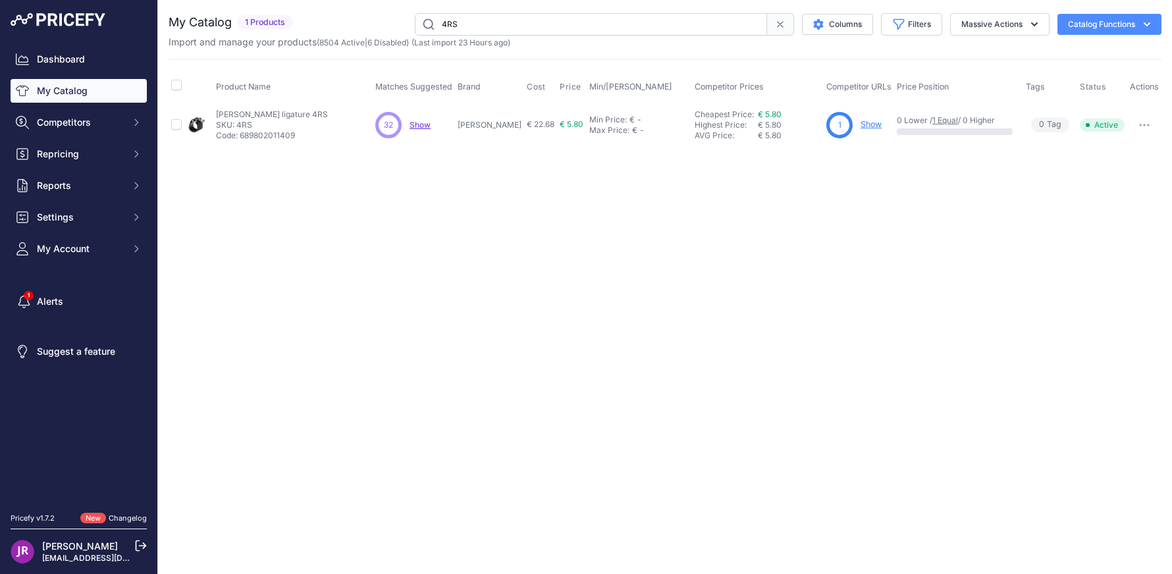
click at [874, 125] on link "Show" at bounding box center [871, 124] width 21 height 10
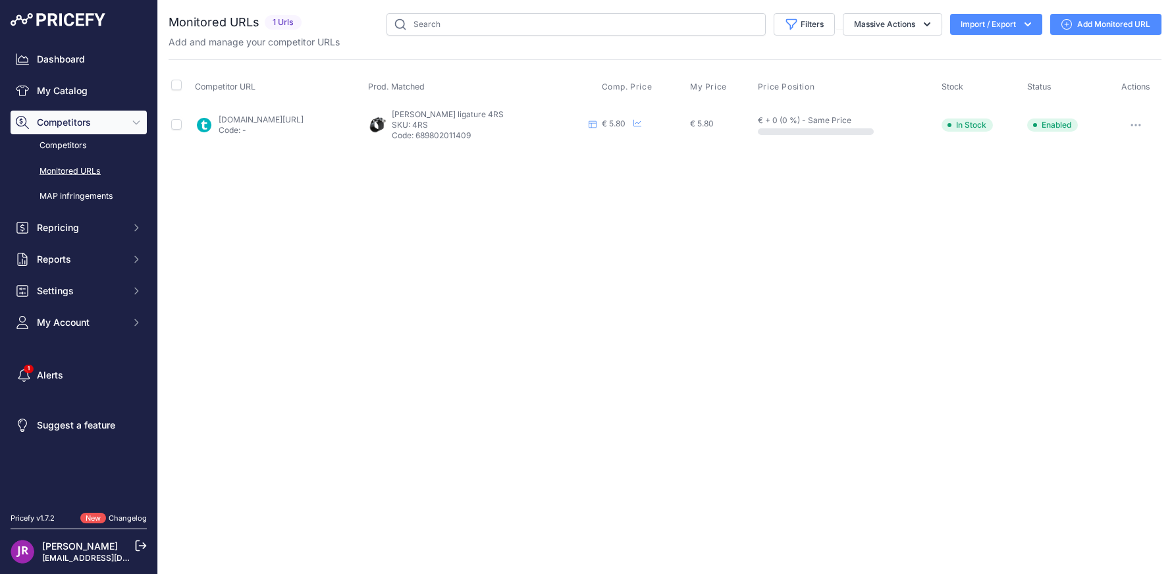
click at [1106, 19] on link "Add Monitored URL" at bounding box center [1105, 24] width 111 height 21
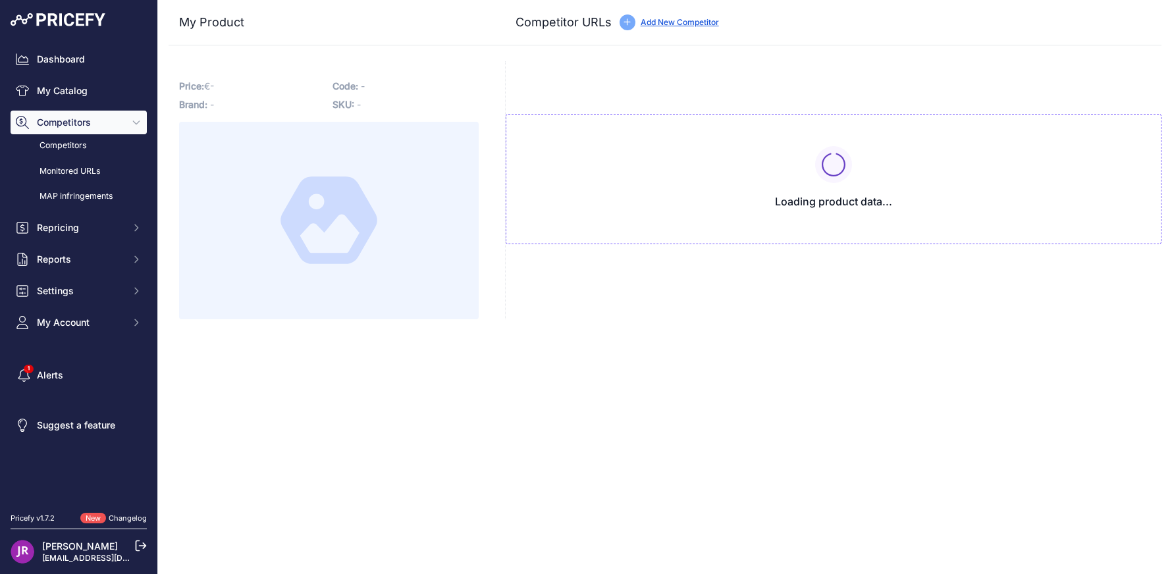
type input "www.thomann.fr/rovner_ligatures_cap_4.htm?prirule_jdsnikfkfjsd=9365"
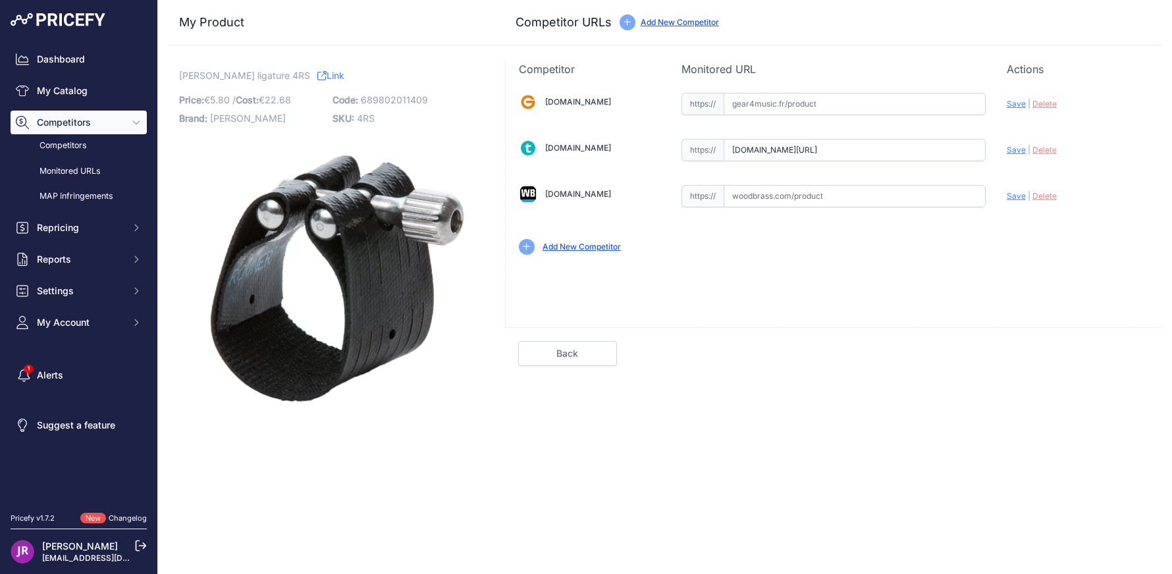
scroll to position [0, 23]
drag, startPoint x: 734, startPoint y: 151, endPoint x: 992, endPoint y: 151, distance: 258.2
click at [992, 151] on div "Gear4music.fr Valid Invalid" at bounding box center [834, 172] width 656 height 191
click at [1052, 149] on span "Delete" at bounding box center [1045, 150] width 24 height 10
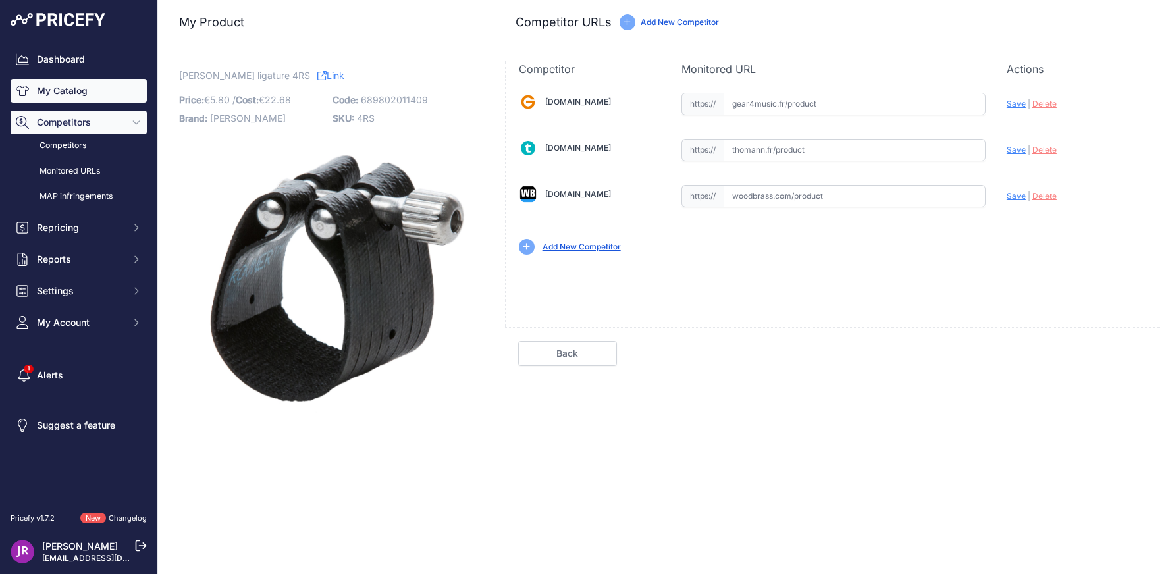
click at [67, 87] on link "My Catalog" at bounding box center [79, 91] width 136 height 24
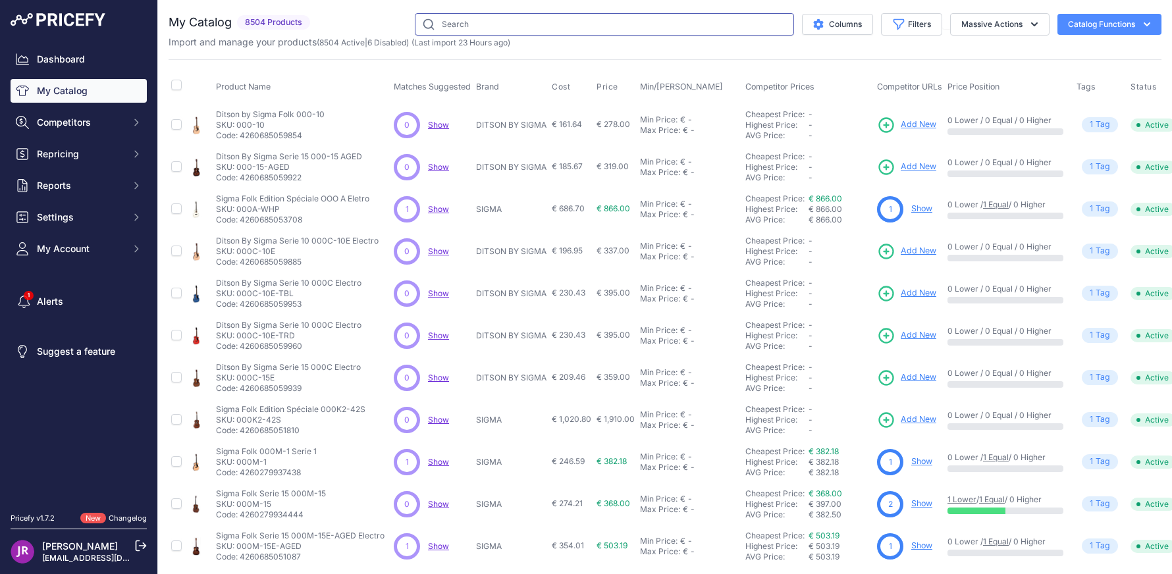
click at [448, 30] on input "text" at bounding box center [604, 24] width 379 height 22
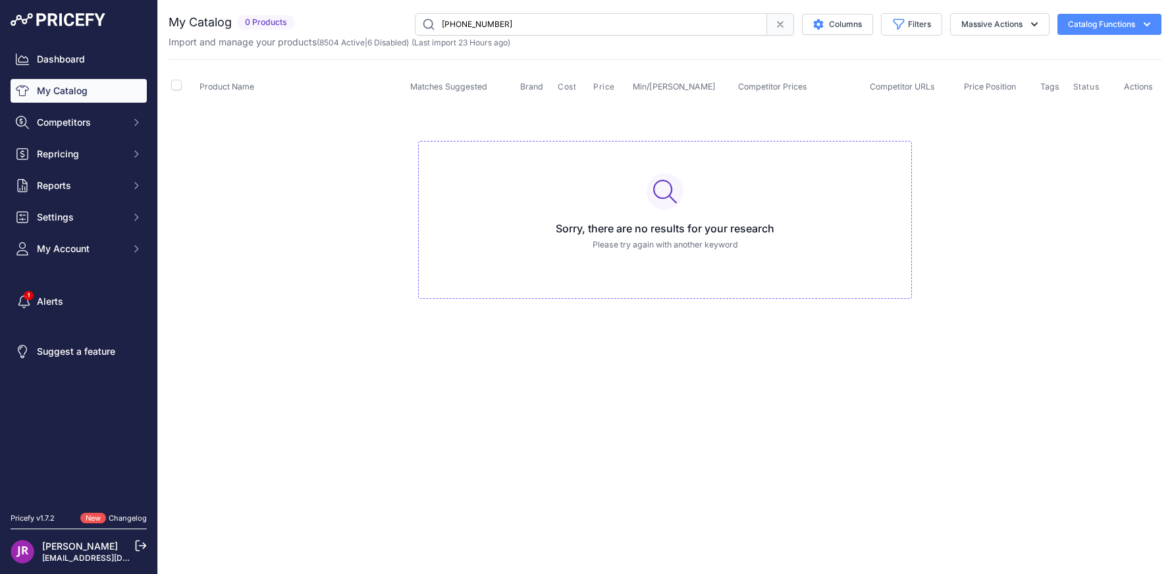
type input "[PHONE_NUMBER]"
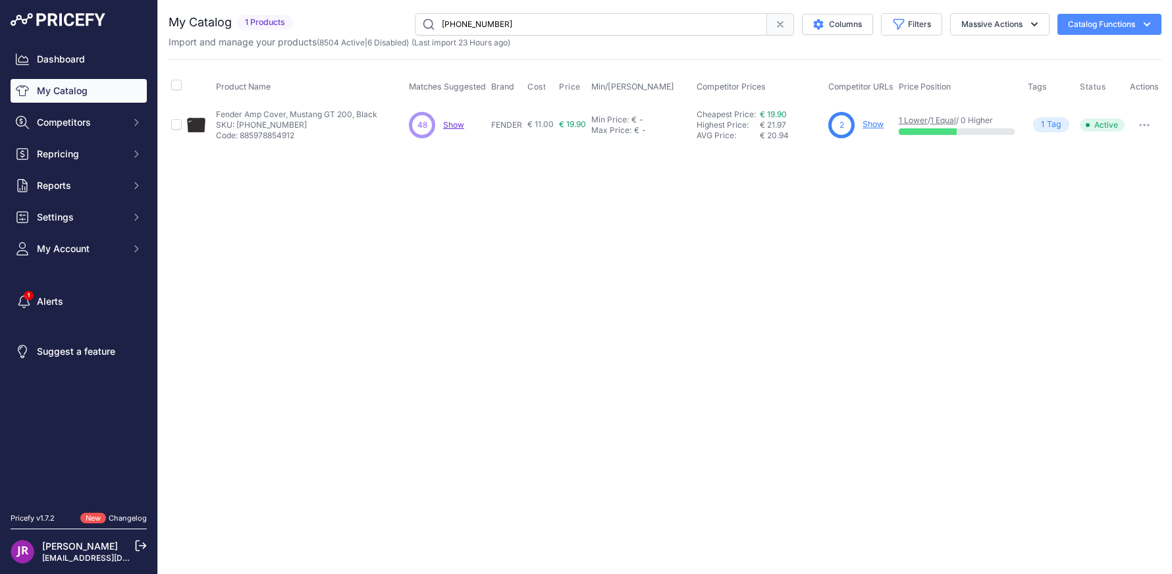
click at [869, 124] on link "Show" at bounding box center [873, 124] width 21 height 10
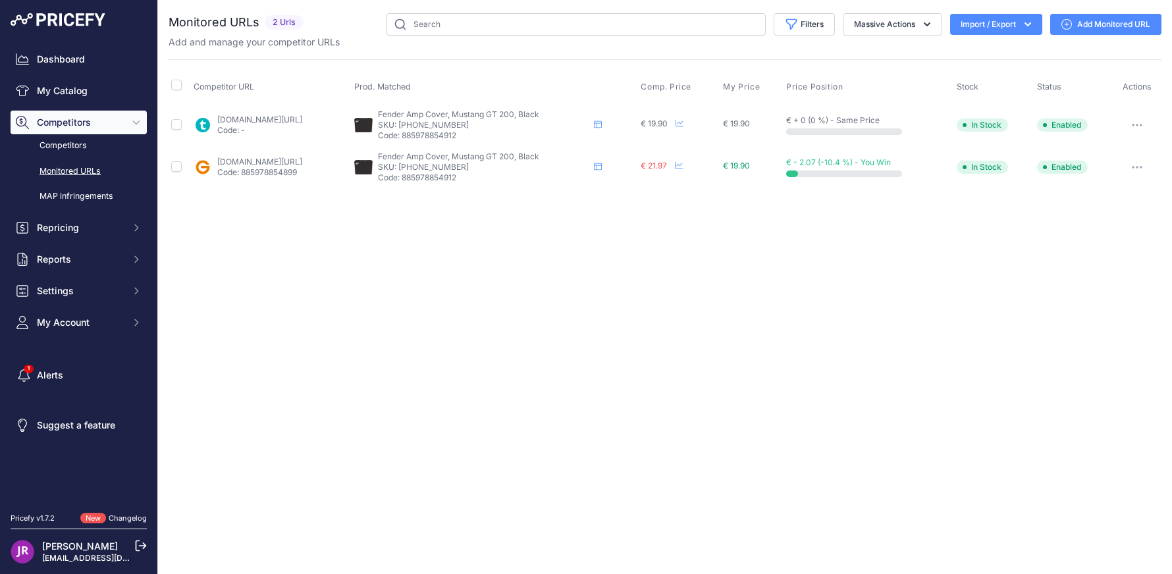
click at [1103, 24] on link "Add Monitored URL" at bounding box center [1105, 24] width 111 height 21
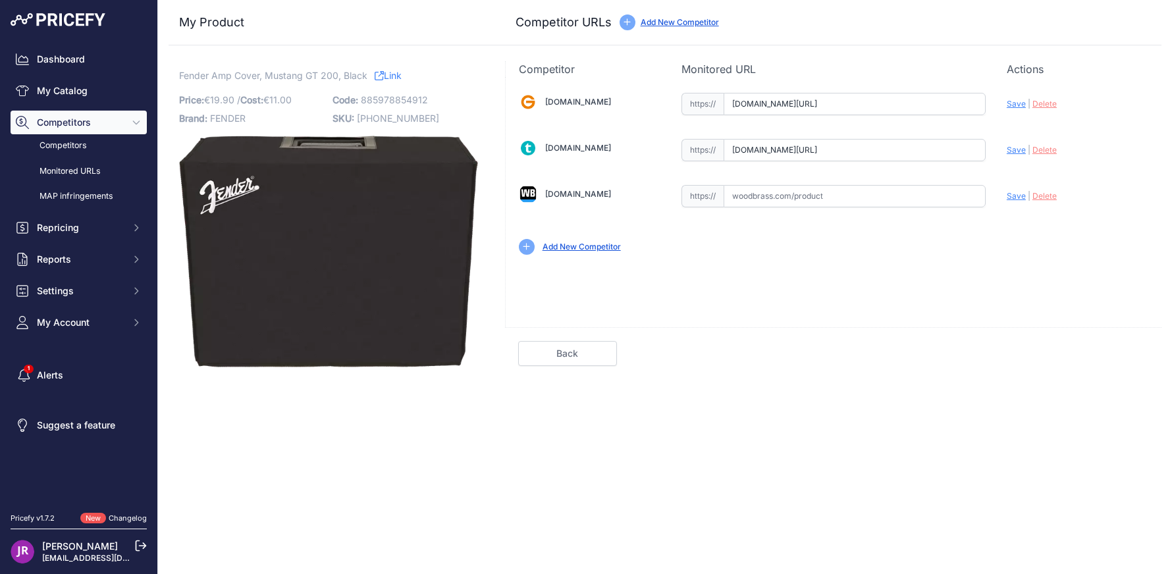
scroll to position [0, 197]
drag, startPoint x: 730, startPoint y: 103, endPoint x: 1007, endPoint y: 101, distance: 276.6
click at [1007, 101] on div "[DOMAIN_NAME] Valid Invalid" at bounding box center [834, 172] width 656 height 191
click at [1040, 104] on span "Delete" at bounding box center [1045, 104] width 24 height 10
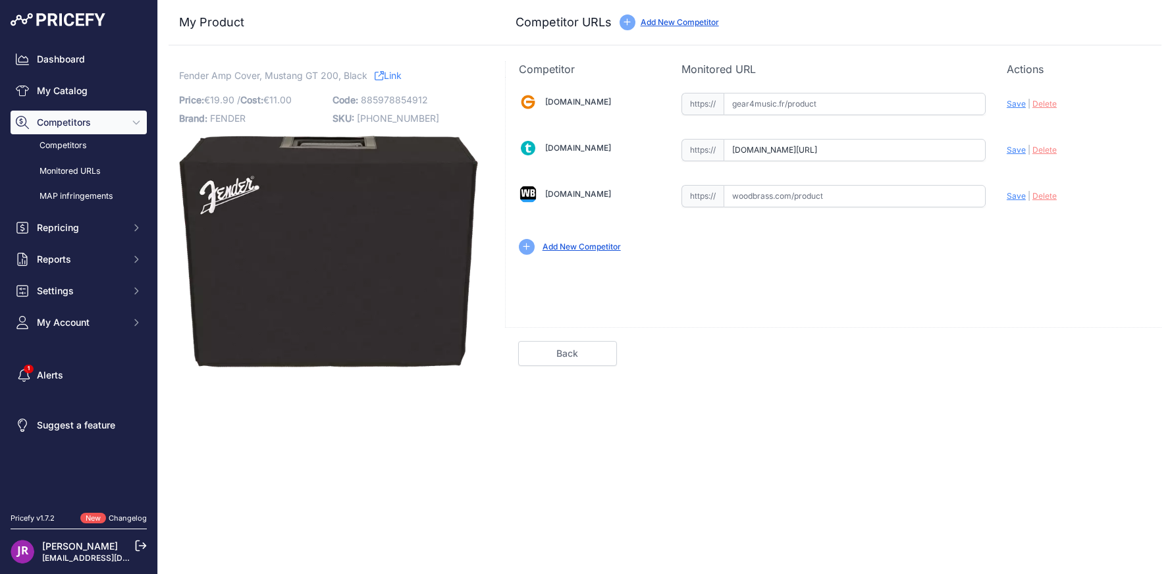
scroll to position [0, 63]
drag, startPoint x: 731, startPoint y: 147, endPoint x: 900, endPoint y: 144, distance: 168.6
click at [1006, 146] on div "Gear4music.fr Valid Invalid" at bounding box center [834, 172] width 656 height 191
click at [1048, 149] on span "Delete" at bounding box center [1045, 150] width 24 height 10
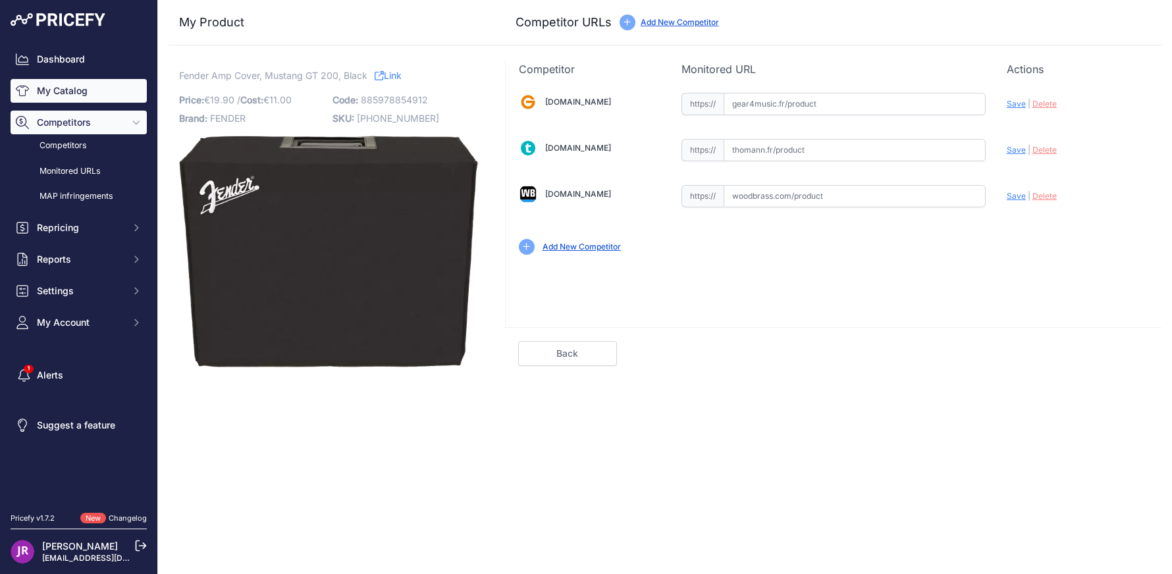
click at [61, 90] on link "My Catalog" at bounding box center [79, 91] width 136 height 24
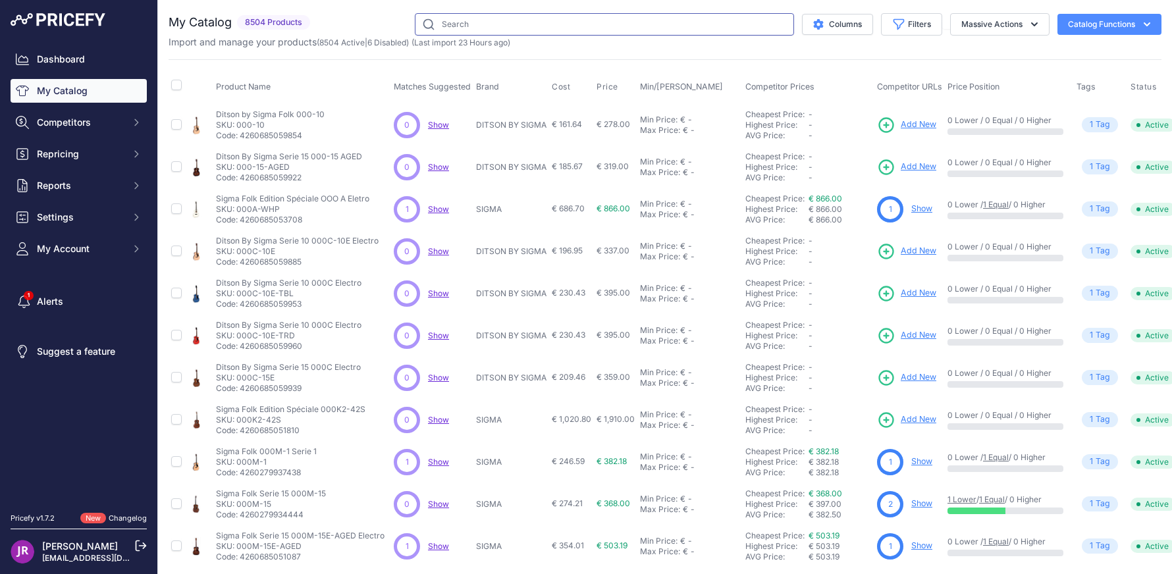
click at [440, 24] on input "text" at bounding box center [604, 24] width 379 height 22
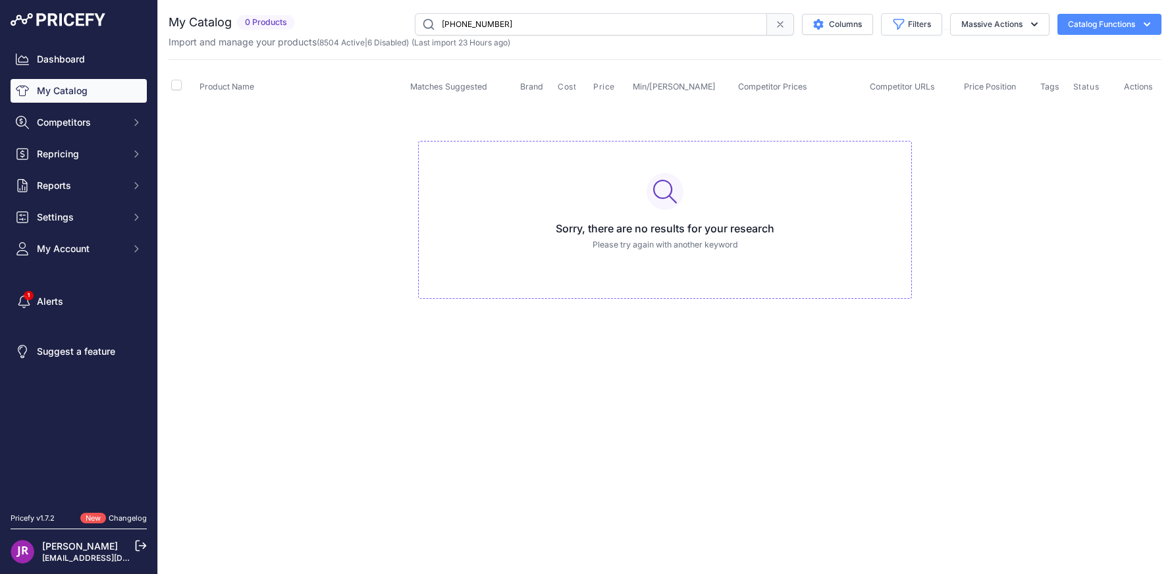
type input "[PHONE_NUMBER]"
